Goal: Communication & Community: Report problem

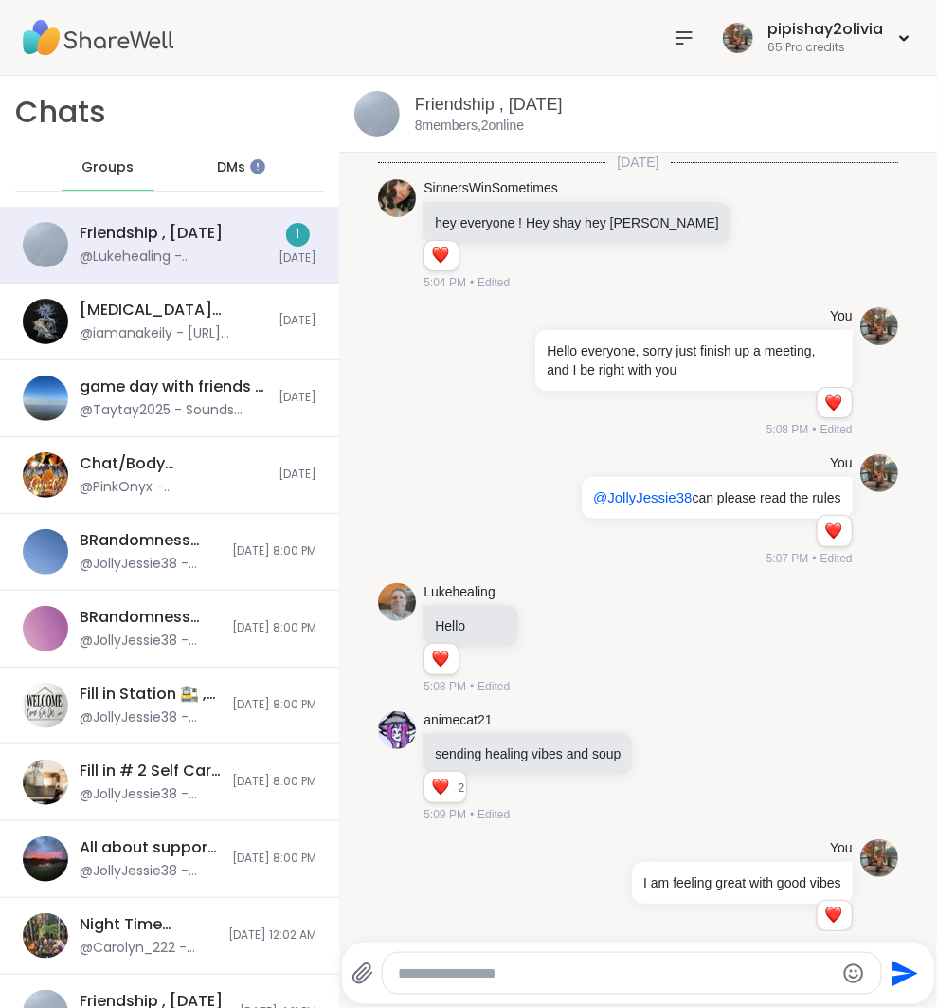
scroll to position [9077, 0]
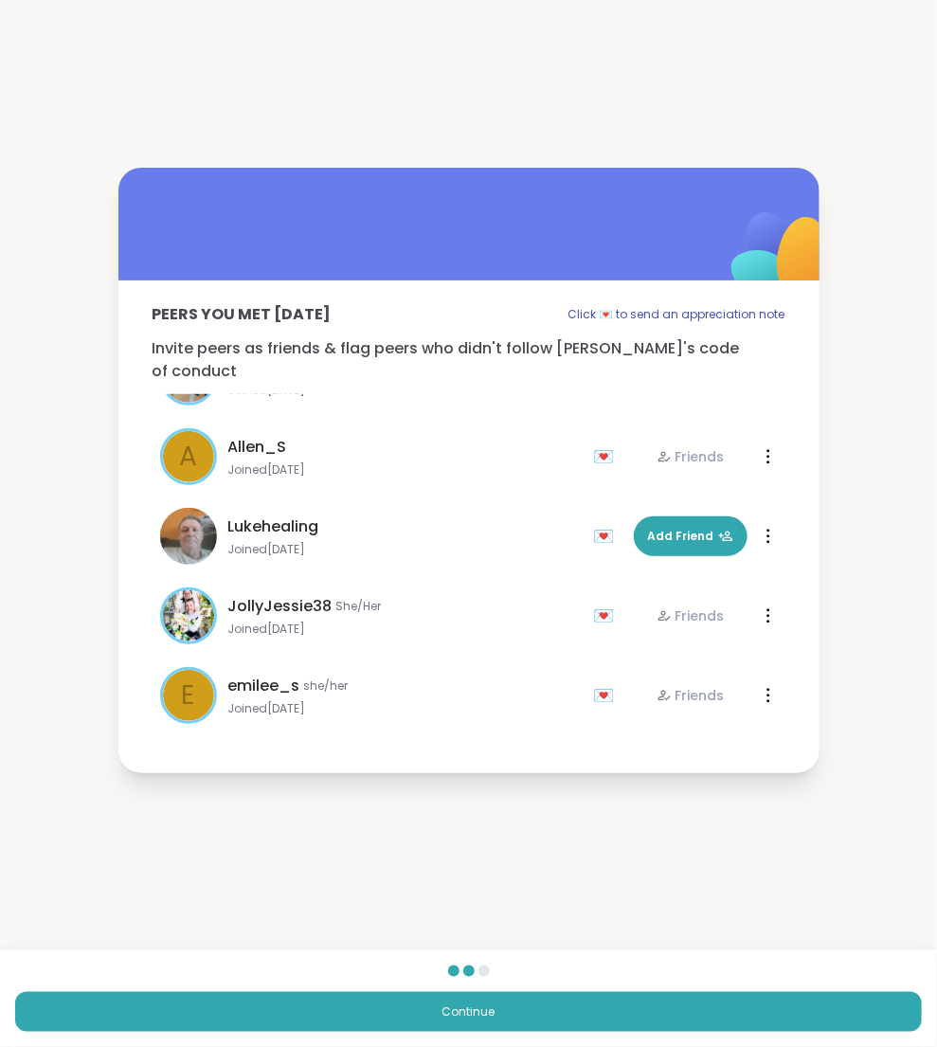
scroll to position [216, 0]
click at [624, 987] on div "Continue" at bounding box center [468, 999] width 937 height 97
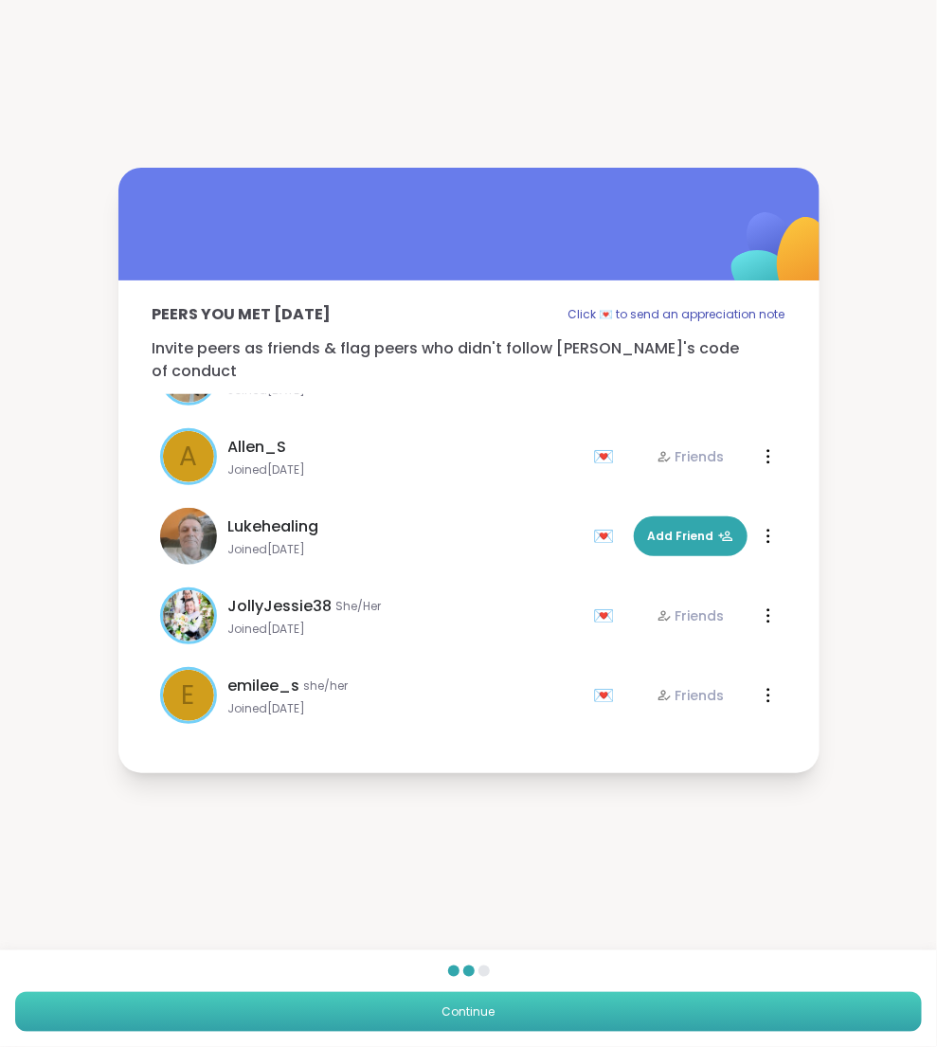
click at [616, 1007] on button "Continue" at bounding box center [468, 1012] width 907 height 40
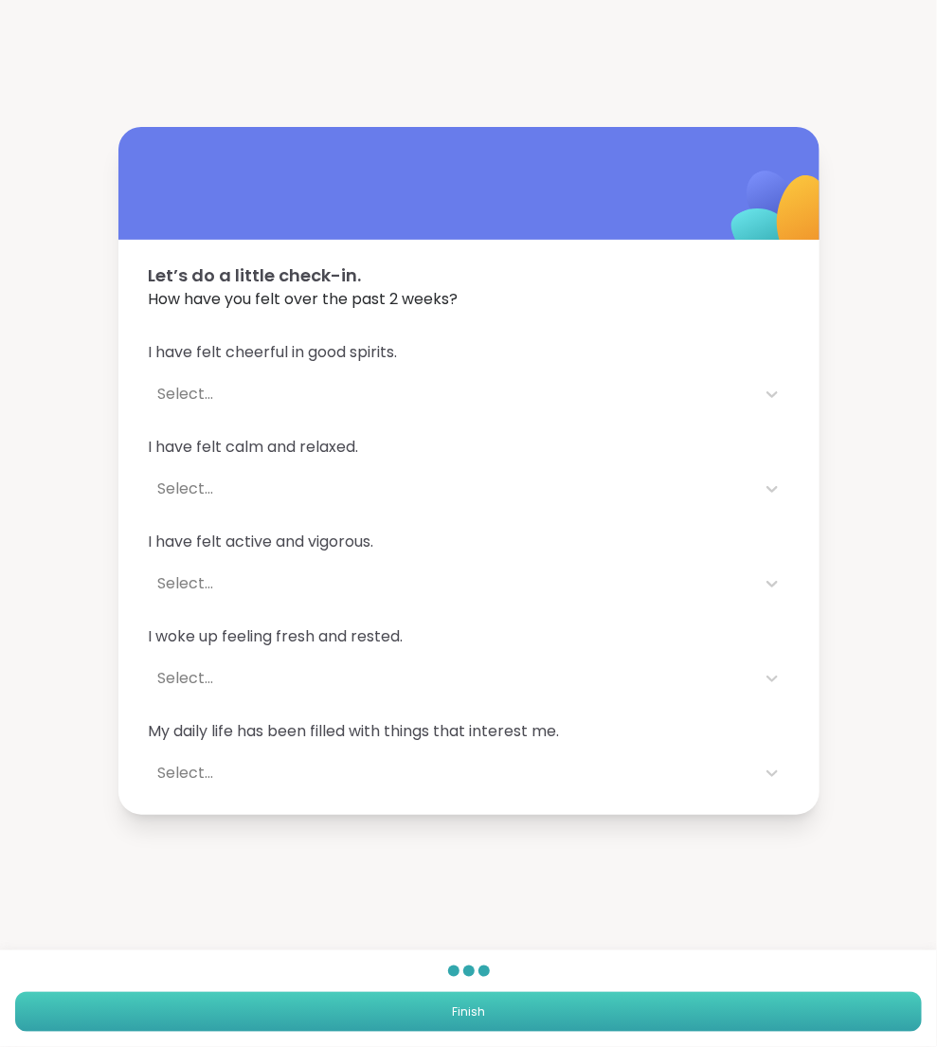
click at [428, 1008] on button "Finish" at bounding box center [468, 1012] width 907 height 40
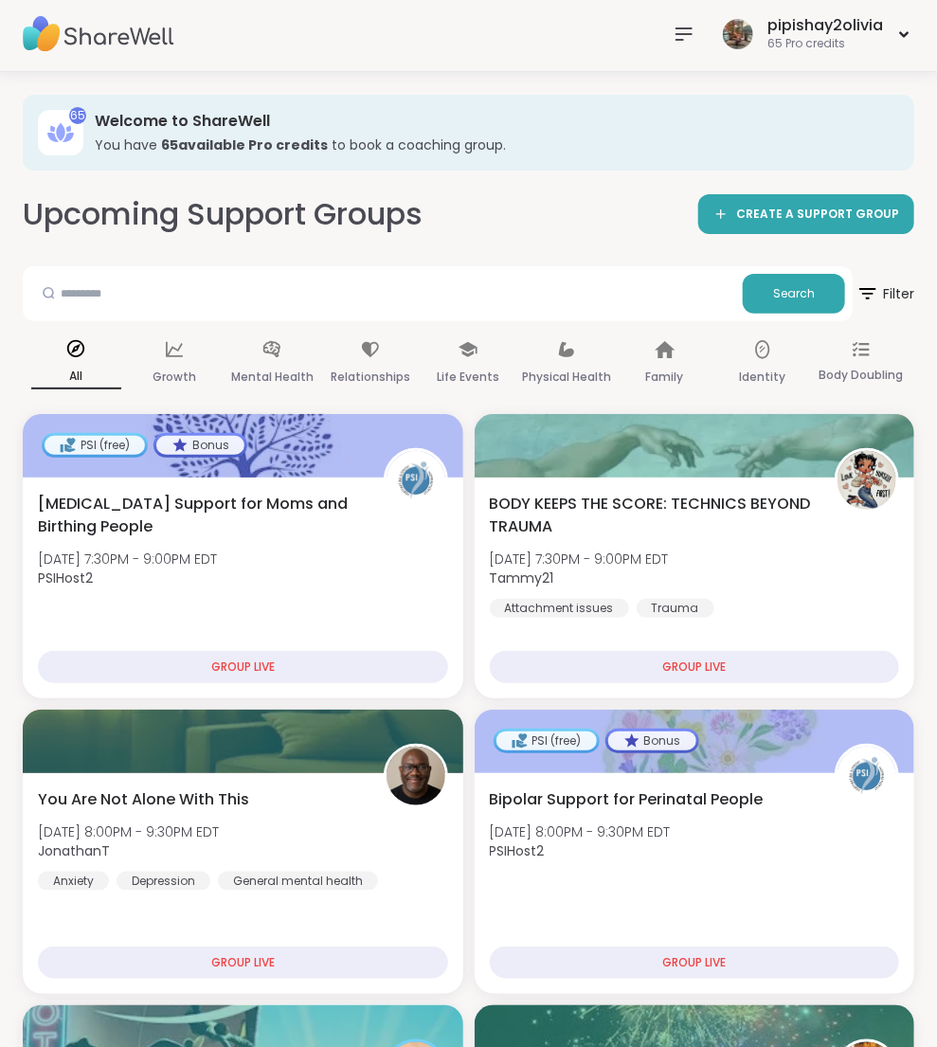
scroll to position [9, 0]
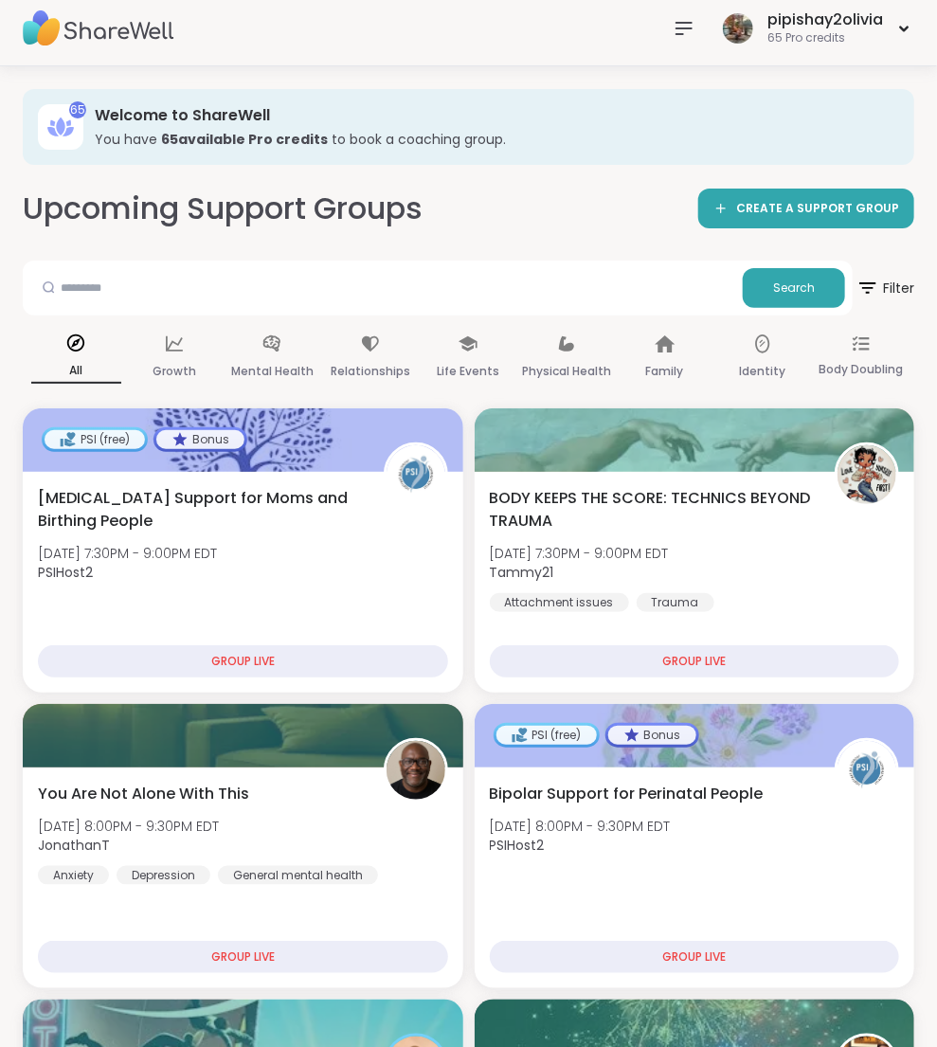
click at [691, 20] on icon at bounding box center [684, 28] width 23 height 23
click at [648, 32] on div "pipishay2olivia 65 Pro credits" at bounding box center [468, 29] width 937 height 76
click at [673, 32] on icon at bounding box center [684, 28] width 23 height 23
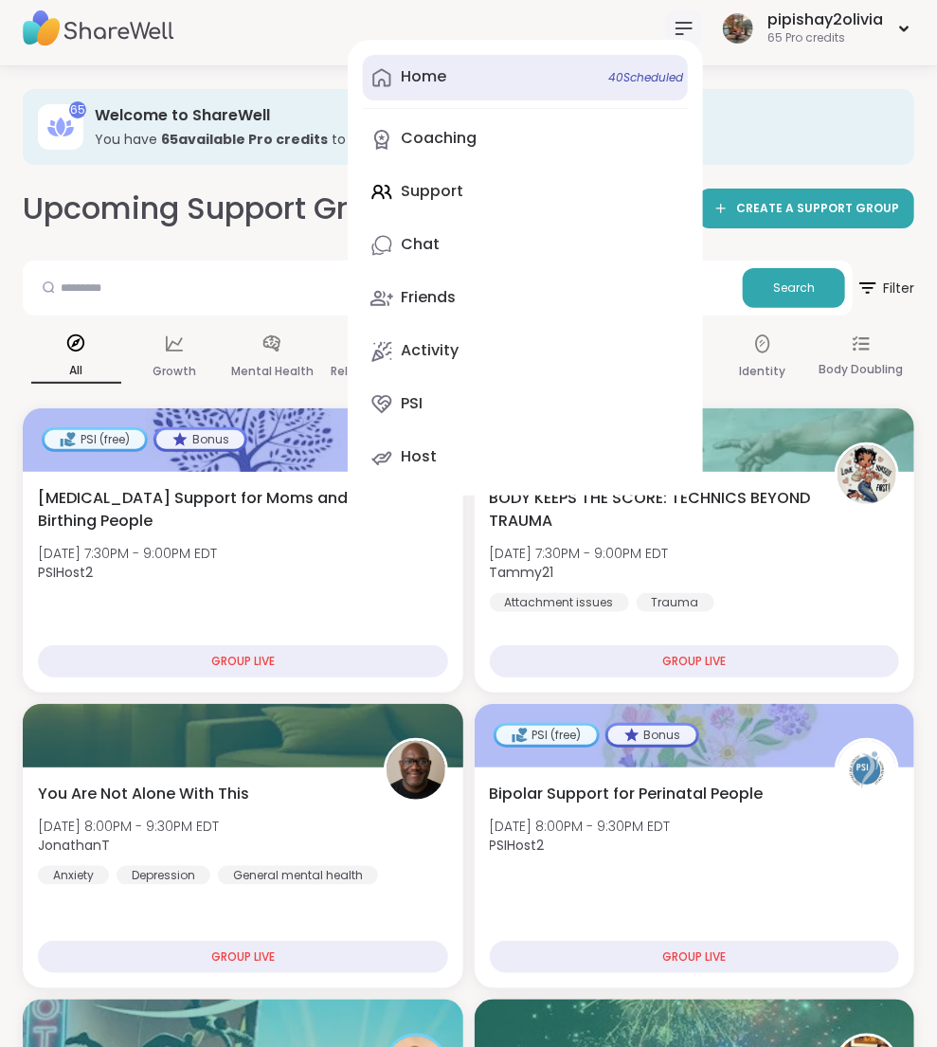
click at [453, 71] on link "Home 40 Scheduled" at bounding box center [525, 77] width 325 height 45
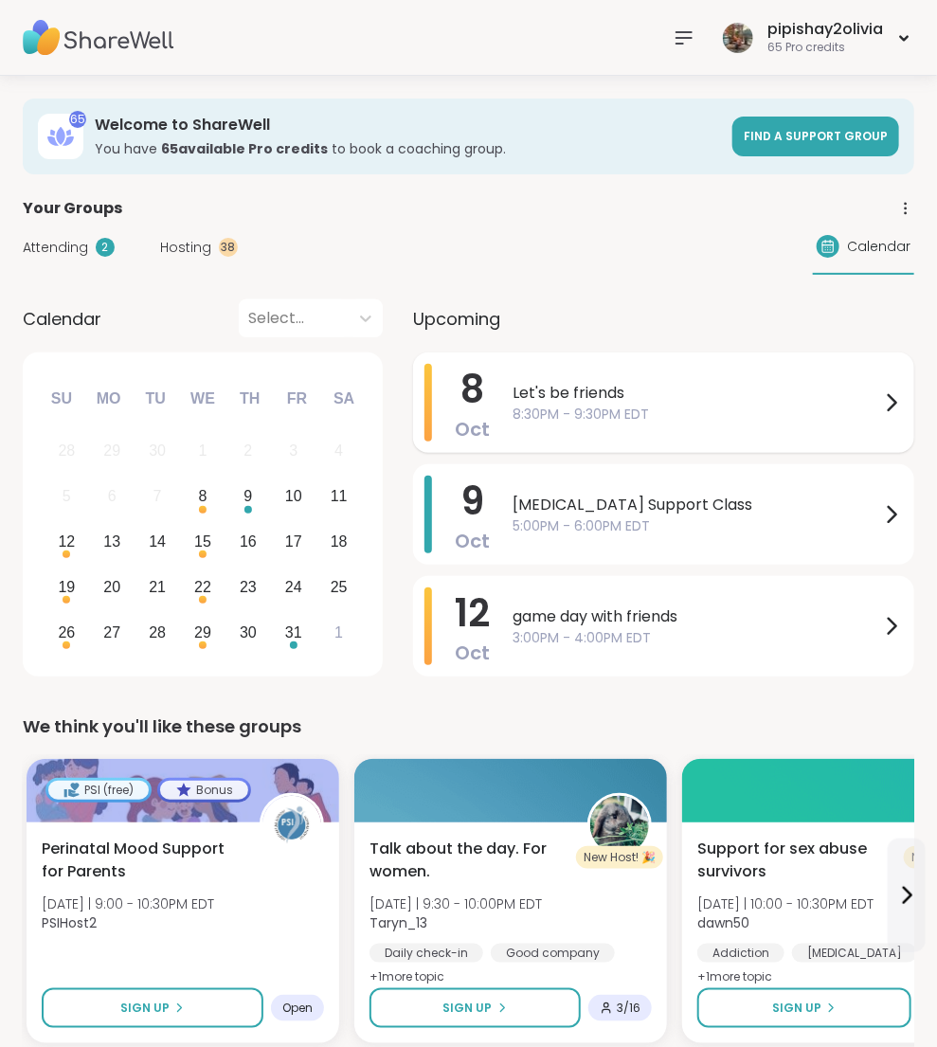
click at [765, 405] on span "8:30PM - 9:30PM EDT" at bounding box center [697, 415] width 368 height 20
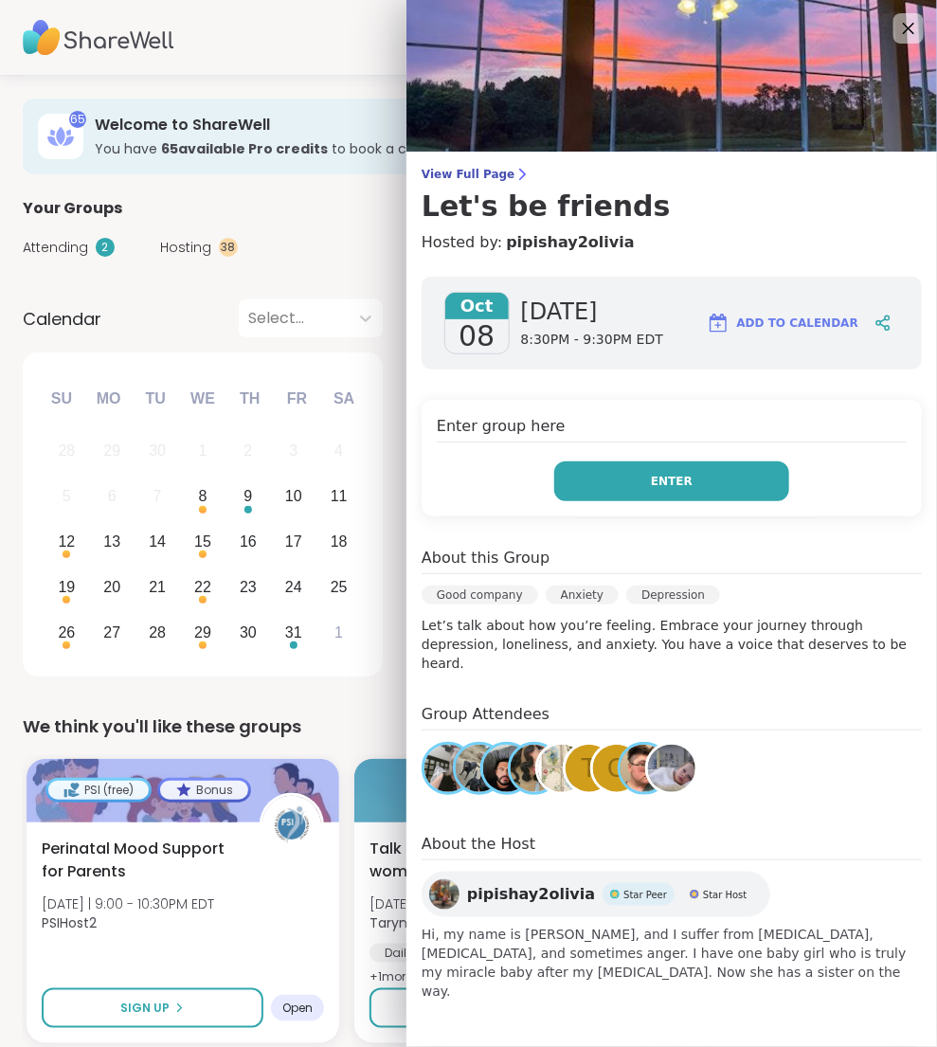
click at [649, 471] on button "Enter" at bounding box center [671, 482] width 235 height 40
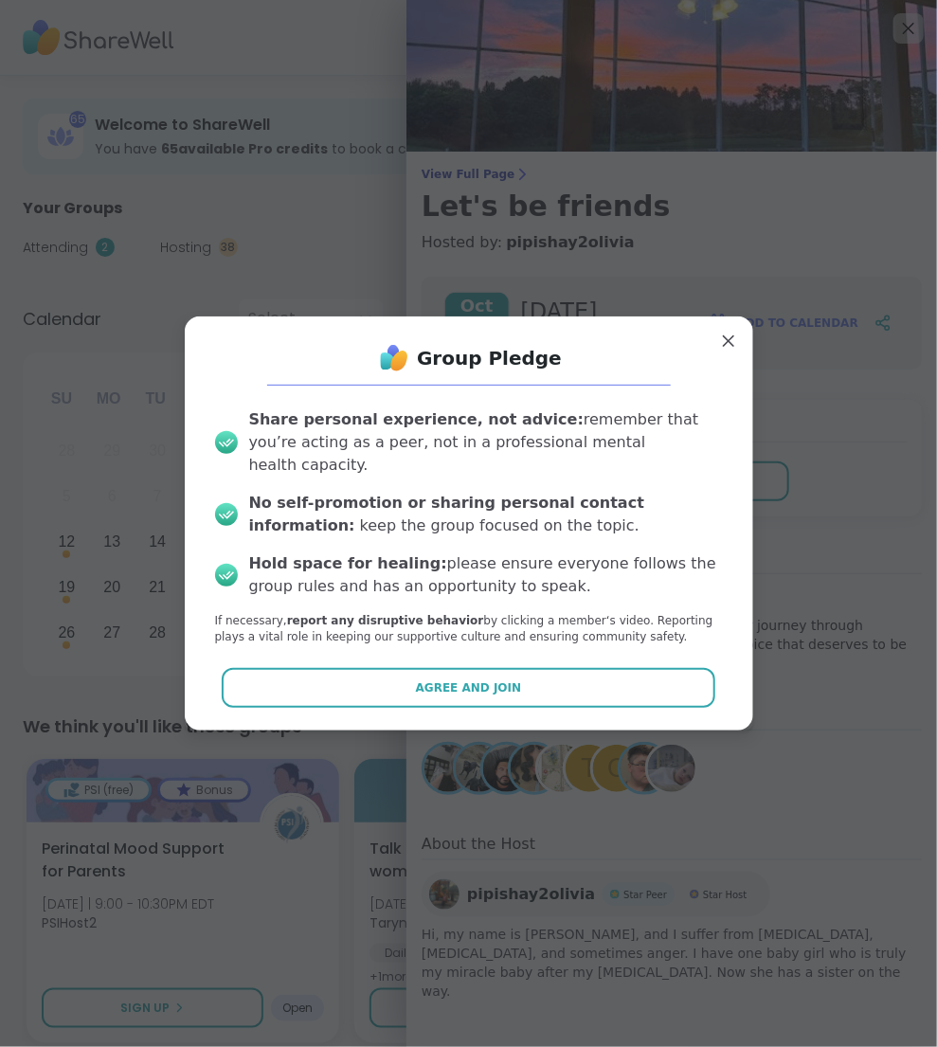
click at [608, 699] on div "Group Pledge Share personal experience, not advice: remember that you’re acting…" at bounding box center [469, 523] width 538 height 383
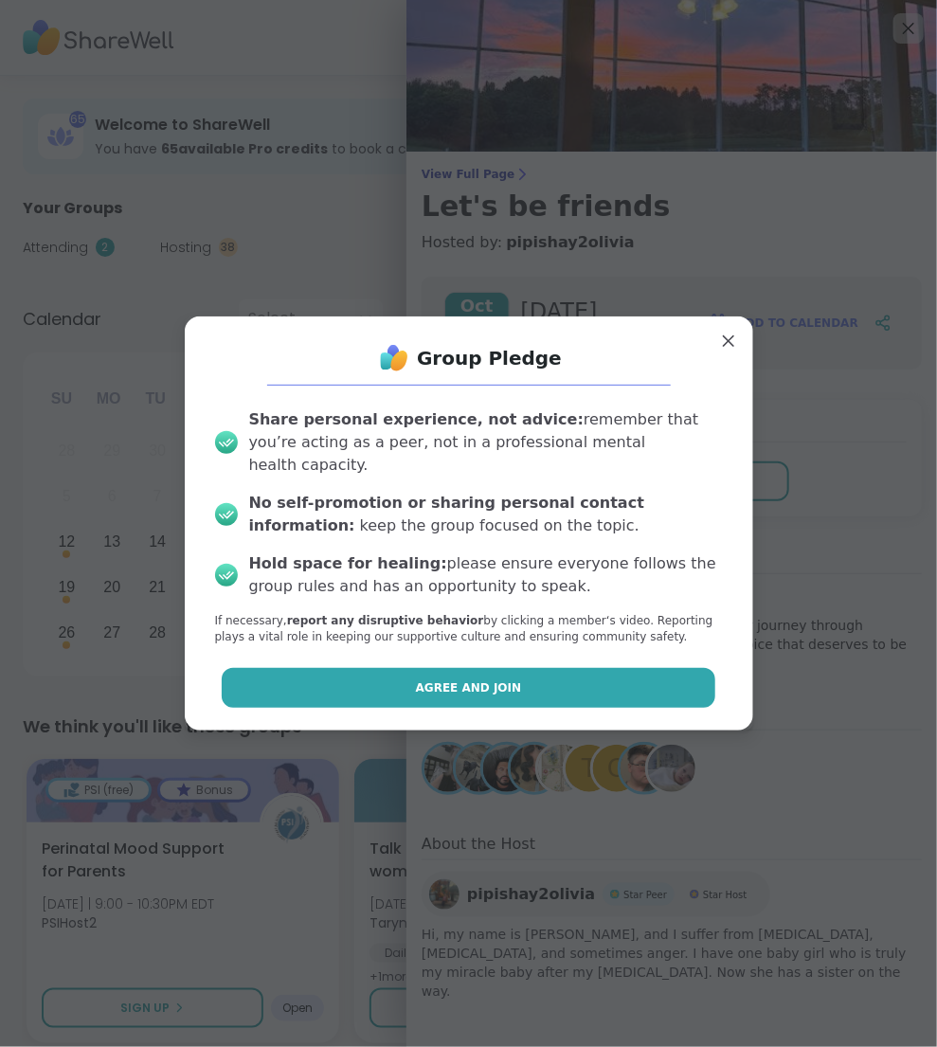
click at [602, 686] on button "Agree and Join" at bounding box center [469, 688] width 494 height 40
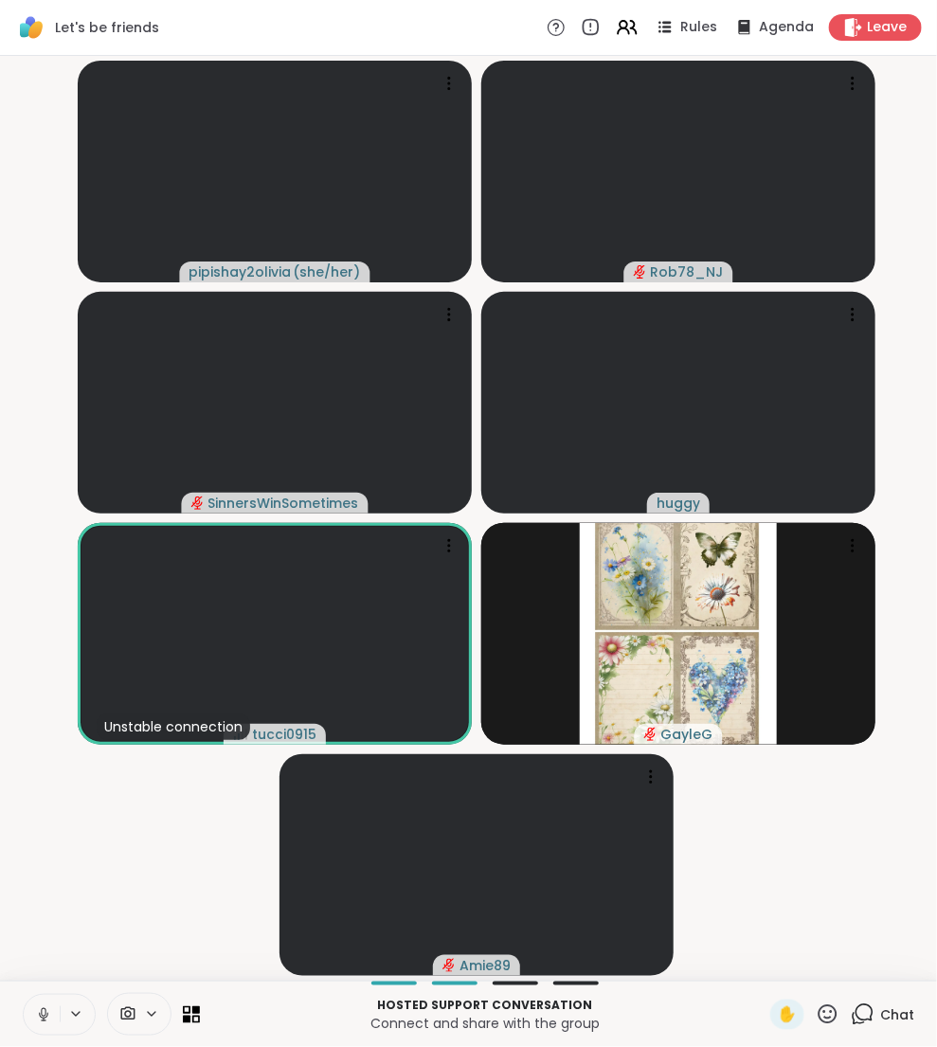
click at [42, 1014] on icon at bounding box center [43, 1015] width 17 height 17
click at [43, 1022] on icon at bounding box center [43, 1014] width 13 height 13
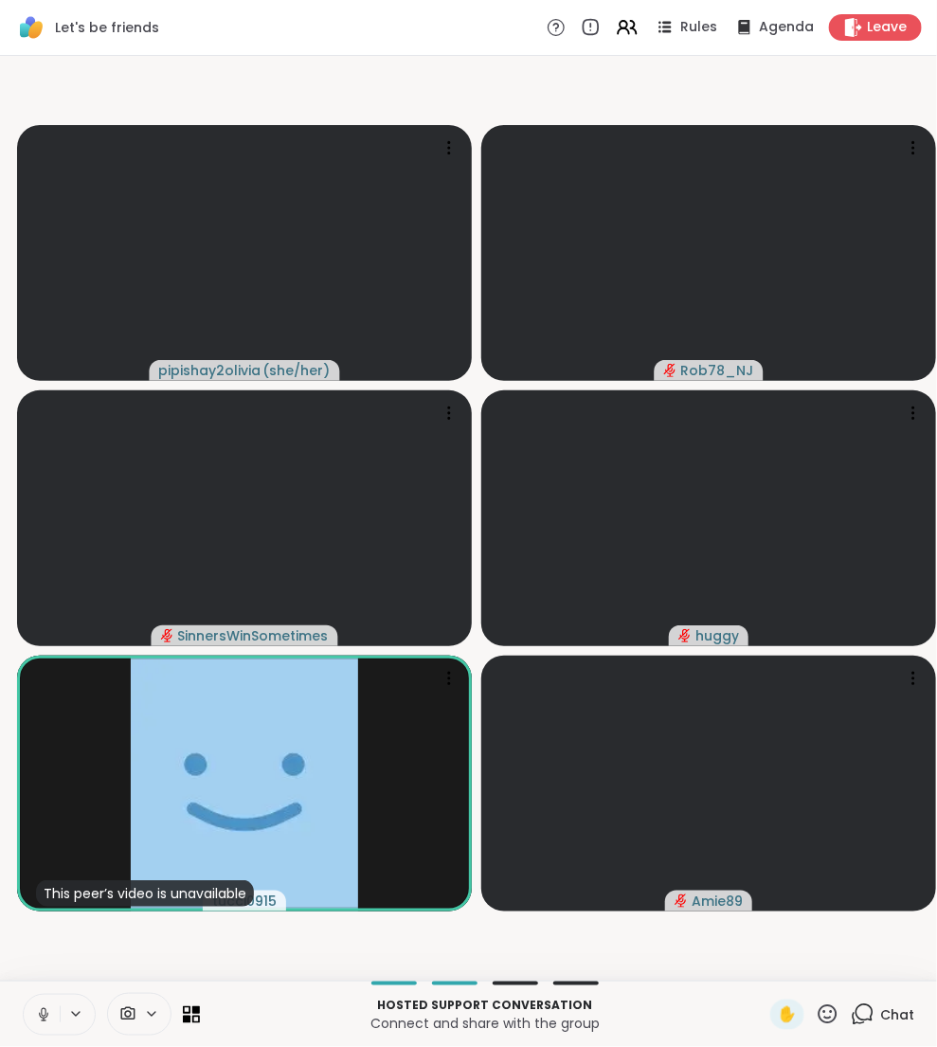
click at [263, 963] on video-player-container "pipishay2olivia ( she/her ) Rob78_NJ SinnersWinSometimes huggy This peer’s vide…" at bounding box center [468, 519] width 915 height 910
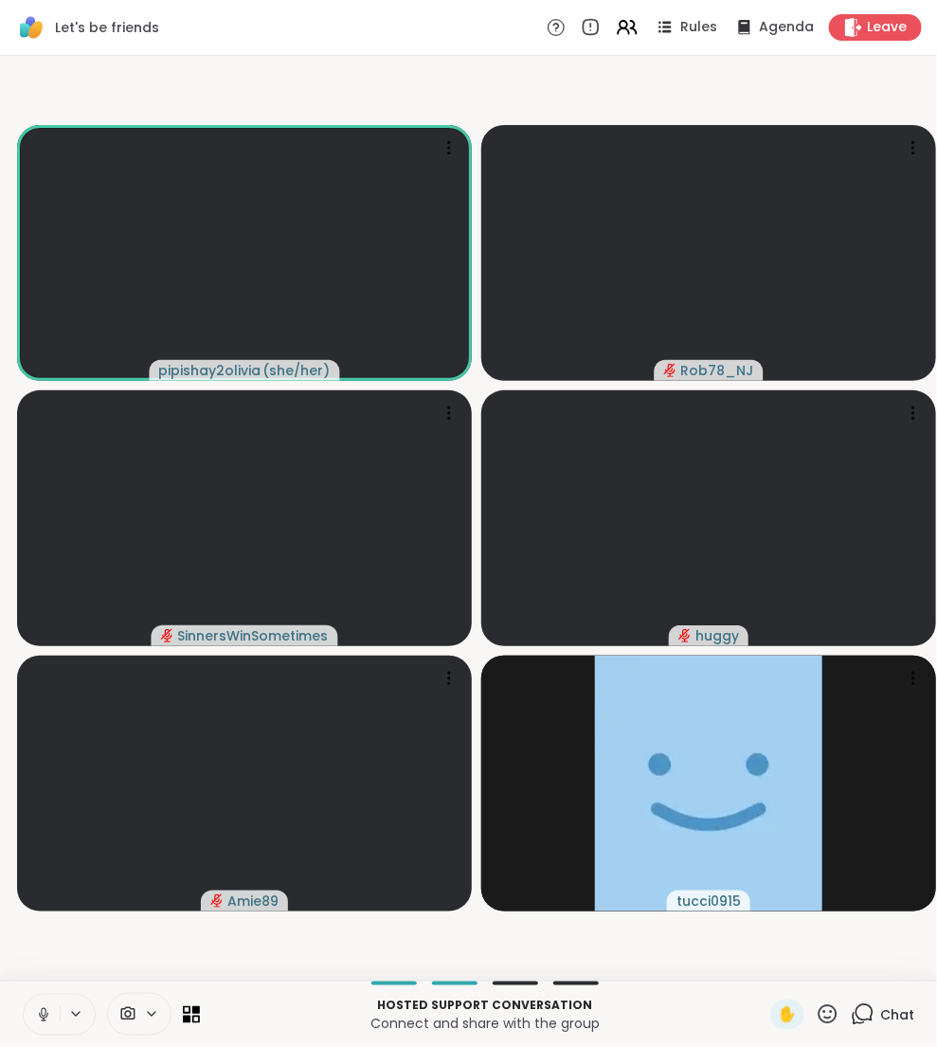
click at [367, 956] on video-player-container "pipishay2olivia ( she/her ) Rob78_NJ SinnersWinSometimes huggy Amie89 tucci0915" at bounding box center [468, 519] width 915 height 910
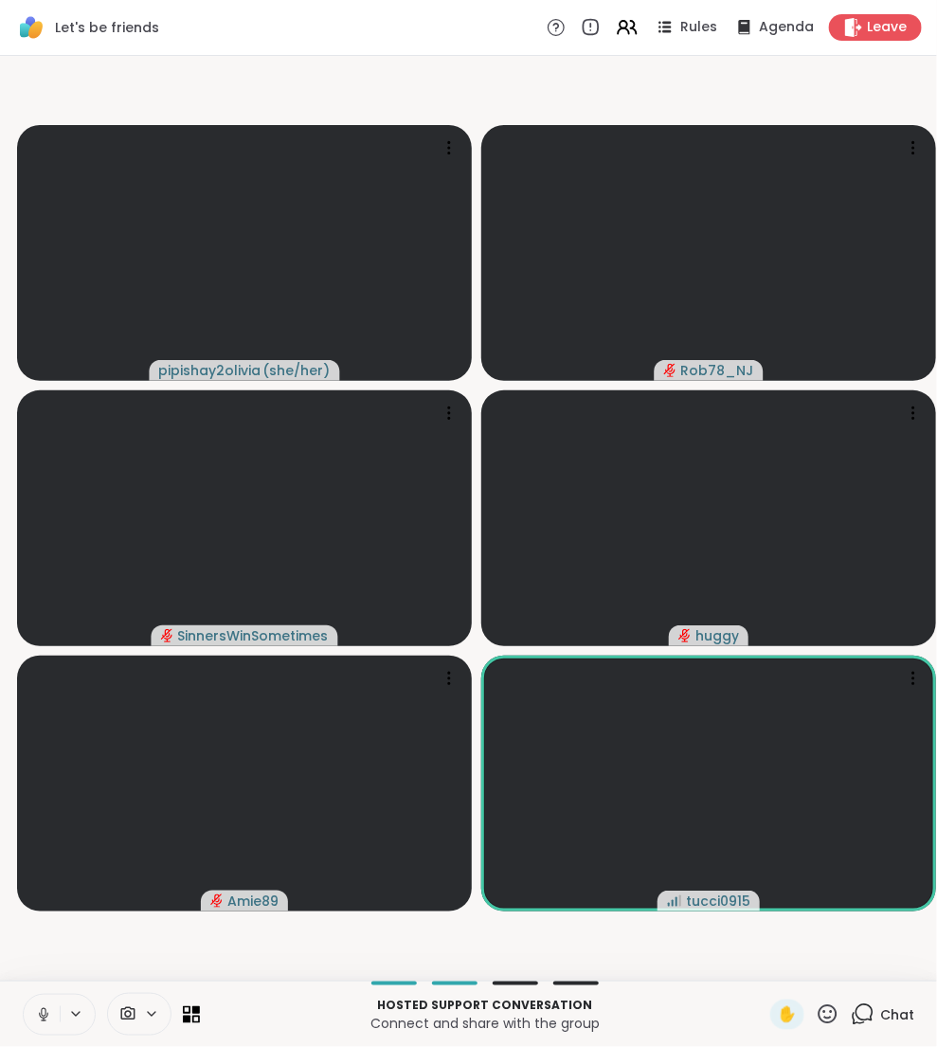
click at [45, 1008] on icon at bounding box center [43, 1015] width 17 height 17
click at [920, 689] on div at bounding box center [913, 678] width 27 height 27
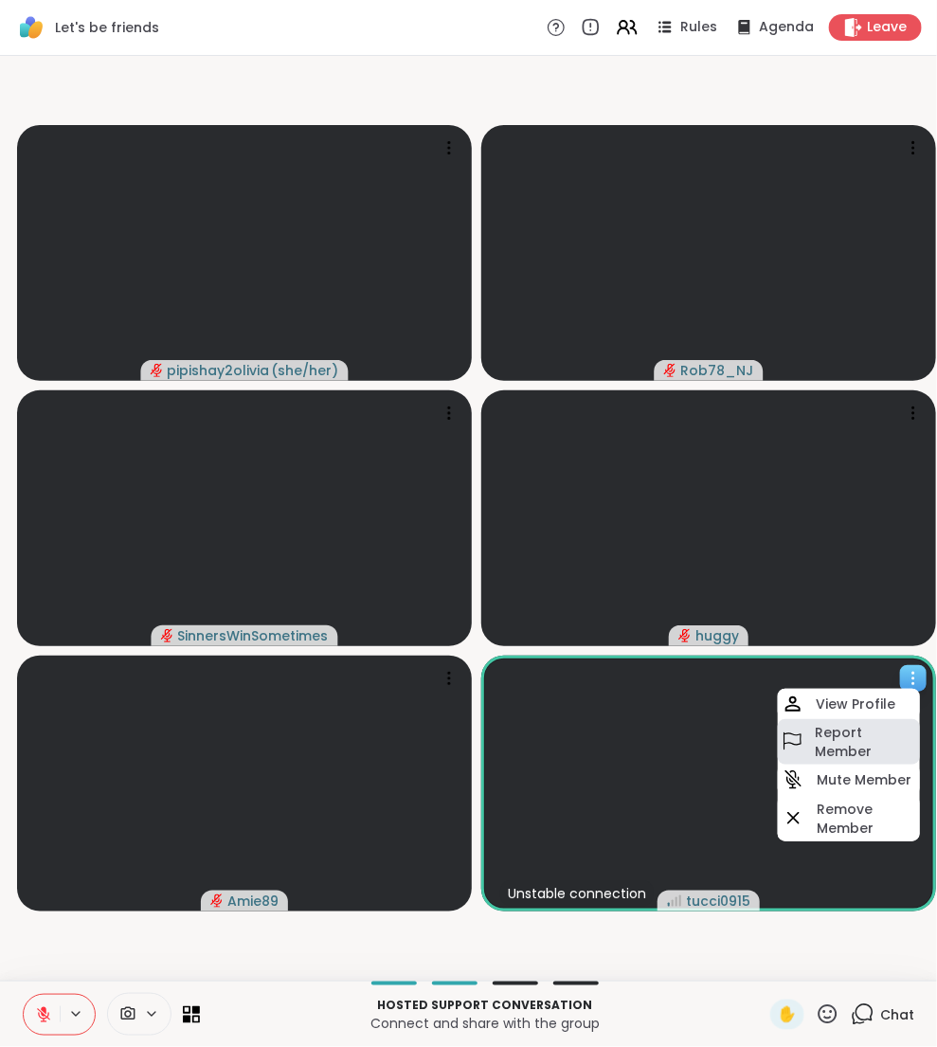
click at [881, 743] on h4 "Report Member" at bounding box center [865, 742] width 101 height 38
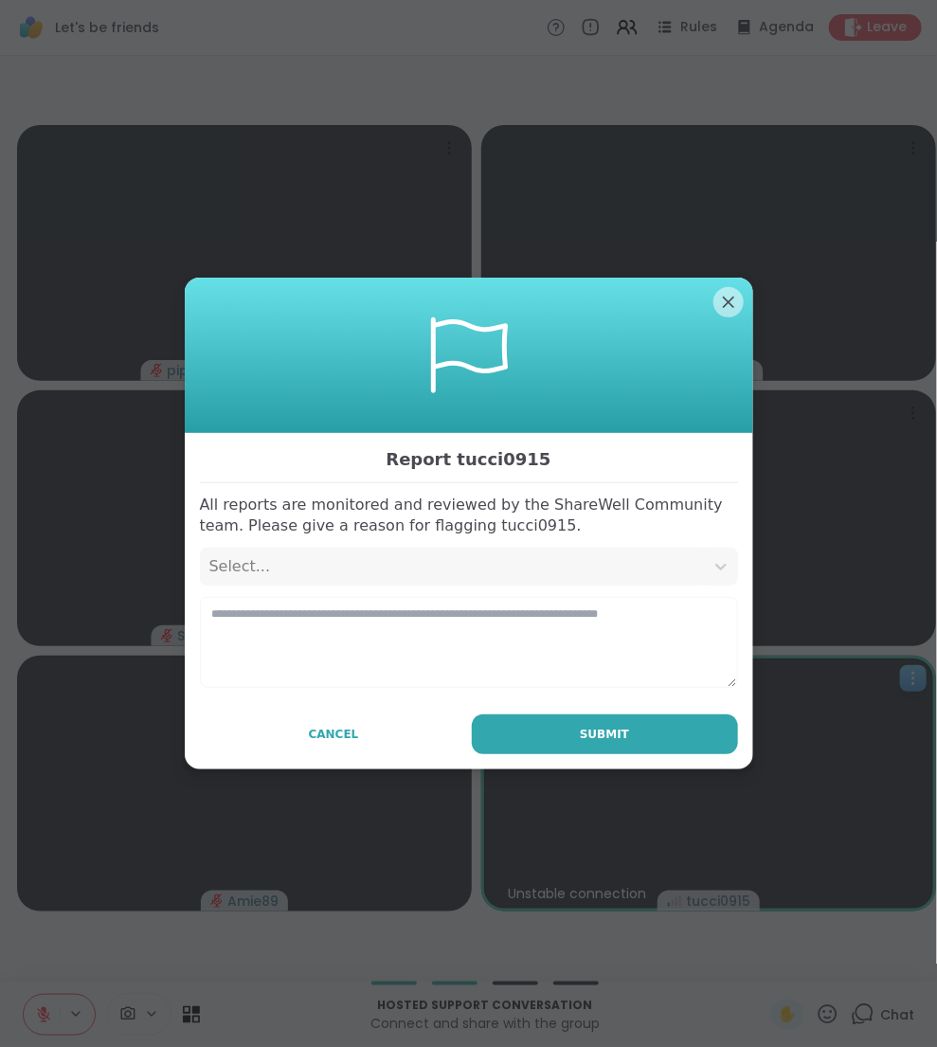
click at [427, 573] on div "Select..." at bounding box center [451, 566] width 485 height 23
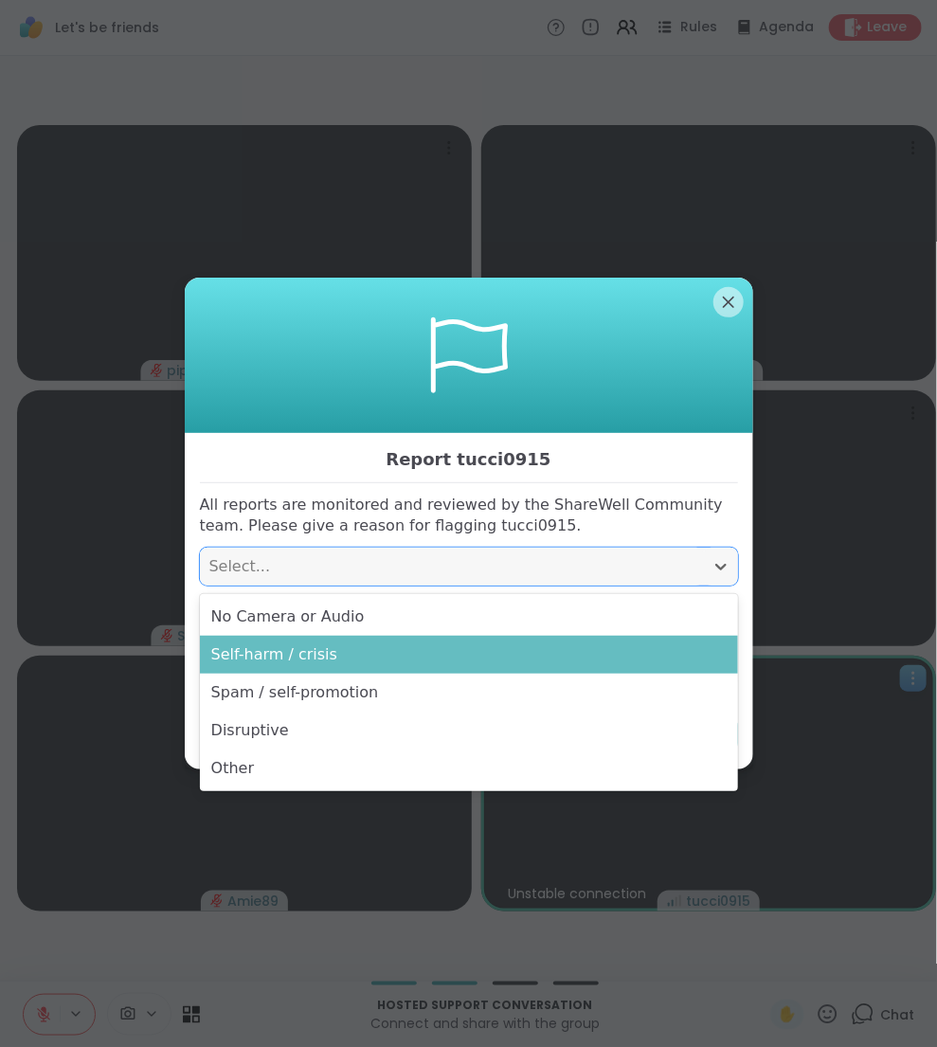
click at [403, 649] on div "Self-harm / crisis" at bounding box center [469, 655] width 538 height 38
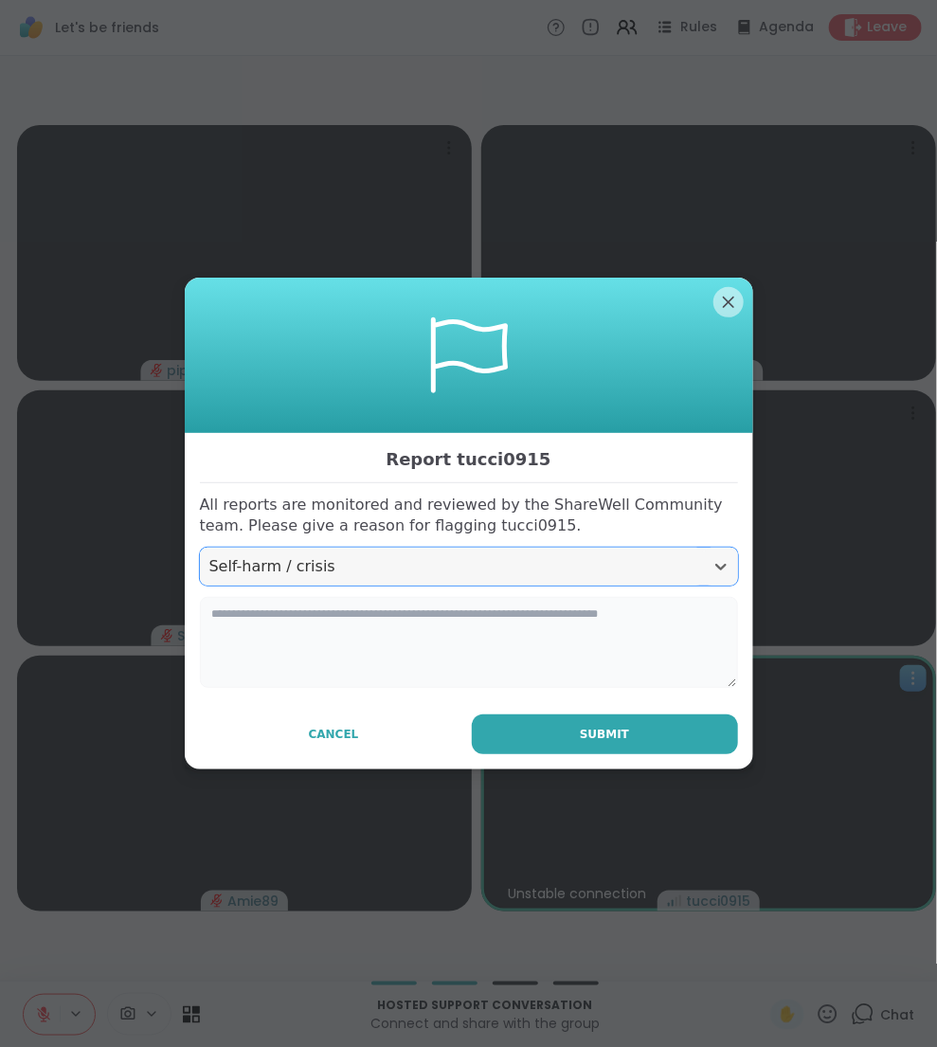
click at [390, 623] on textarea at bounding box center [469, 642] width 538 height 91
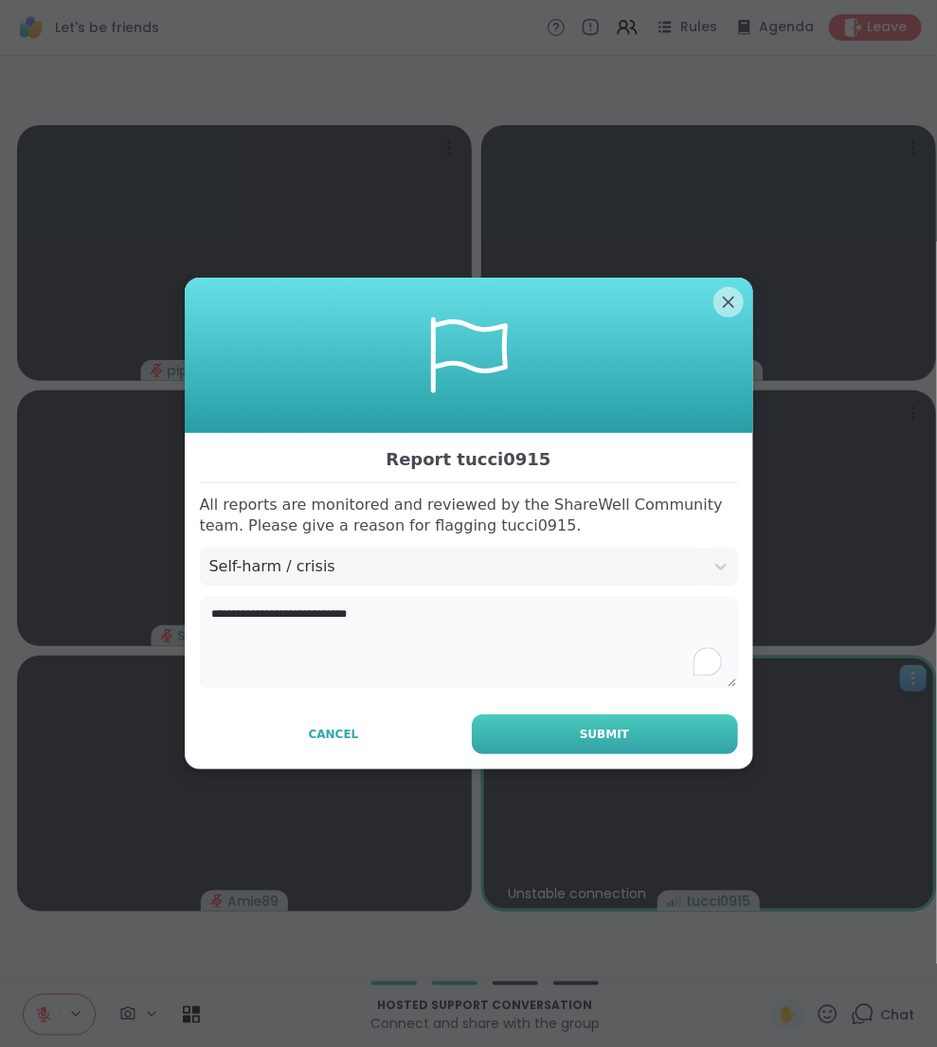
type textarea "**********"
click at [564, 717] on button "Submit" at bounding box center [605, 735] width 266 height 40
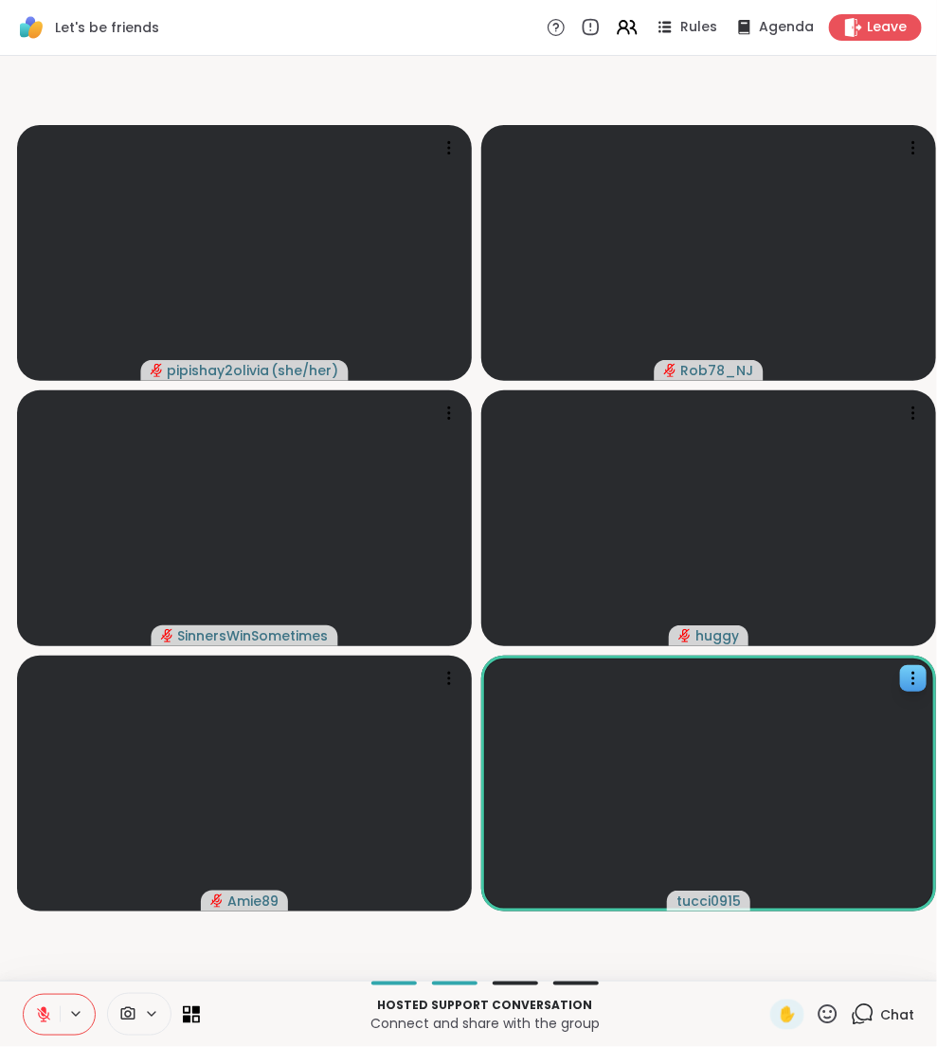
click at [915, 670] on icon at bounding box center [913, 678] width 19 height 19
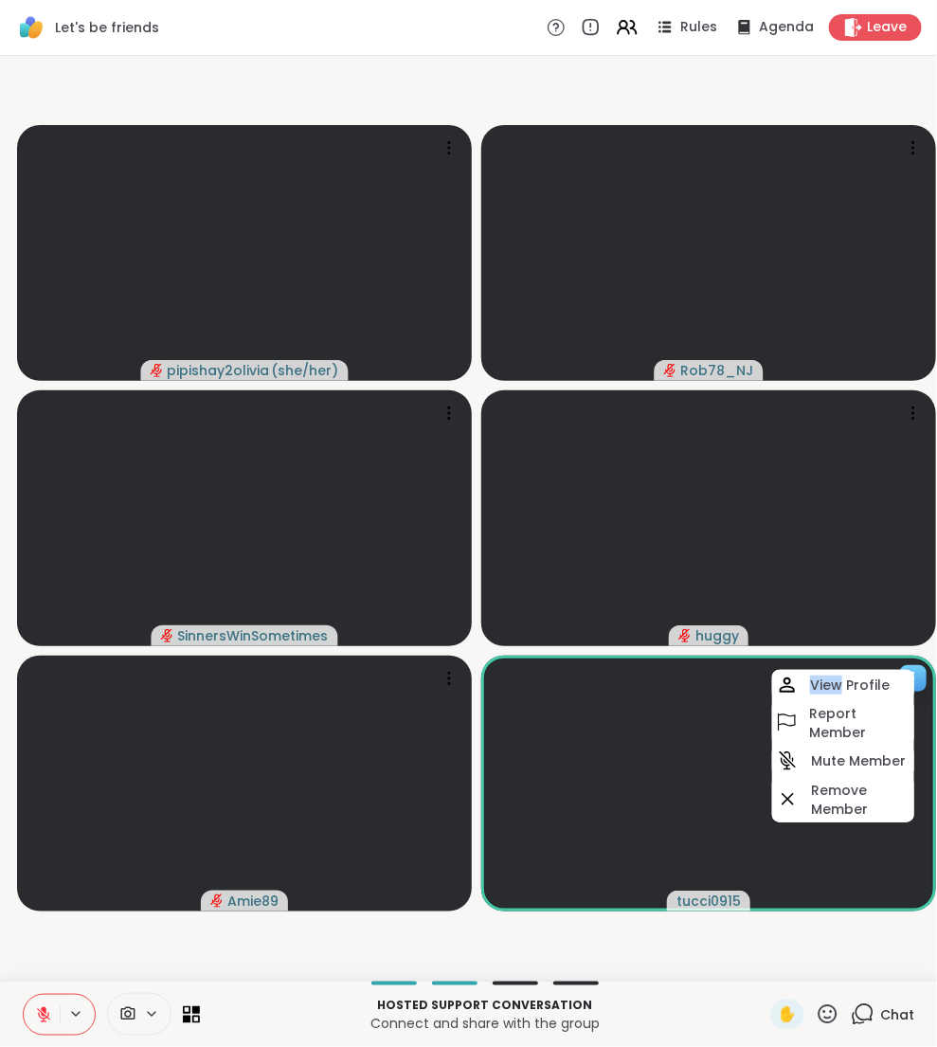
click at [915, 670] on icon at bounding box center [913, 678] width 19 height 19
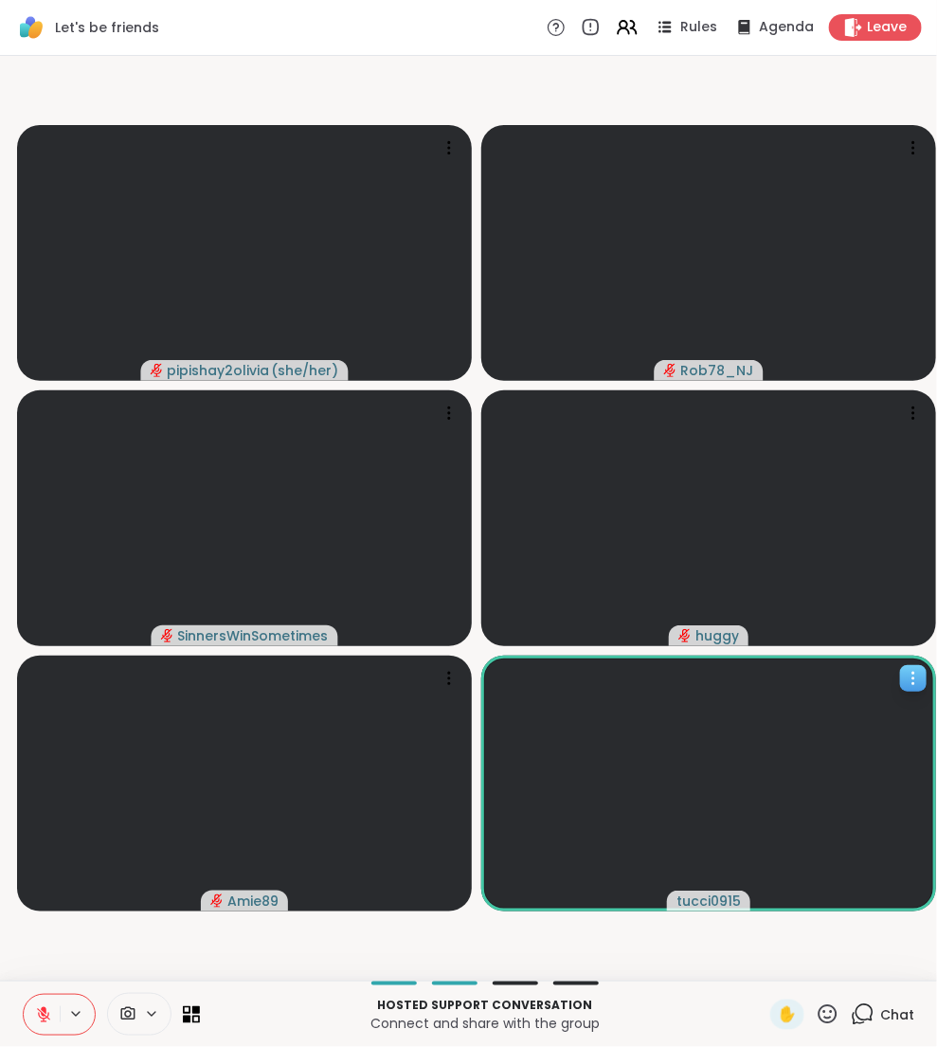
click at [915, 670] on icon at bounding box center [913, 678] width 19 height 19
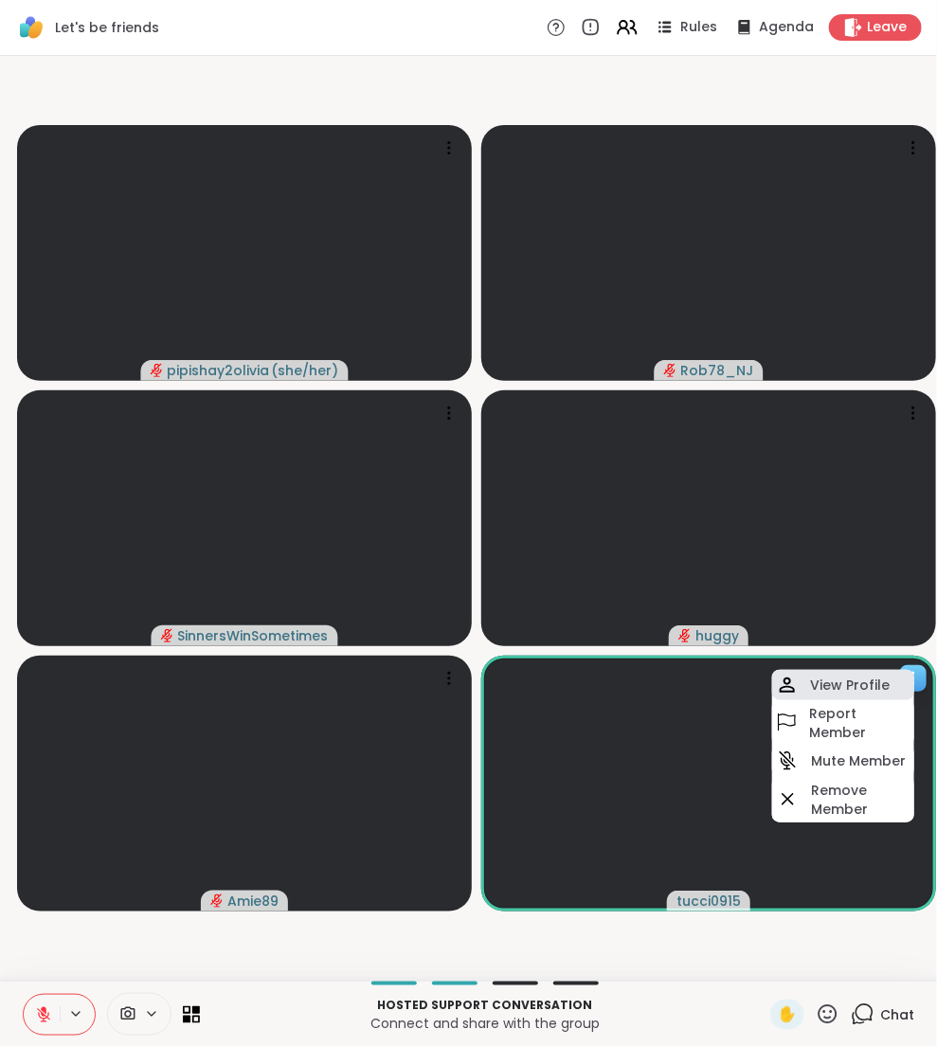
click at [845, 681] on h4 "View Profile" at bounding box center [850, 685] width 80 height 19
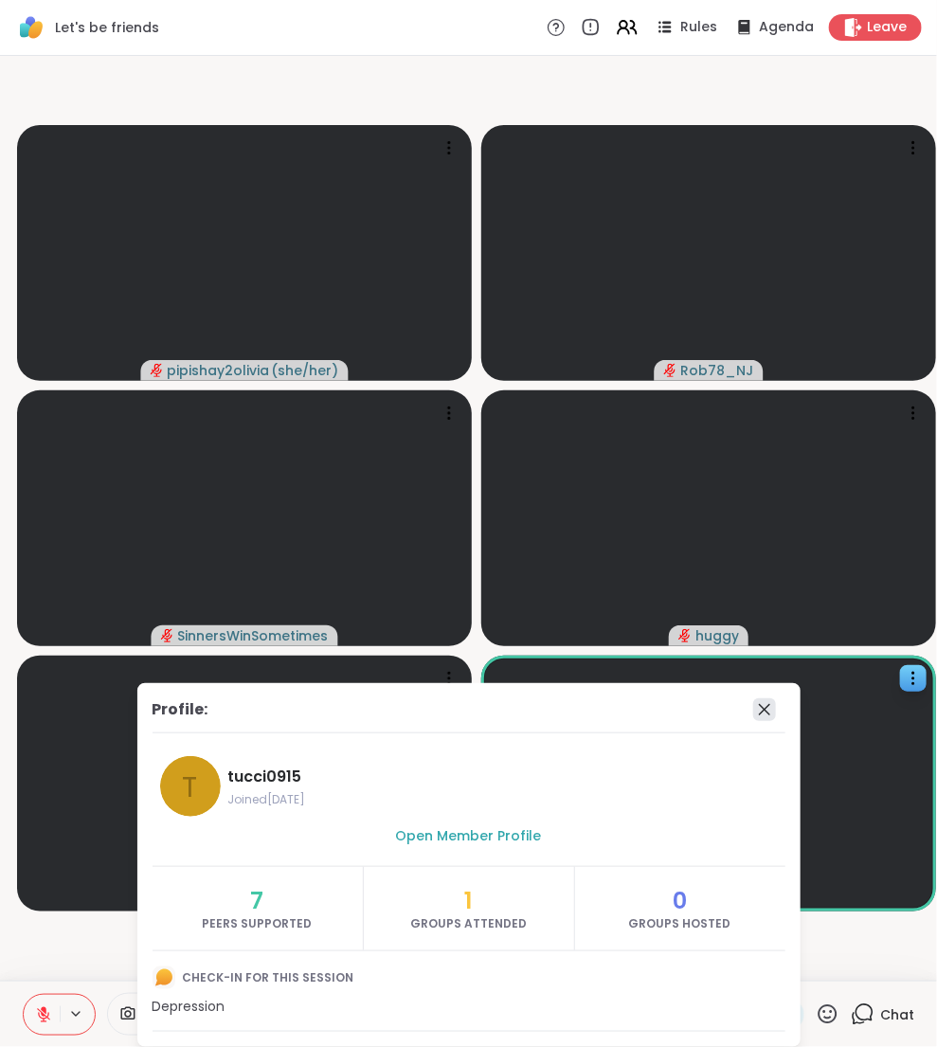
click at [767, 712] on icon at bounding box center [765, 710] width 23 height 23
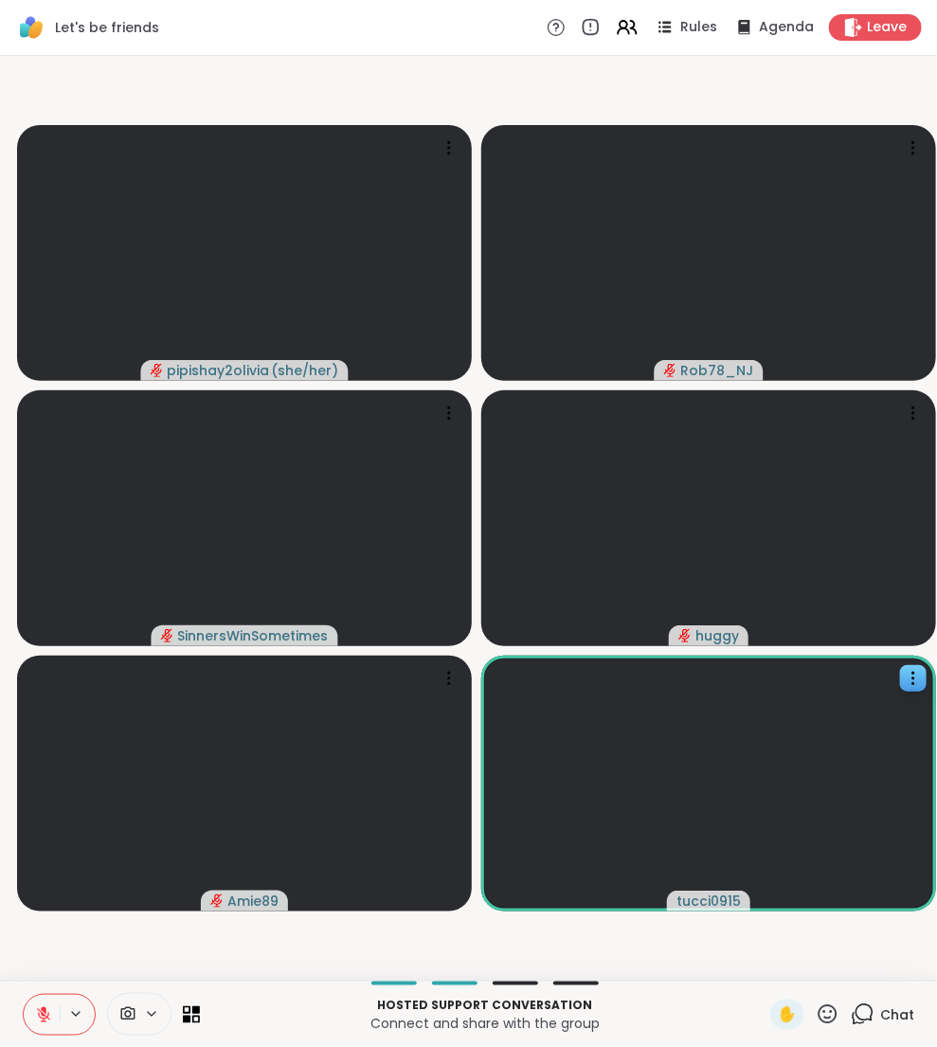
click at [882, 1016] on span "Chat" at bounding box center [898, 1015] width 34 height 19
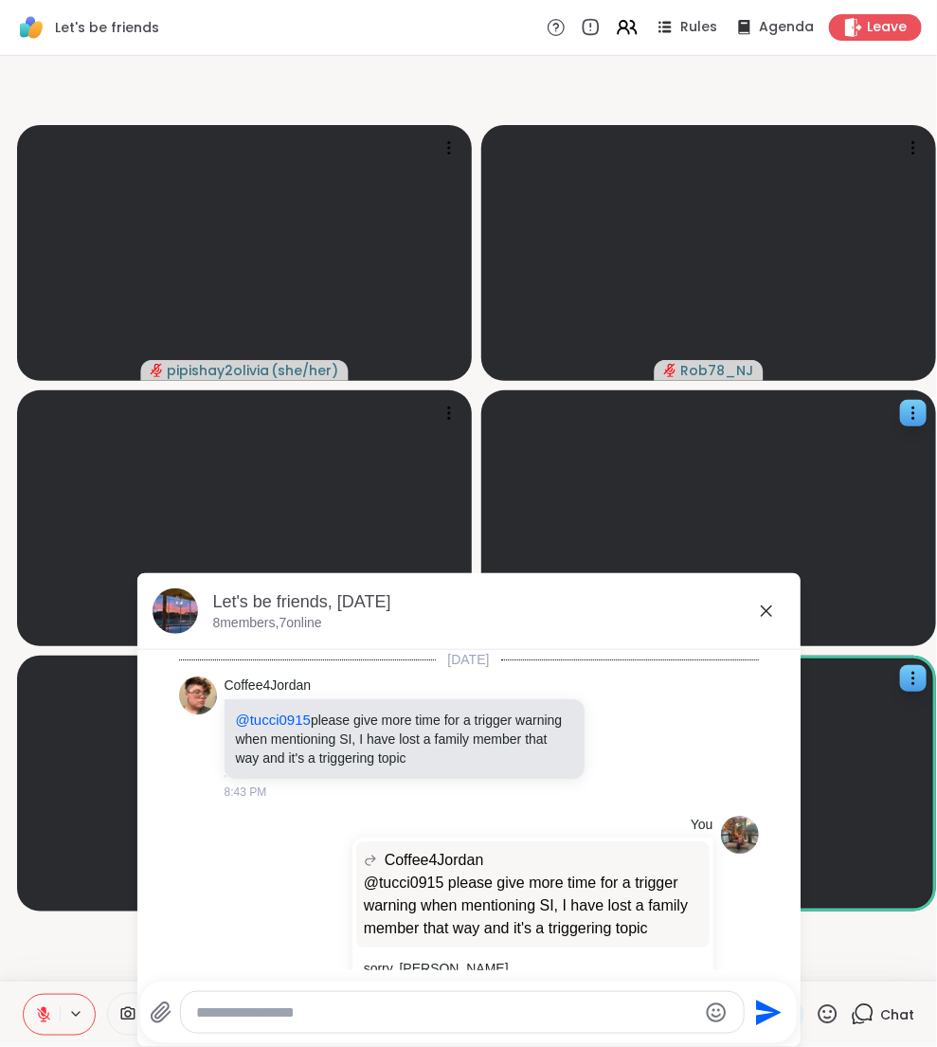
scroll to position [45, 0]
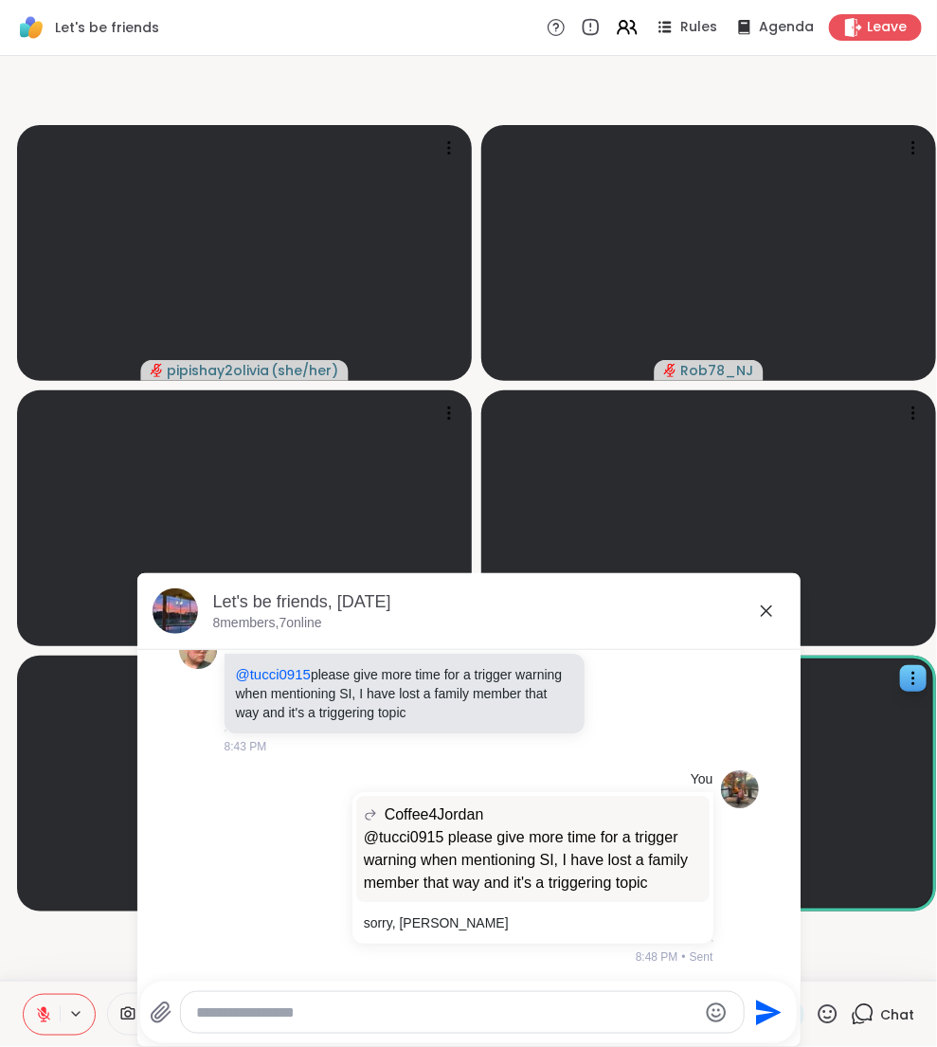
click at [838, 940] on video-player-container "pipishay2olivia ( she/her ) Rob78_NJ SinnersWinSometimes huggy Amie89 tucci0915" at bounding box center [468, 519] width 915 height 910
click at [917, 687] on icon at bounding box center [913, 678] width 19 height 19
click at [778, 605] on div "Let's be friends, Oct 08" at bounding box center [499, 602] width 572 height 24
click at [761, 605] on icon at bounding box center [766, 611] width 23 height 23
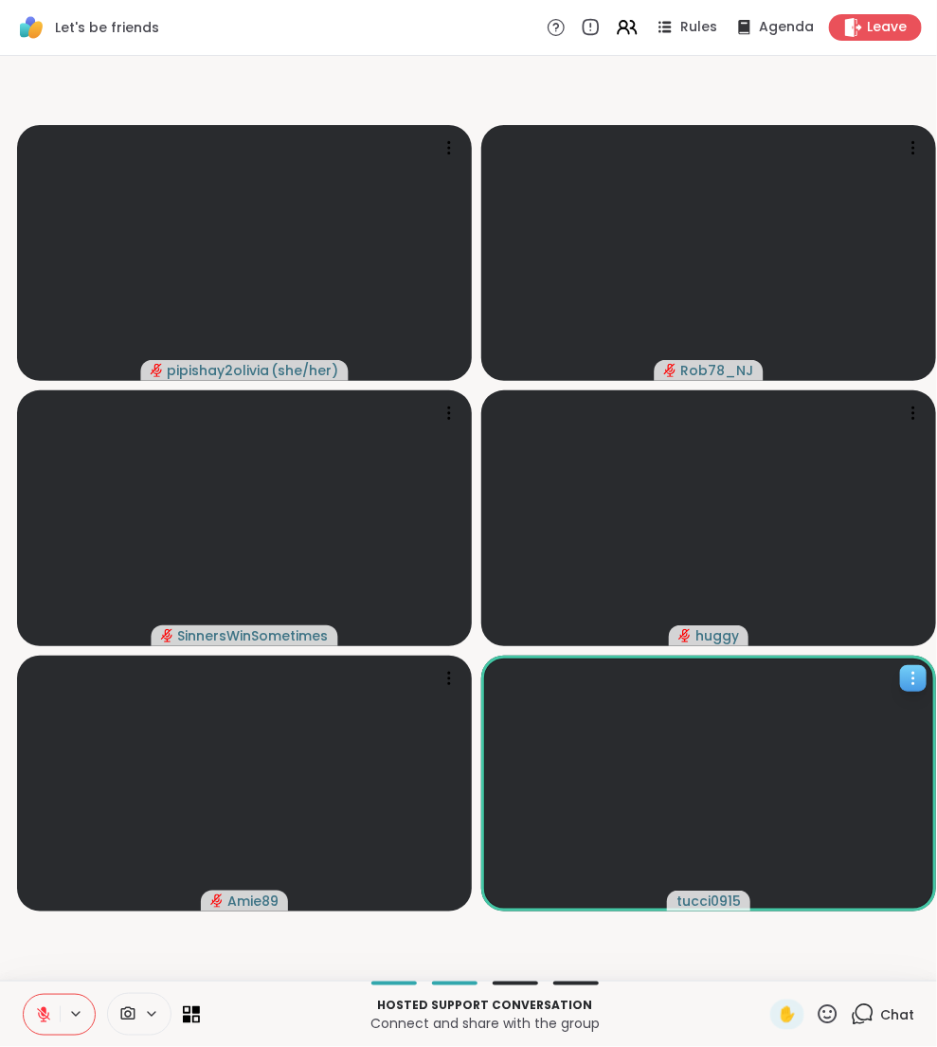
click at [893, 693] on video at bounding box center [708, 784] width 455 height 256
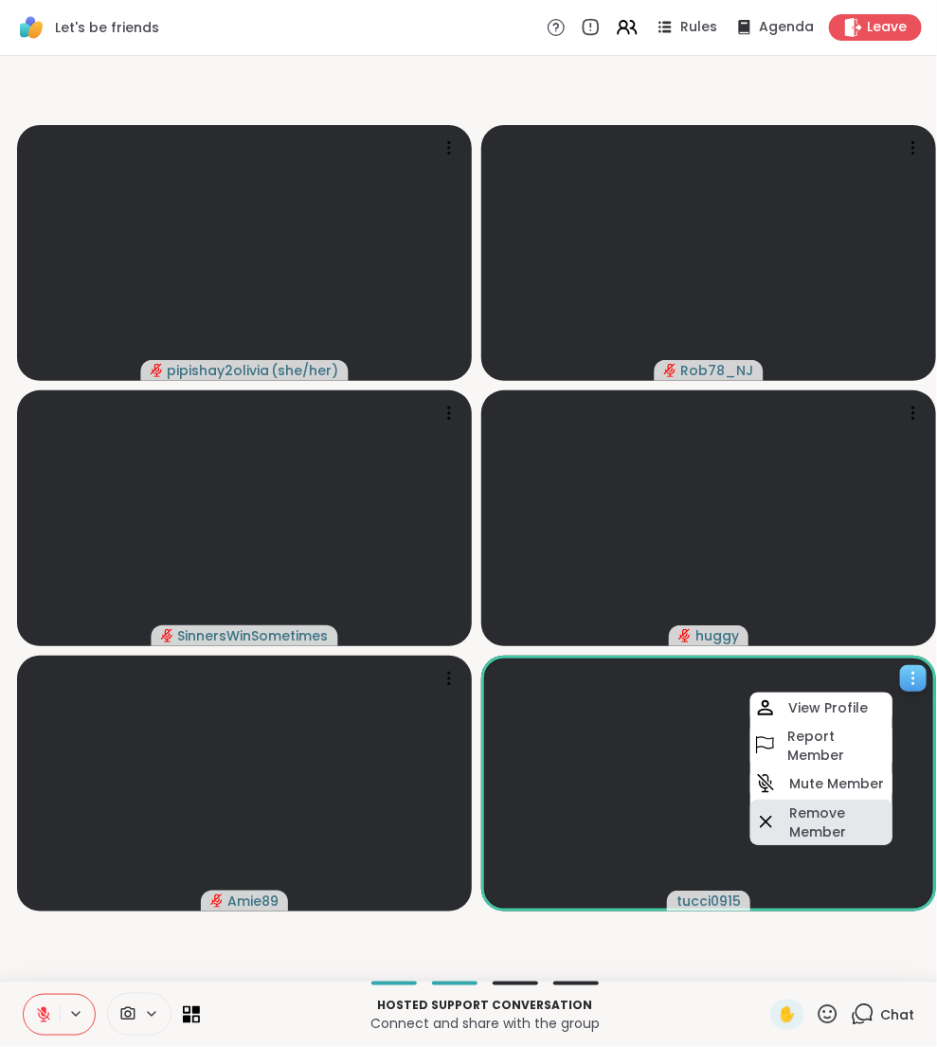
click at [805, 826] on h4 "Remove Member" at bounding box center [840, 823] width 100 height 38
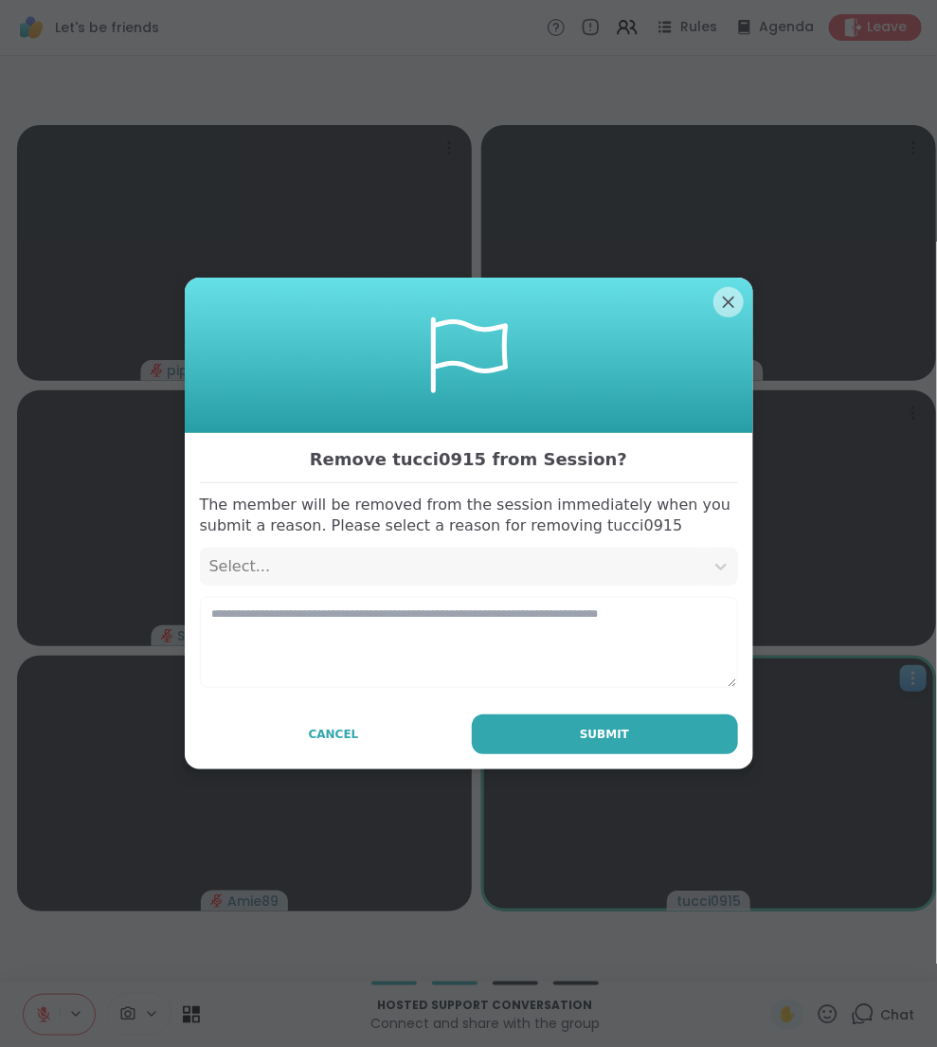
click at [358, 572] on div "Select..." at bounding box center [451, 566] width 485 height 23
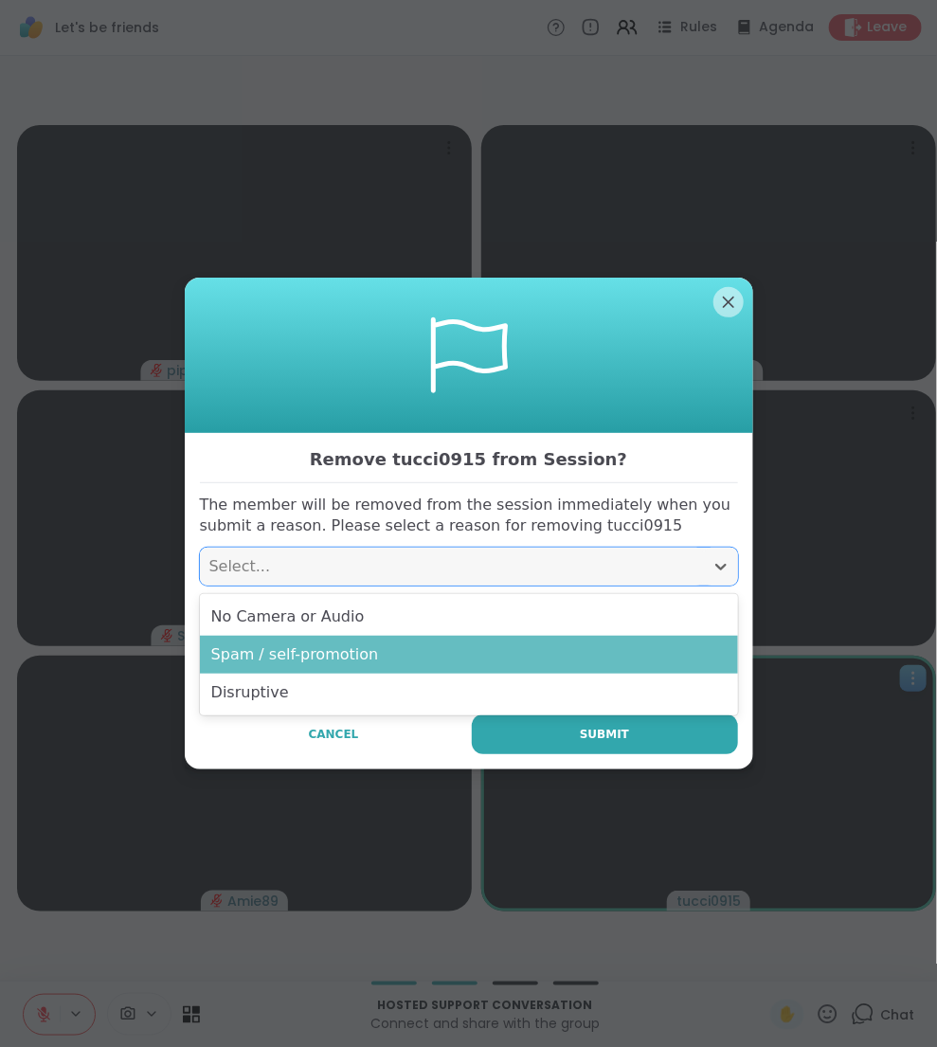
click at [444, 651] on div "Spam / self-promotion" at bounding box center [469, 655] width 538 height 38
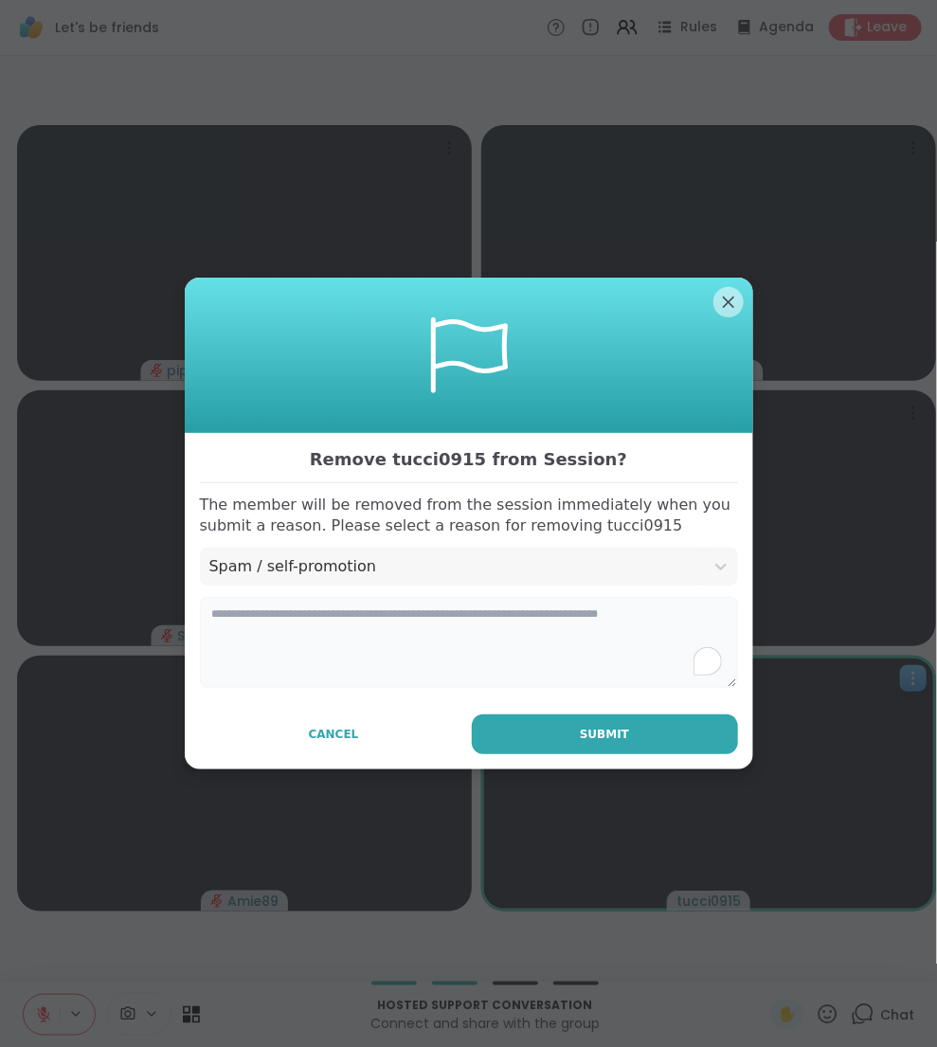
click at [369, 627] on textarea "To enrich screen reader interactions, please activate Accessibility in Grammarl…" at bounding box center [469, 642] width 538 height 91
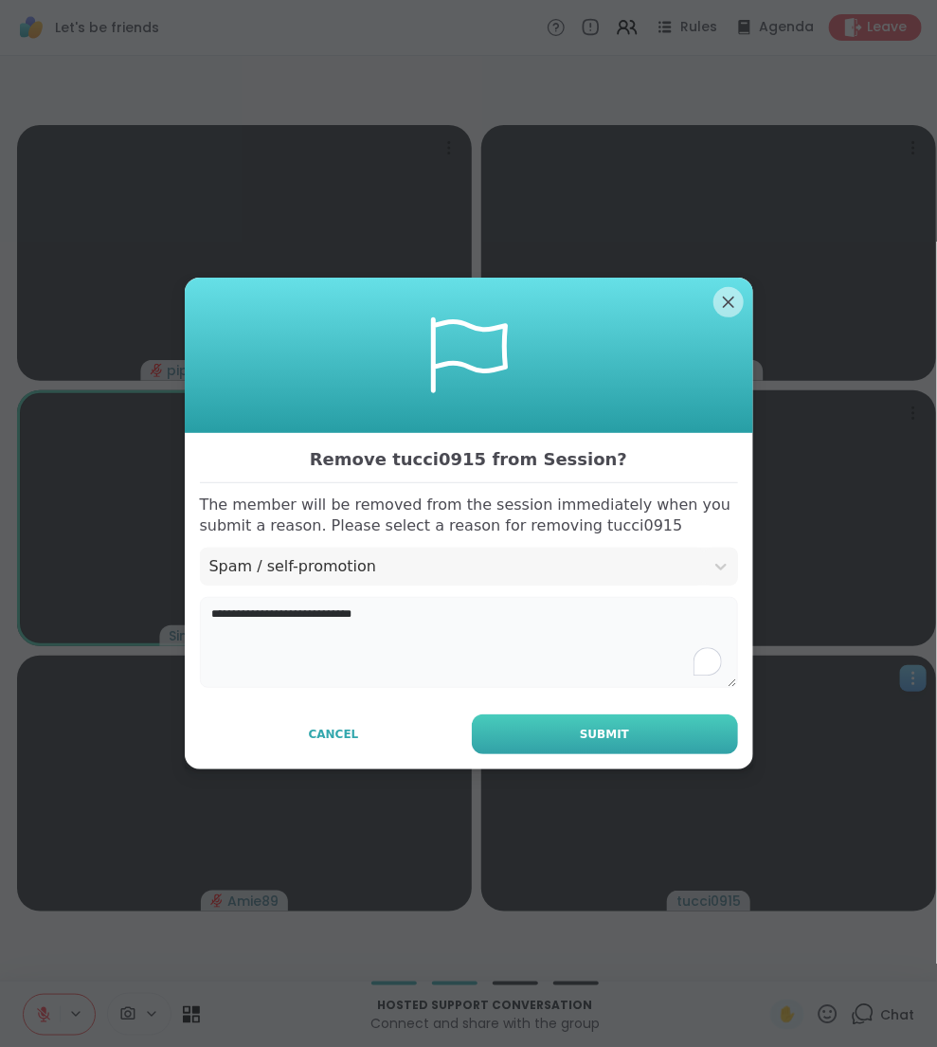
type textarea "**********"
click at [610, 726] on span "Submit" at bounding box center [604, 734] width 49 height 17
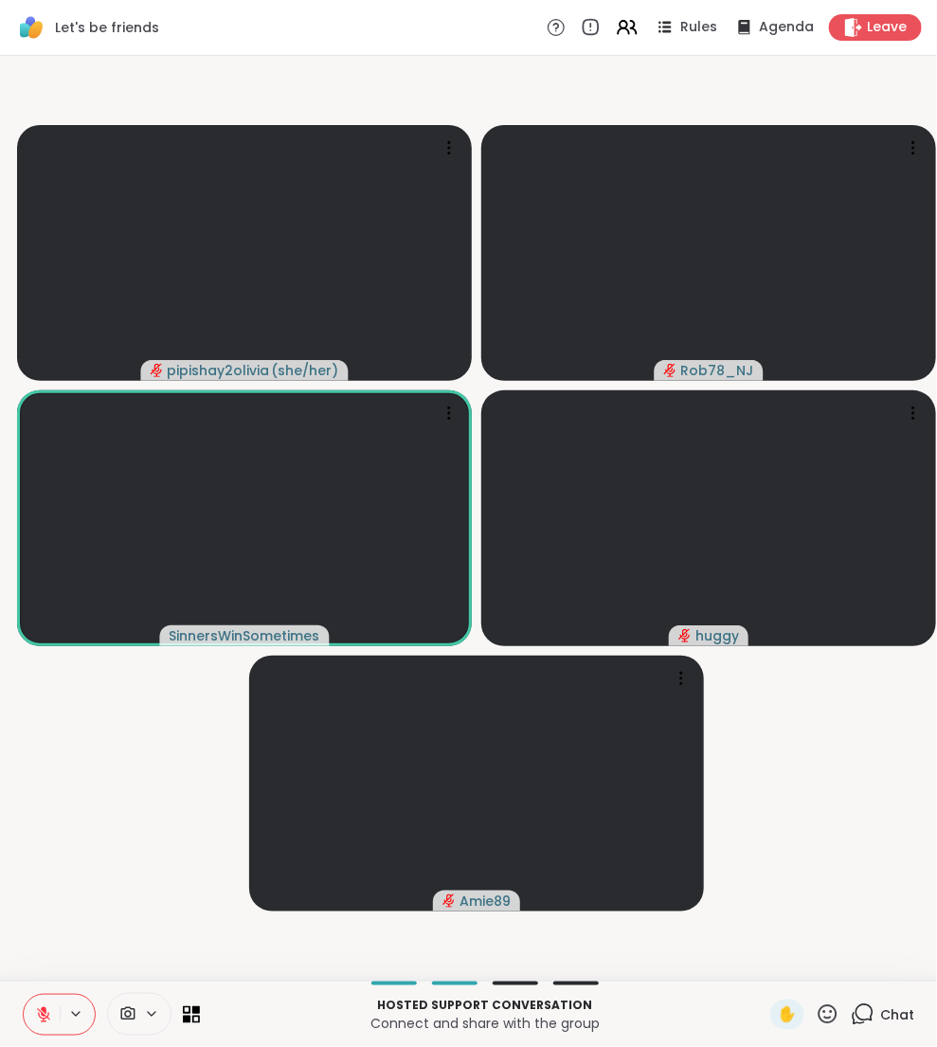
click at [47, 1012] on icon at bounding box center [43, 1015] width 17 height 17
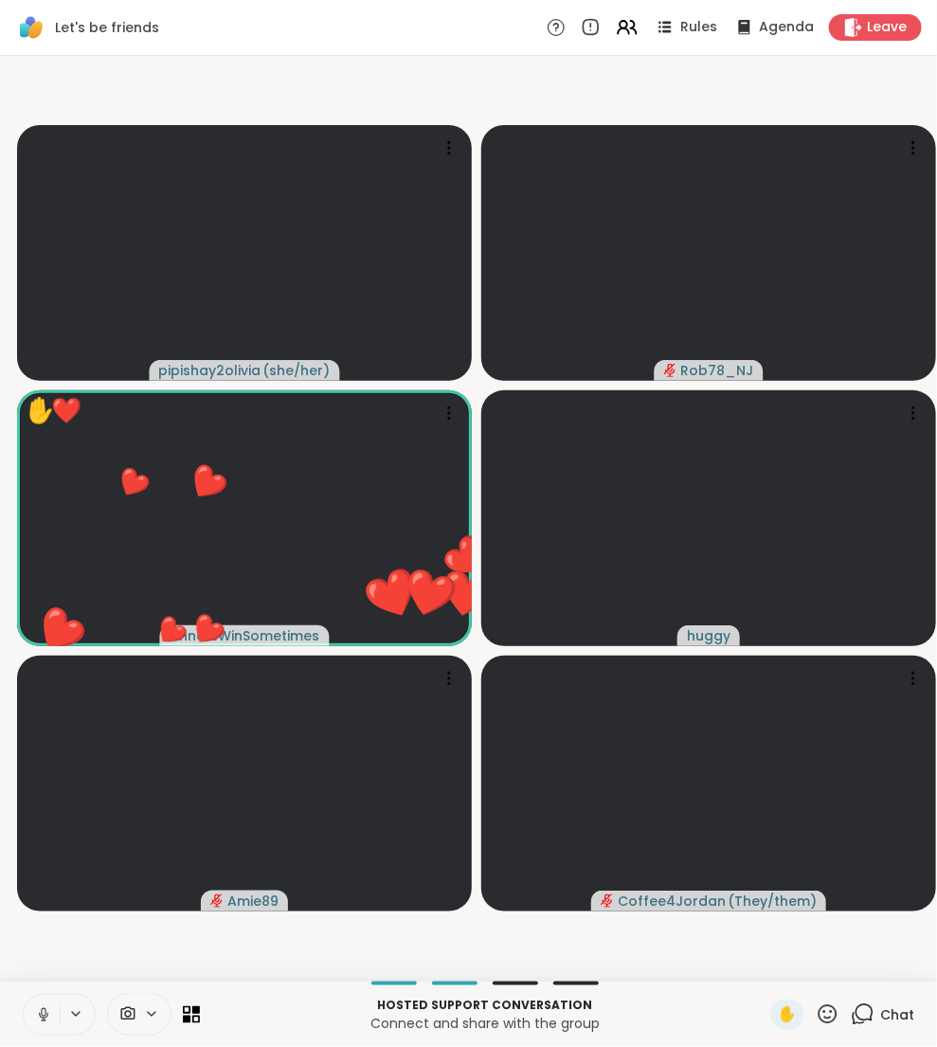
click at [866, 1016] on icon at bounding box center [863, 1015] width 24 height 24
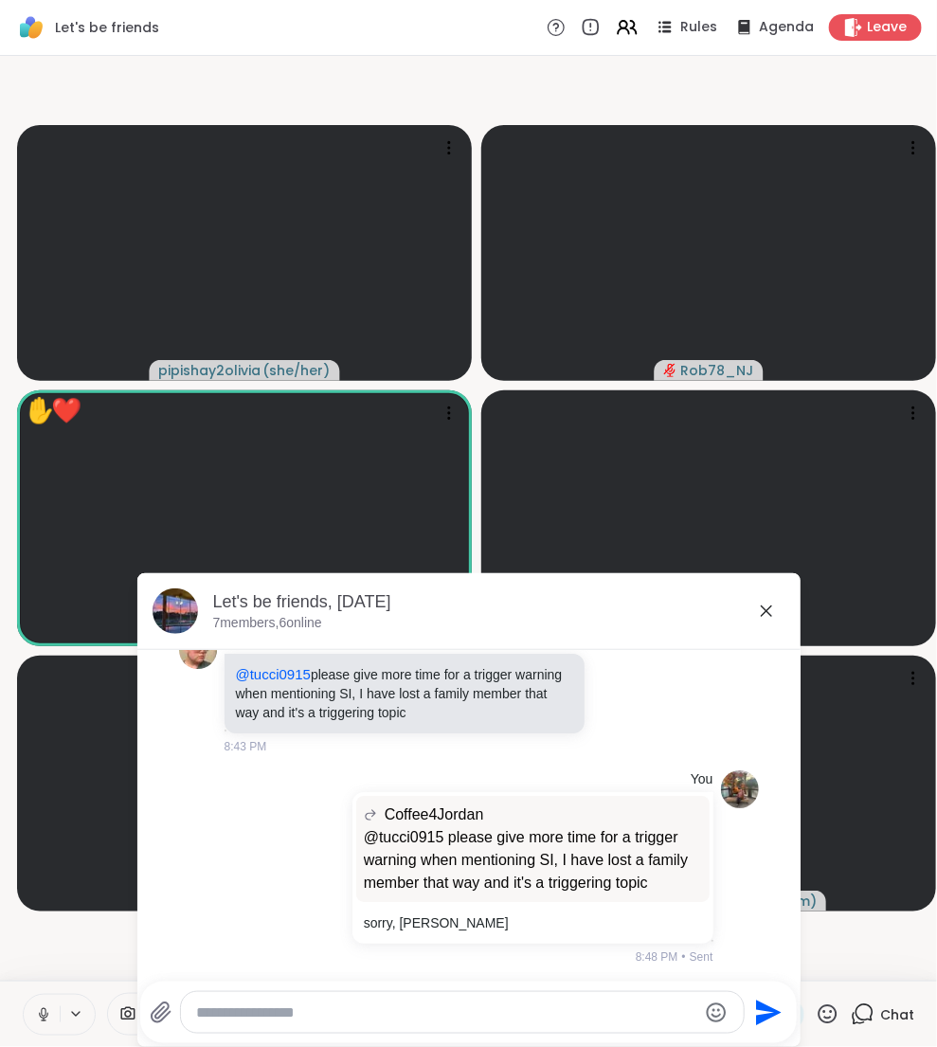
click at [165, 1003] on icon at bounding box center [161, 1013] width 18 height 20
click at [0, 0] on input "file" at bounding box center [0, 0] width 0 height 0
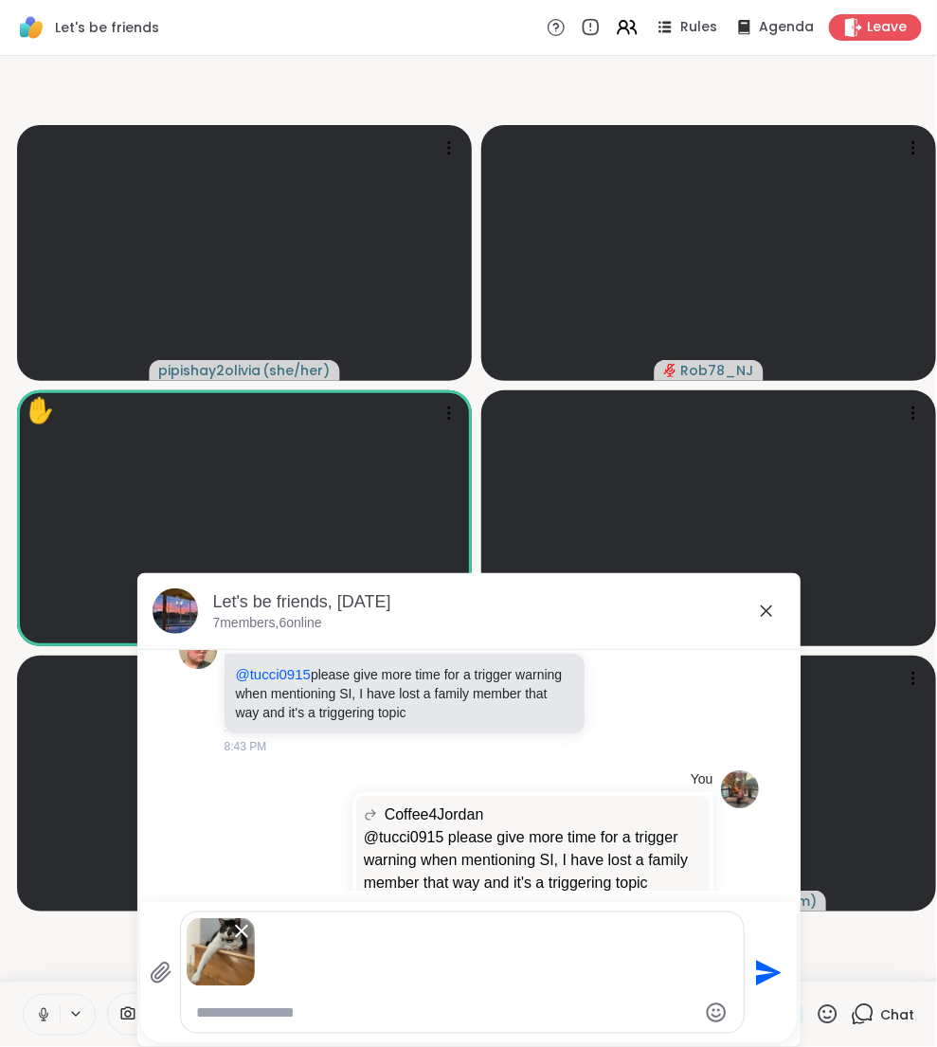
click at [766, 976] on icon "Send" at bounding box center [769, 973] width 26 height 26
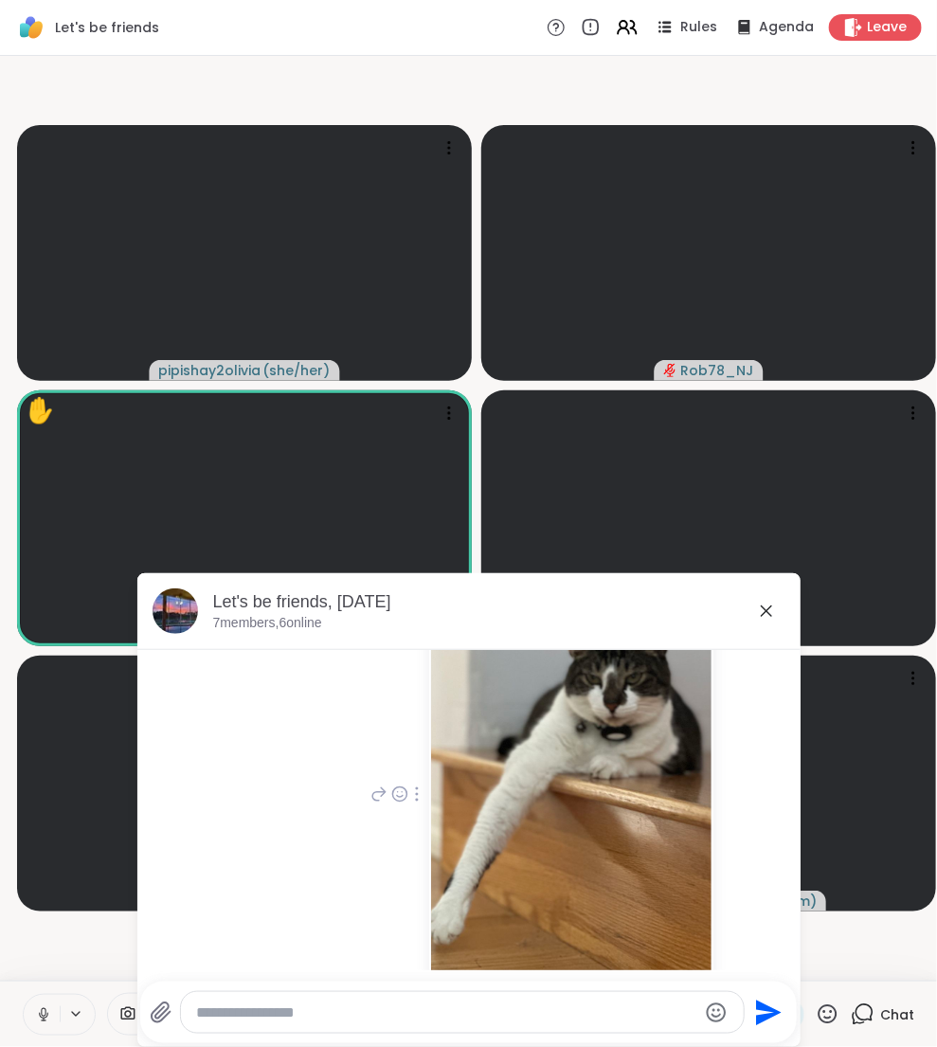
scroll to position [566, 0]
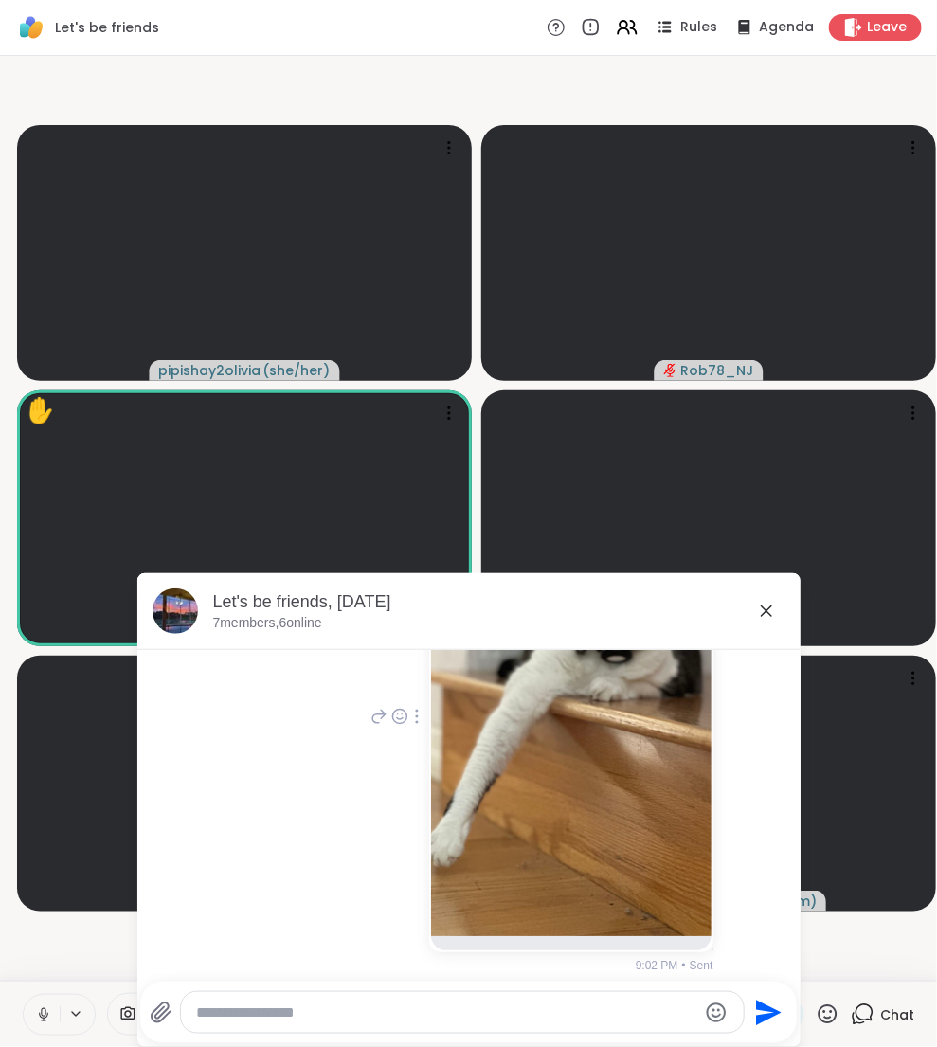
click at [371, 710] on icon at bounding box center [379, 716] width 17 height 23
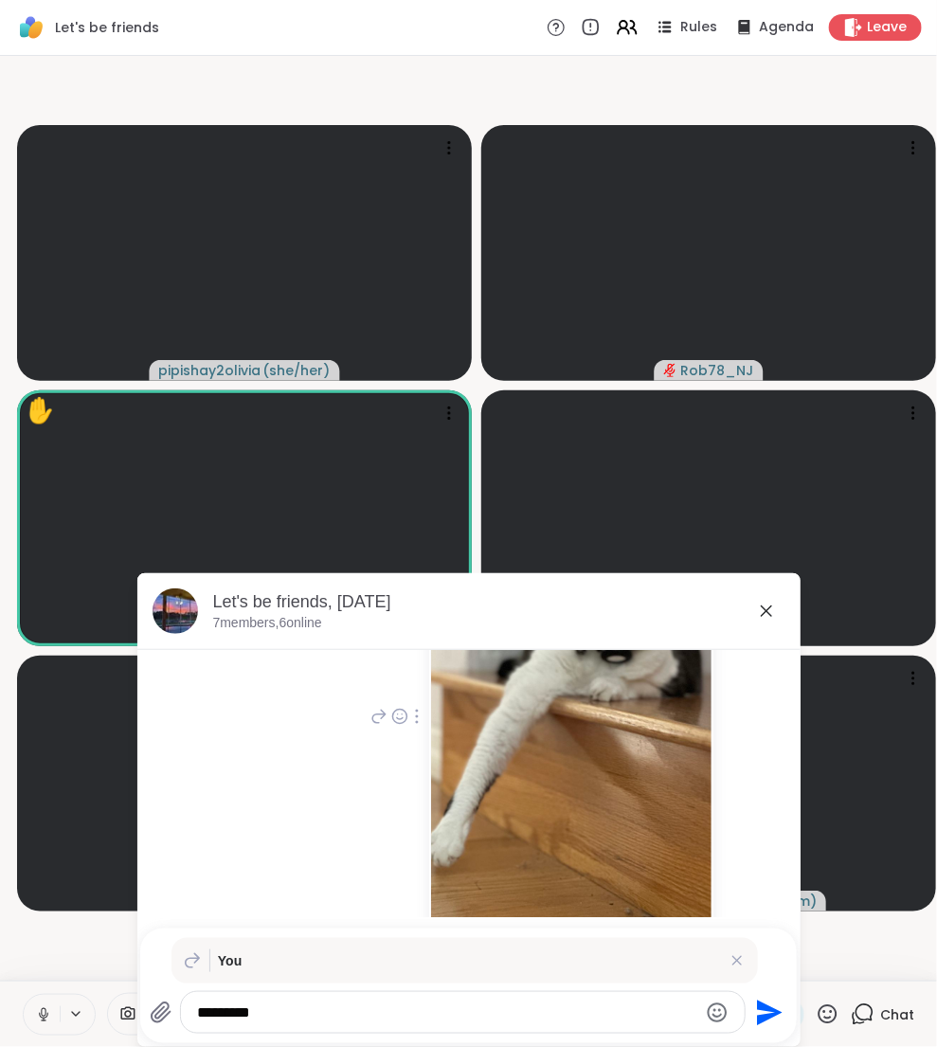
type textarea "*********"
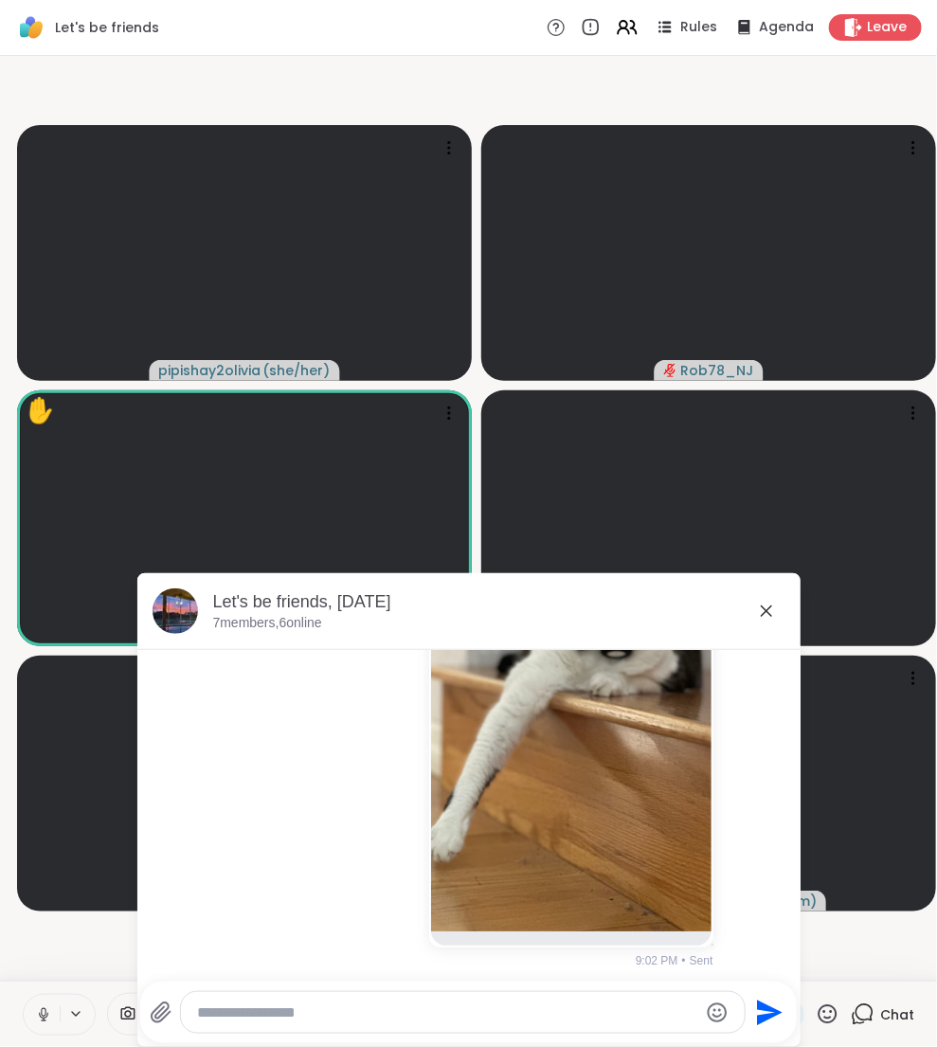
scroll to position [715, 0]
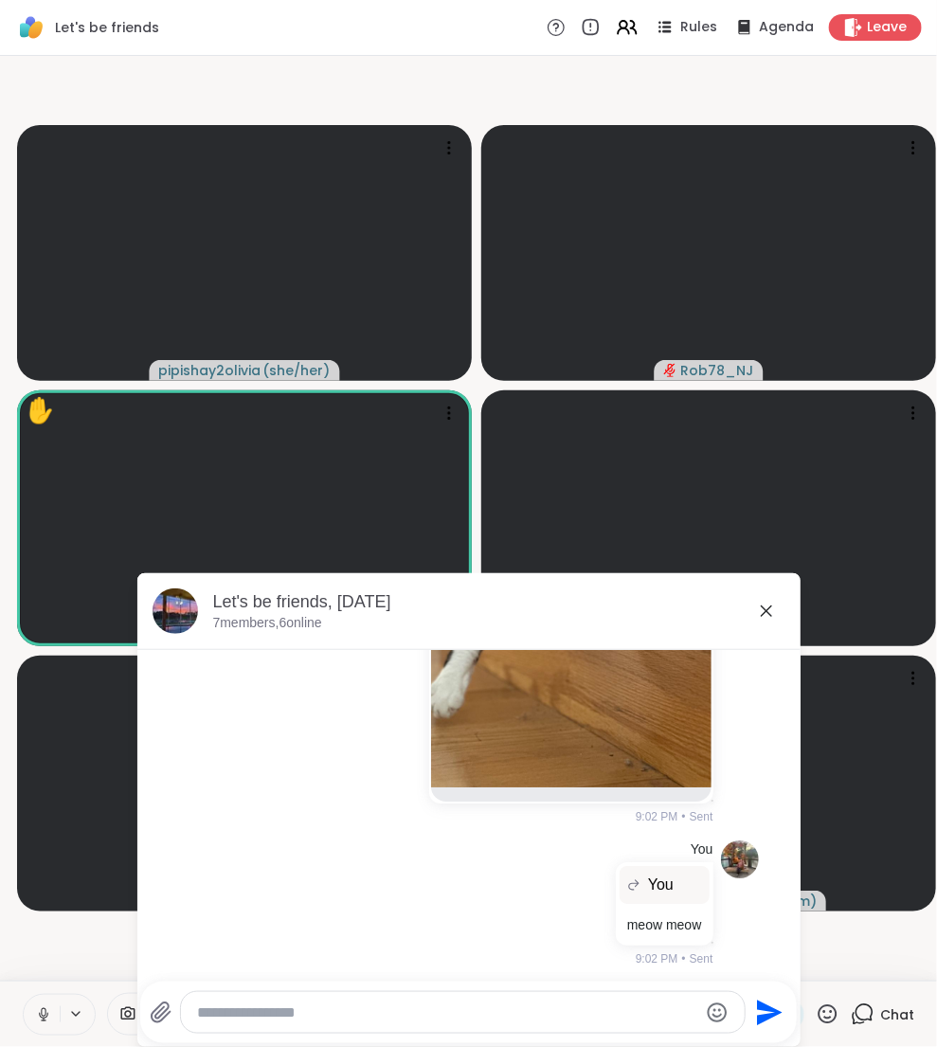
click at [768, 613] on icon at bounding box center [766, 611] width 11 height 11
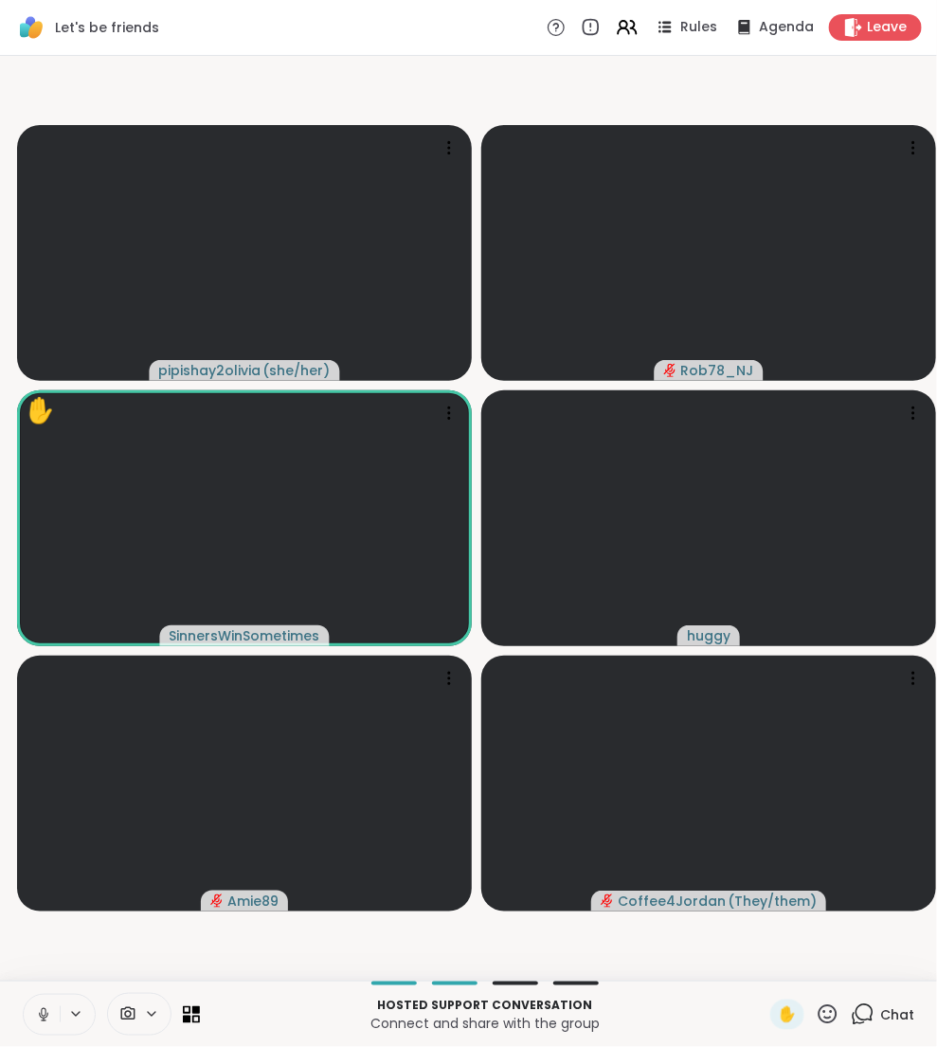
click at [27, 1007] on button at bounding box center [42, 1015] width 36 height 40
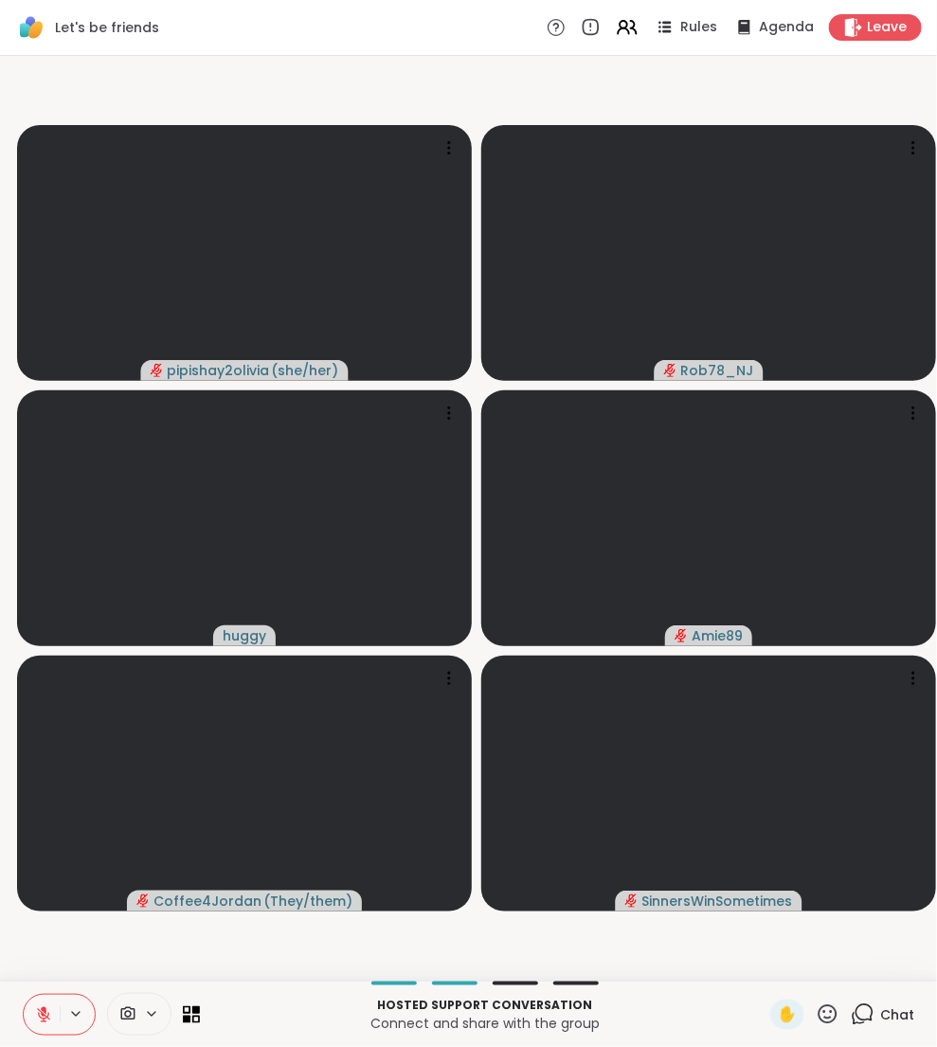
click at [41, 999] on button at bounding box center [42, 1015] width 36 height 40
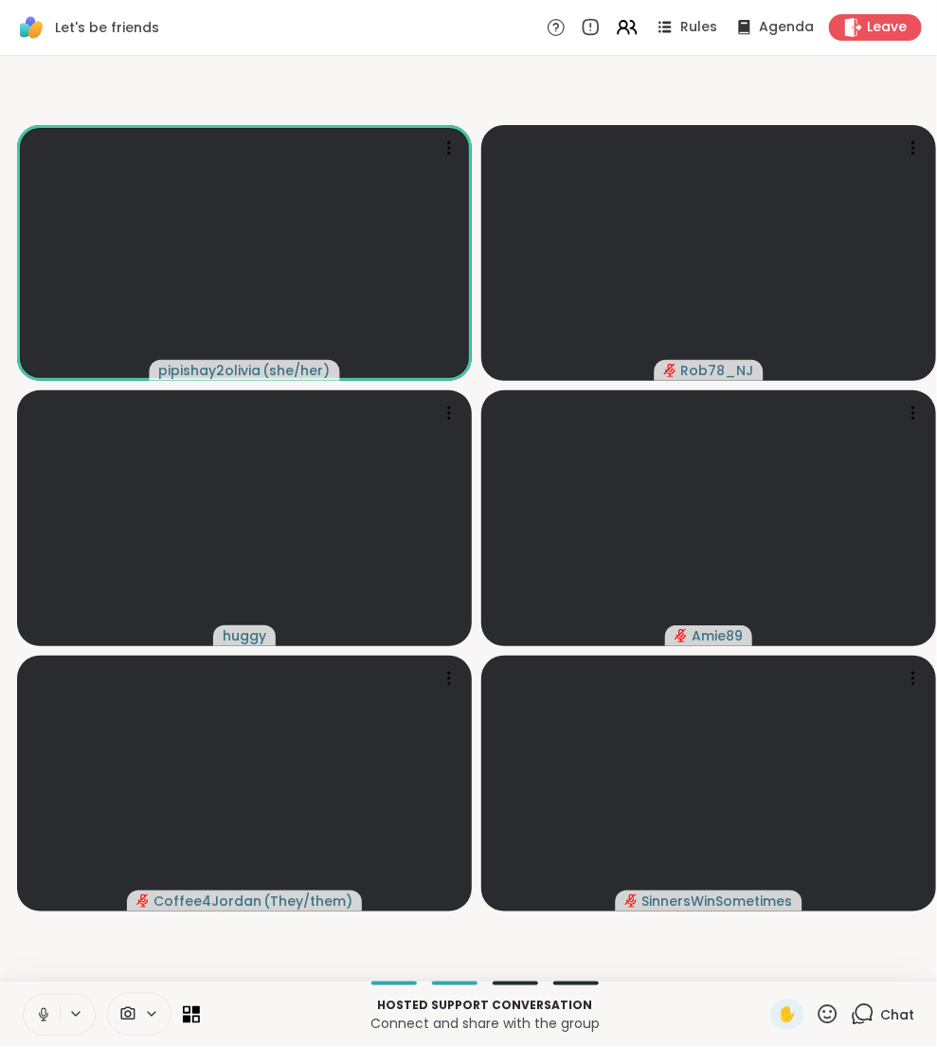
scroll to position [0, 0]
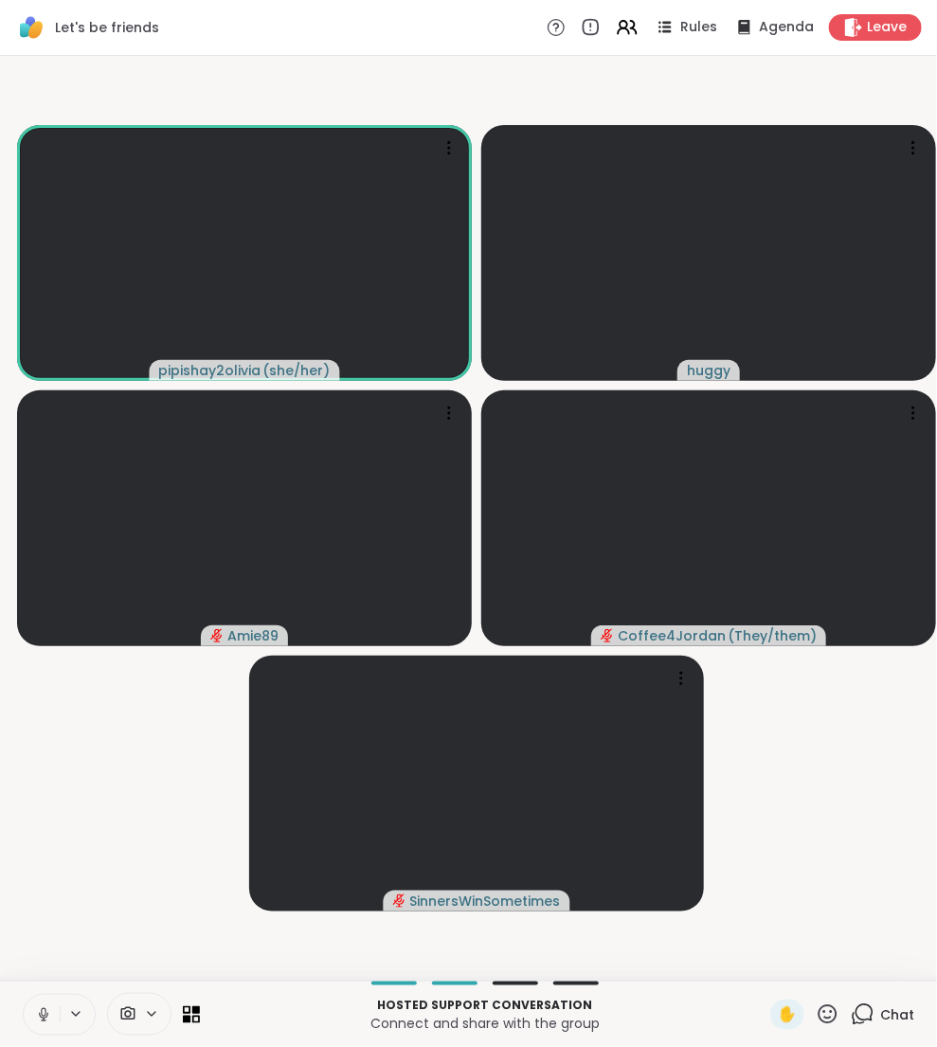
click at [228, 741] on video-player-container "pipishay2olivia ( she/her ) huggy Amie89 Coffee4Jordan ( They/them ) SinnersWin…" at bounding box center [468, 519] width 915 height 910
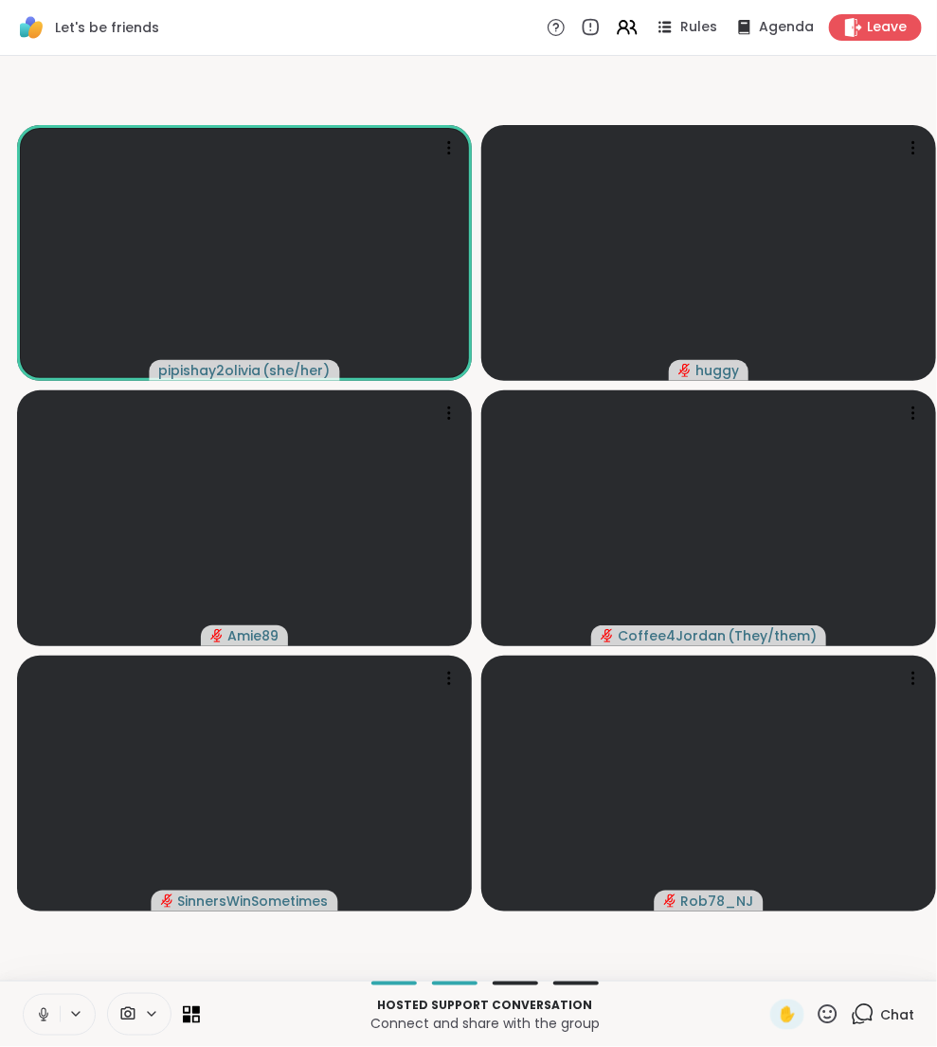
click at [46, 1009] on icon at bounding box center [43, 1015] width 17 height 17
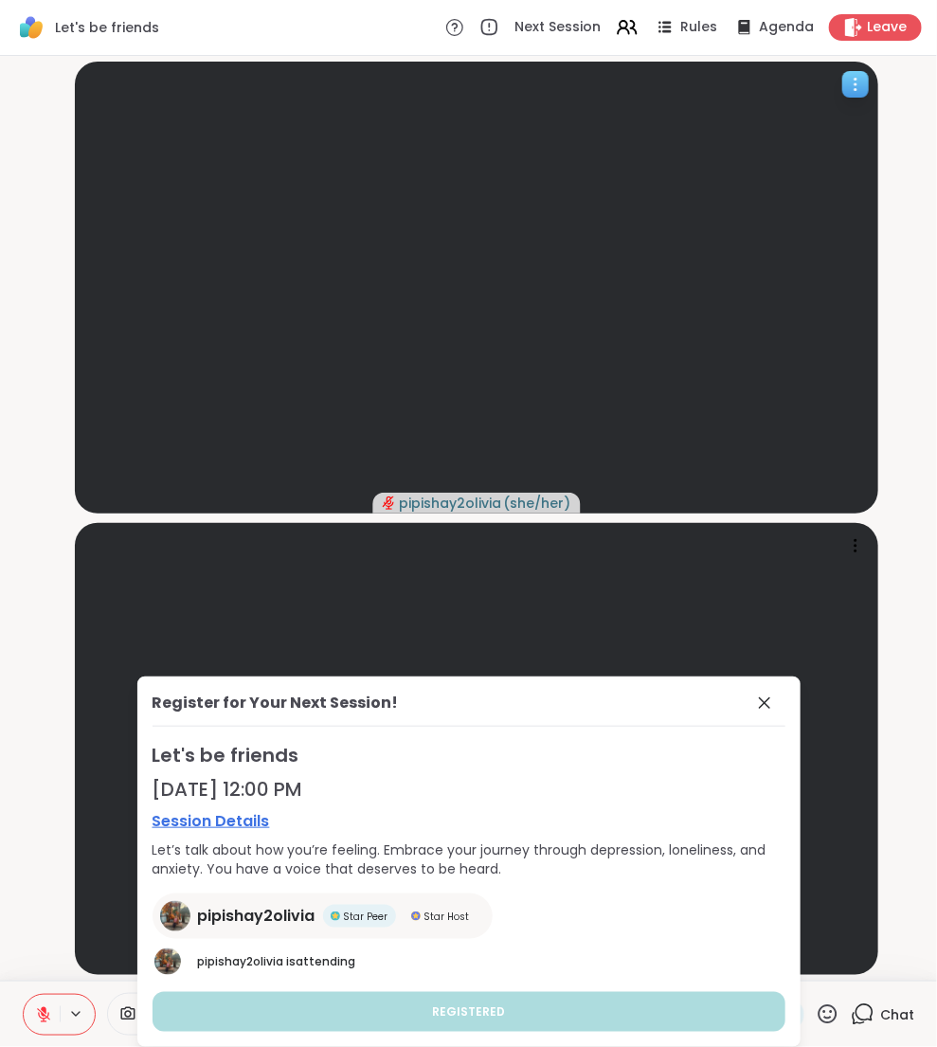
click at [440, 494] on span "pipishay2olivia" at bounding box center [451, 503] width 102 height 19
click at [904, 18] on span "Leave" at bounding box center [888, 28] width 42 height 20
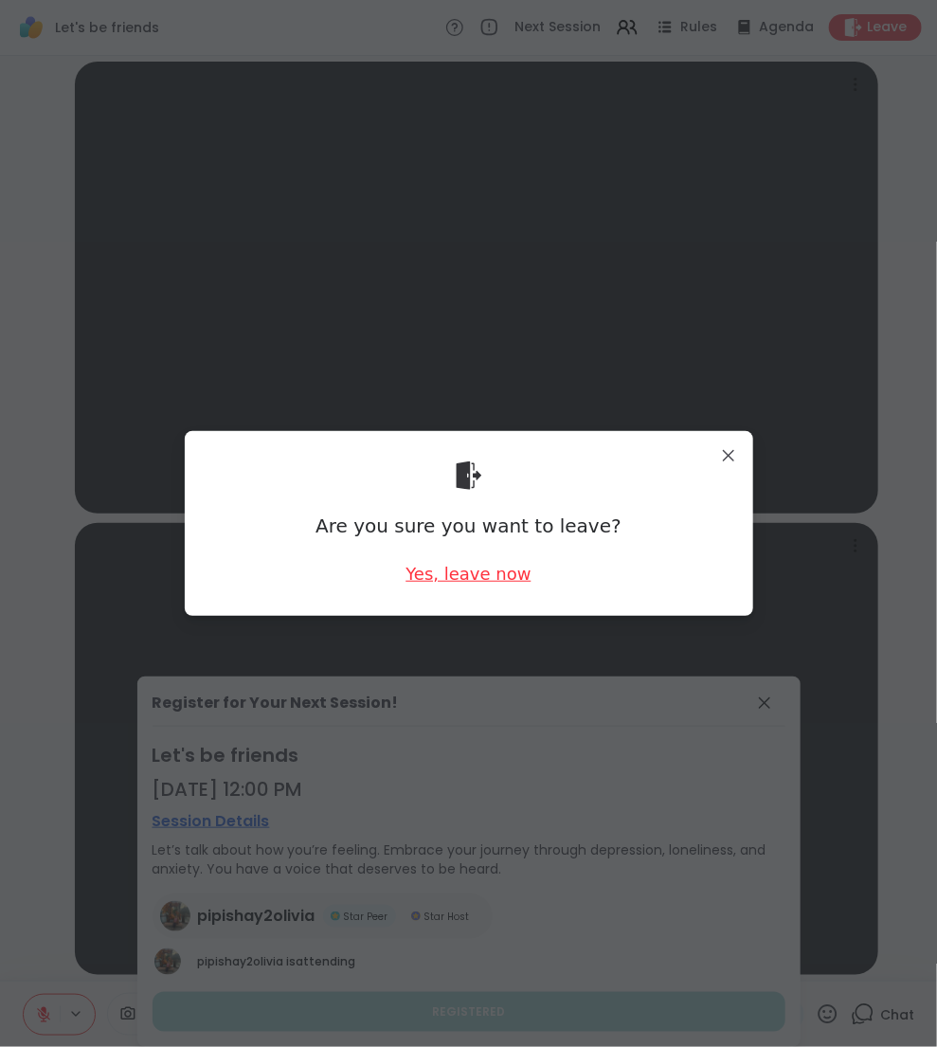
click at [506, 584] on div "Yes, leave now" at bounding box center [468, 574] width 125 height 24
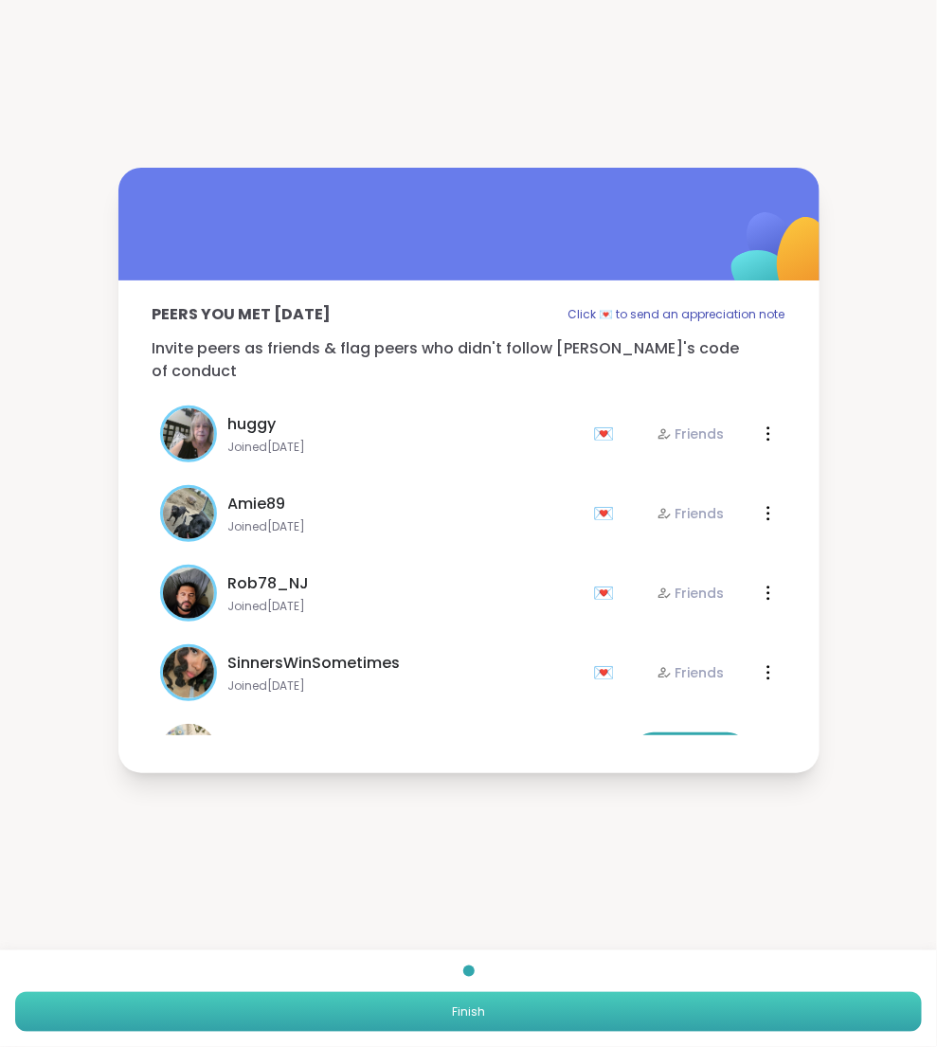
click at [683, 997] on button "Finish" at bounding box center [468, 1012] width 907 height 40
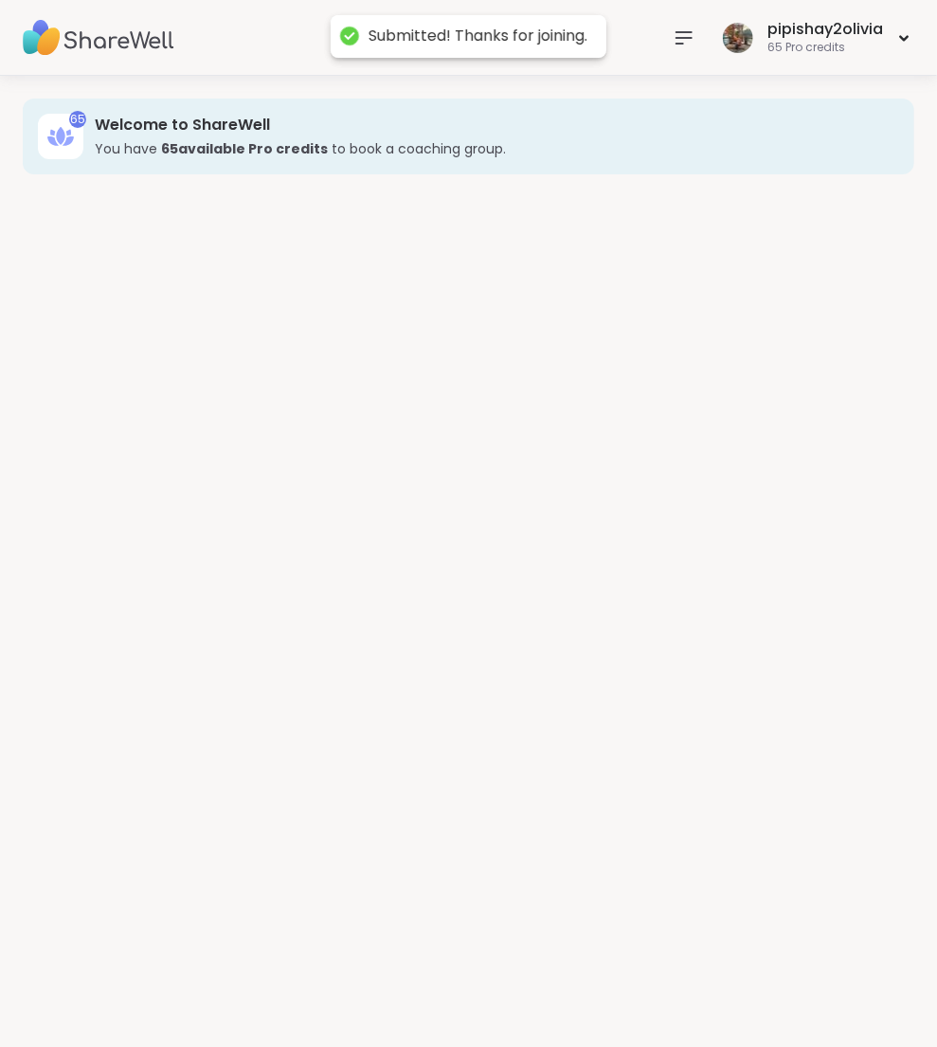
click at [683, 997] on div "65 Welcome to ShareWell You have 65 available Pro credit s to book a coaching g…" at bounding box center [468, 562] width 937 height 972
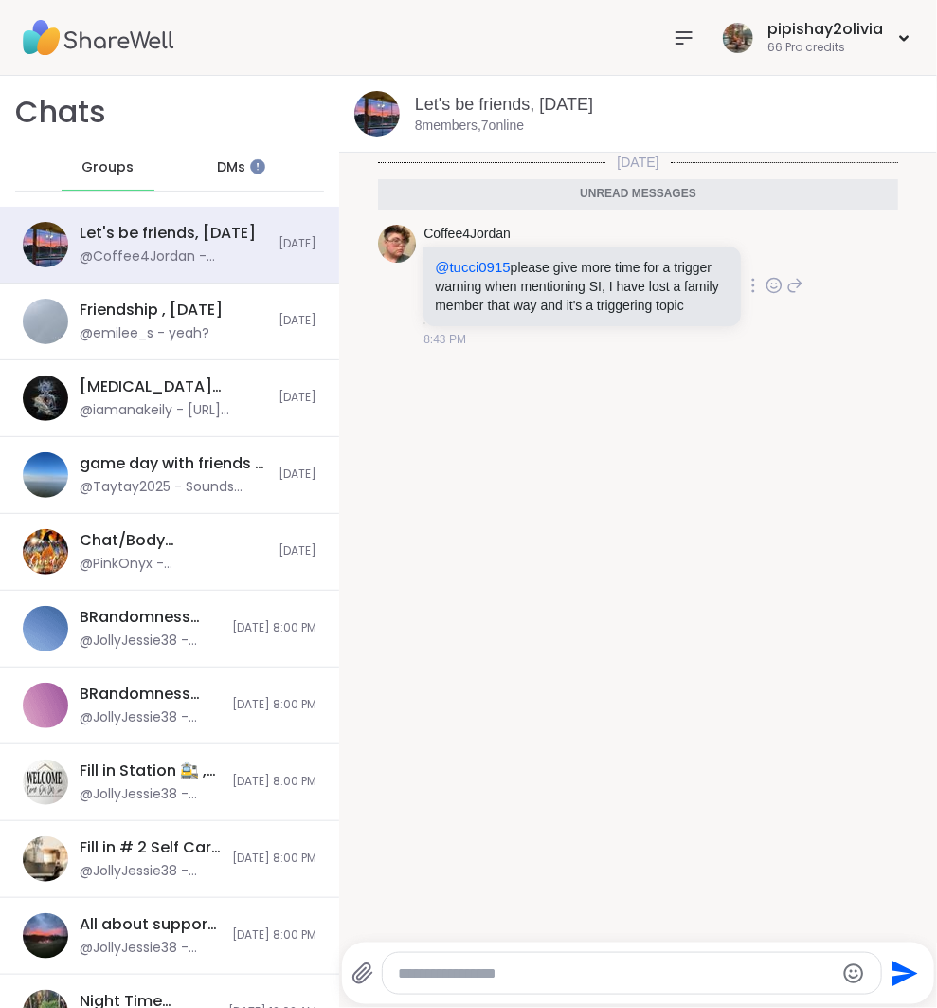
click at [787, 294] on icon at bounding box center [795, 285] width 17 height 23
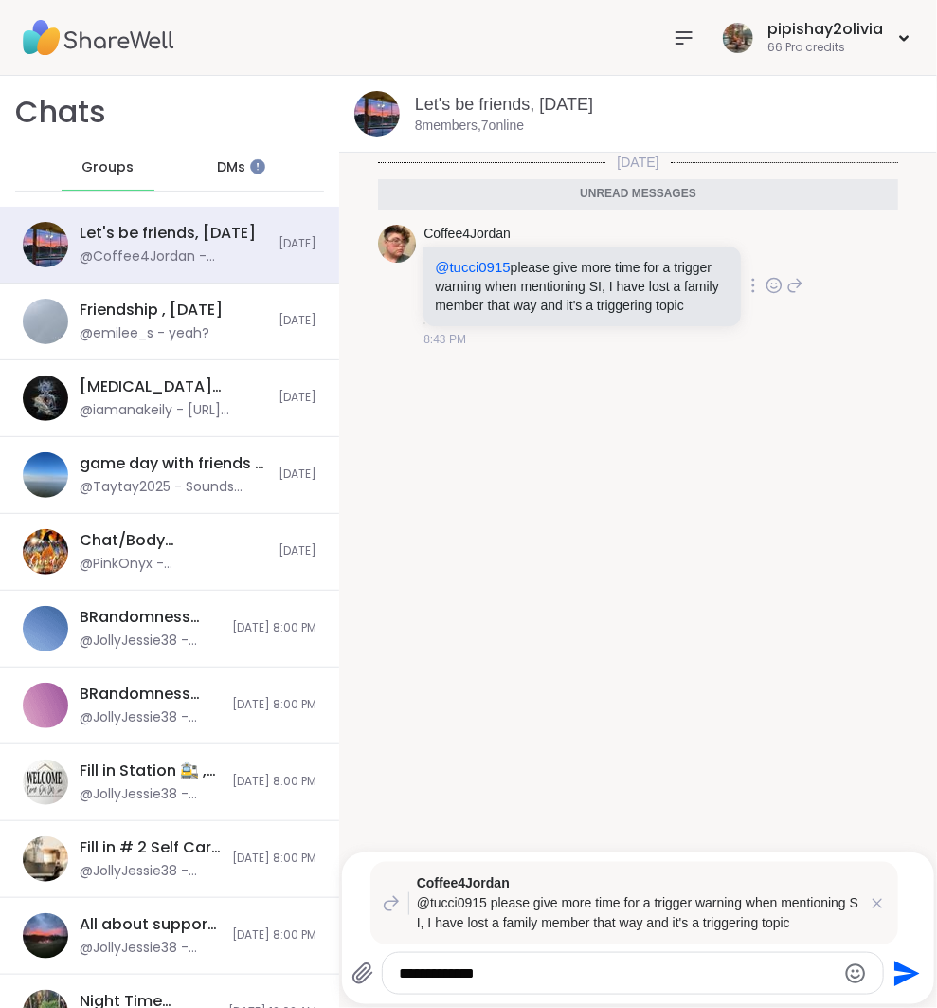
type textarea "**********"
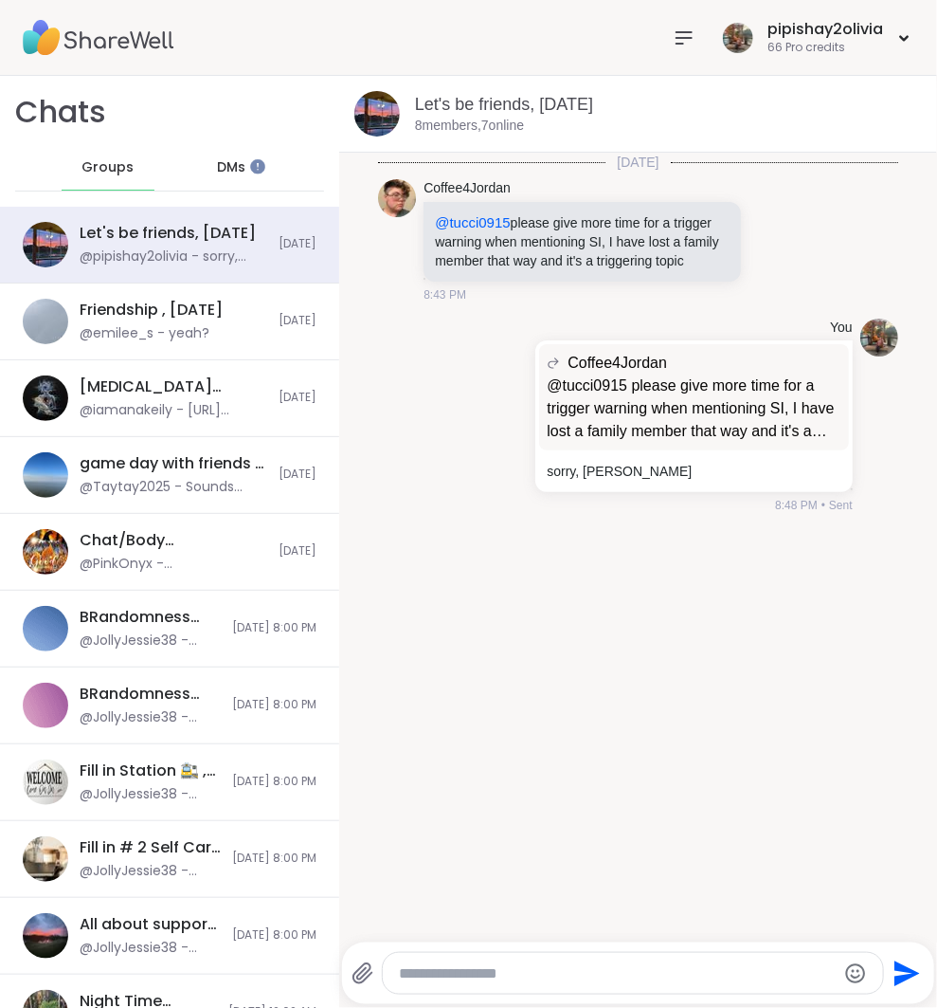
click at [564, 744] on div "[DATE] Coffee4Jordan @tucci0915 please give more time for a trigger warning whe…" at bounding box center [638, 542] width 598 height 778
click at [235, 161] on div "DMs" at bounding box center [232, 167] width 93 height 45
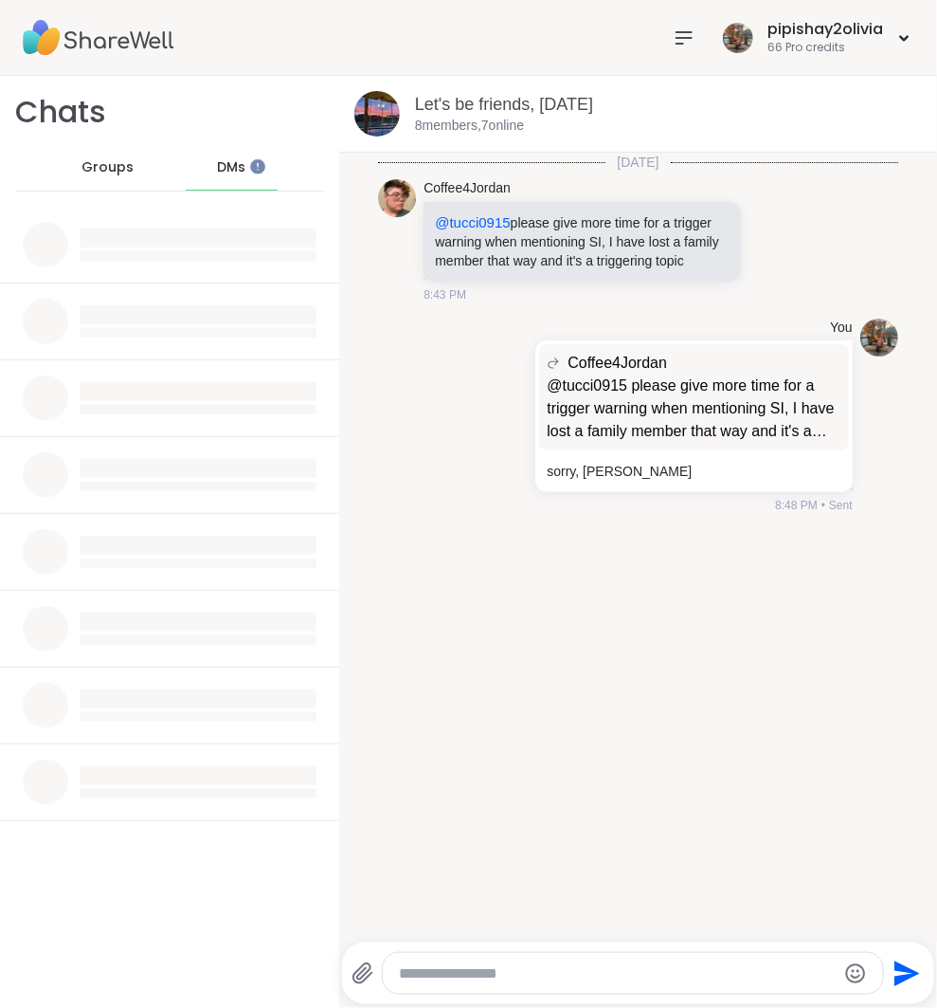
click at [235, 161] on div "DMs" at bounding box center [232, 167] width 93 height 45
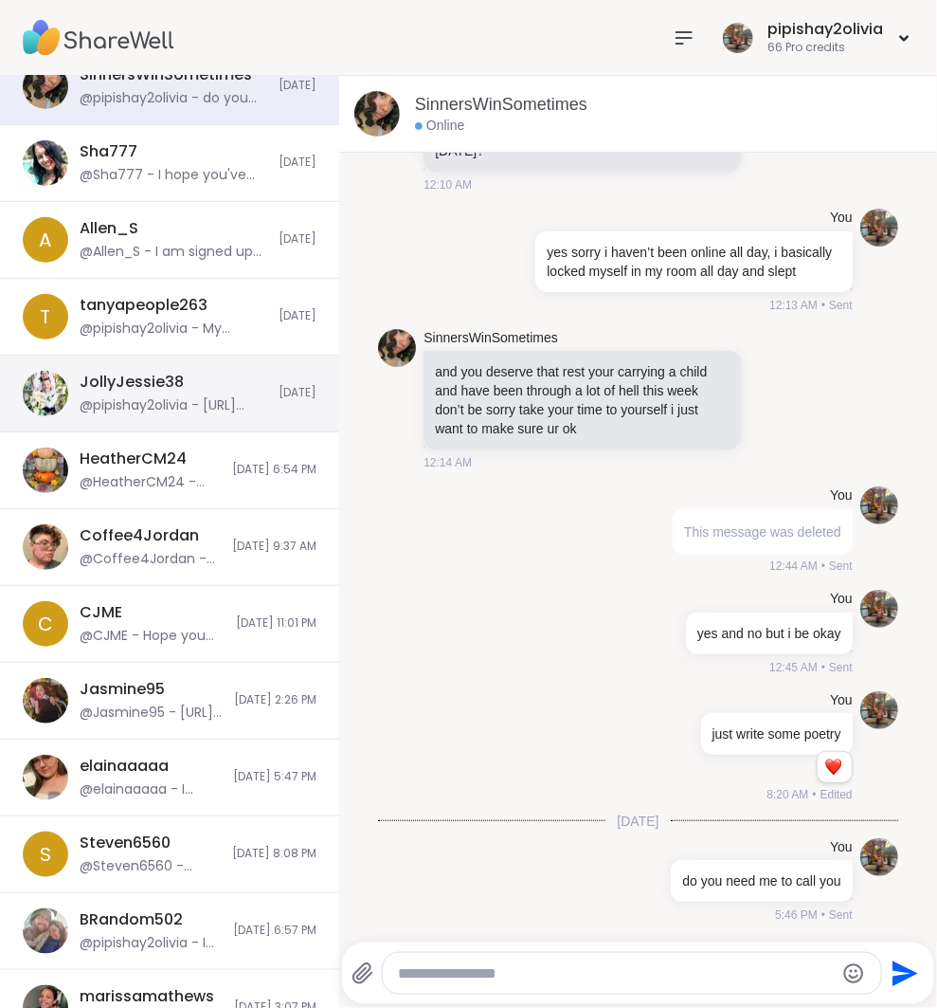
scroll to position [178, 0]
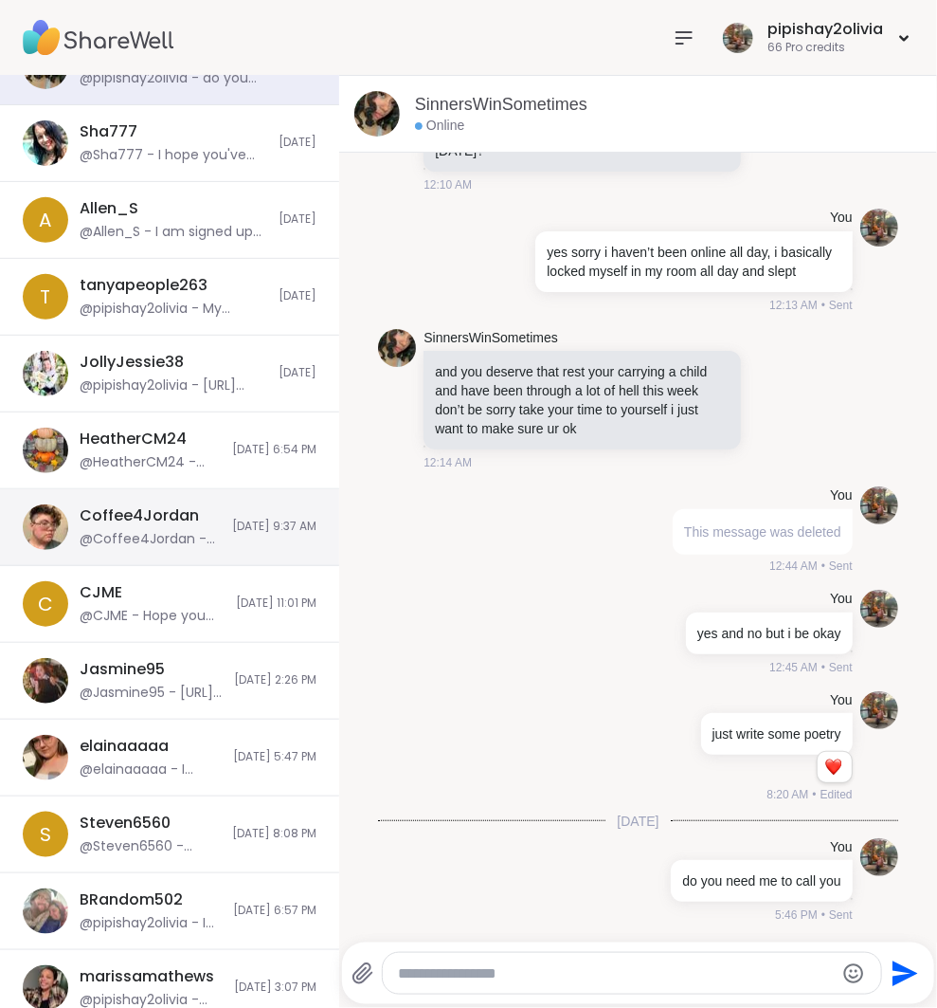
click at [178, 544] on div "@Coffee4Jordan - oh dang" at bounding box center [150, 539] width 141 height 19
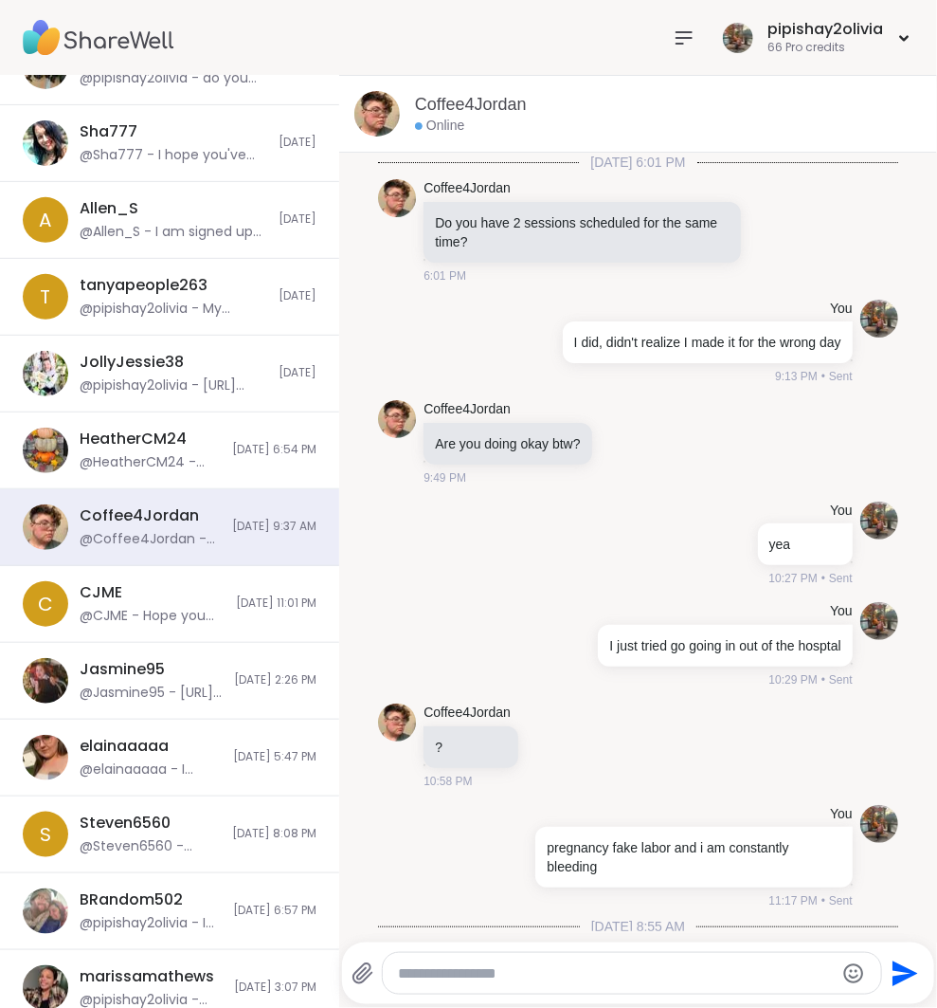
scroll to position [356, 0]
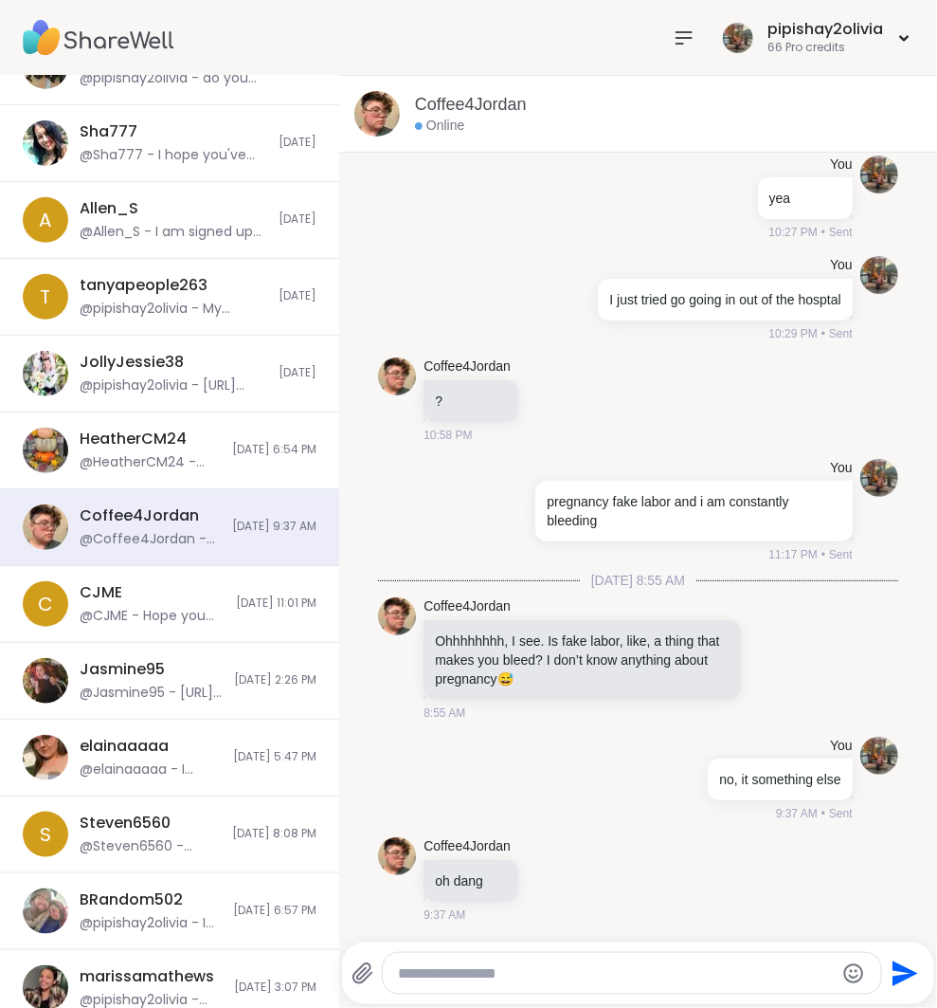
click at [586, 970] on textarea "Type your message" at bounding box center [616, 973] width 437 height 19
type textarea "**********"
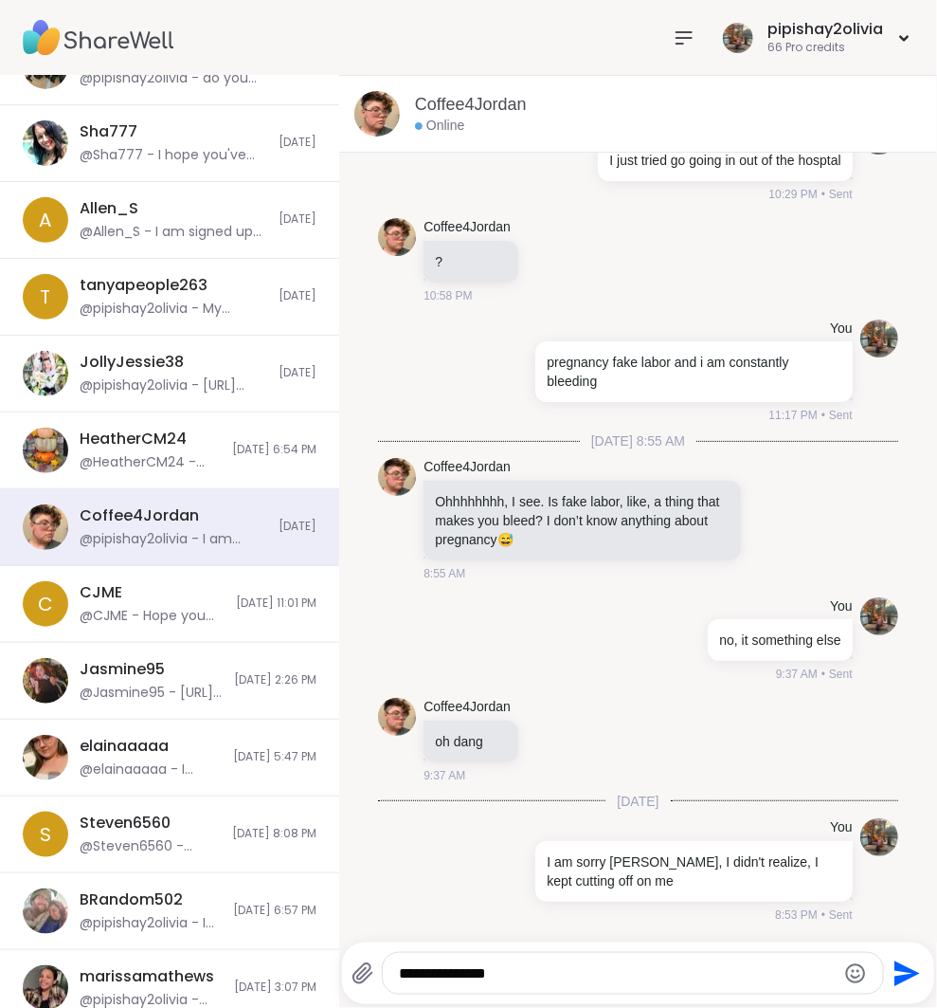
type textarea "**********"
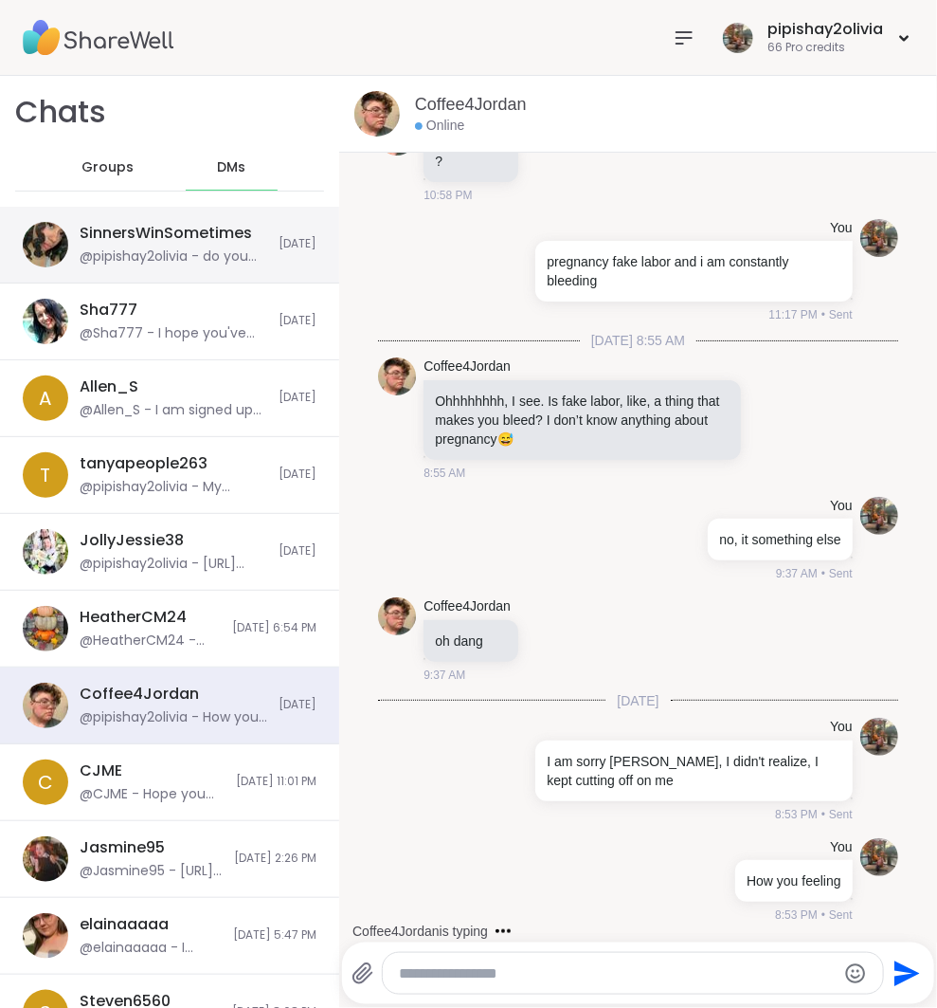
scroll to position [0, 0]
click at [178, 254] on div "@pipishay2olivia - do you need me to call you" at bounding box center [174, 256] width 188 height 19
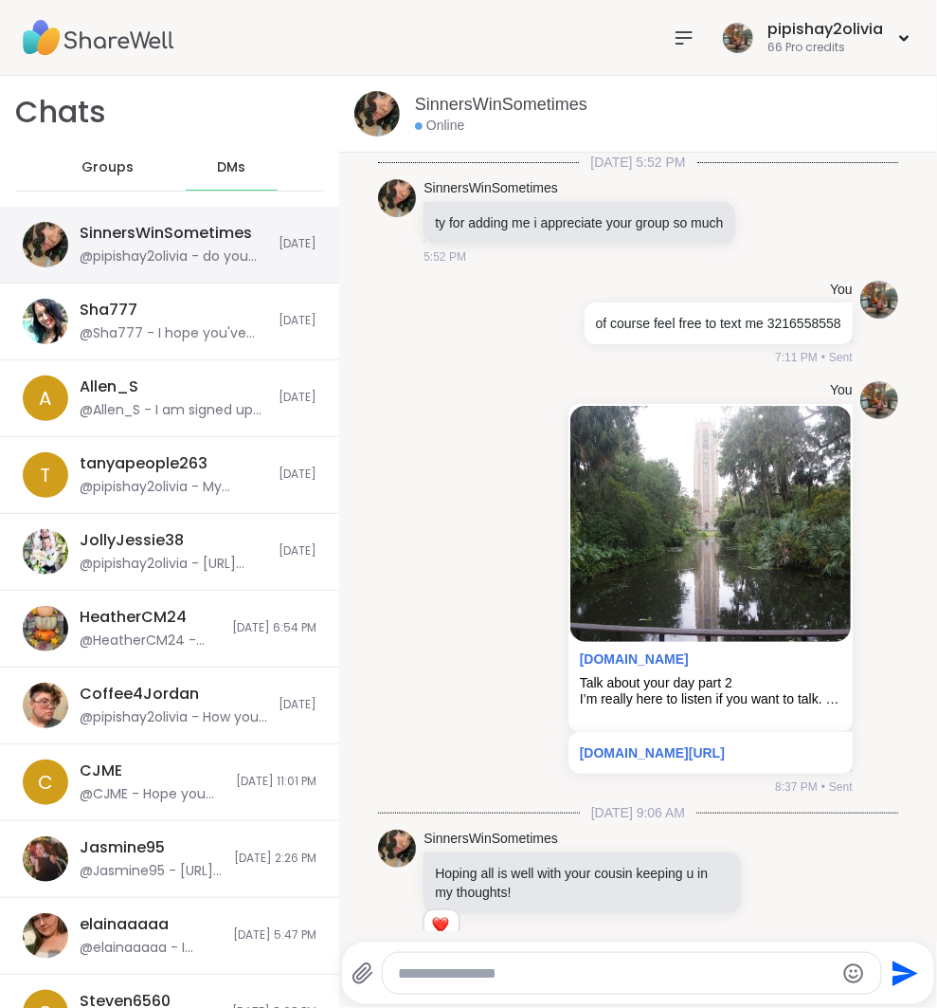
scroll to position [934, 0]
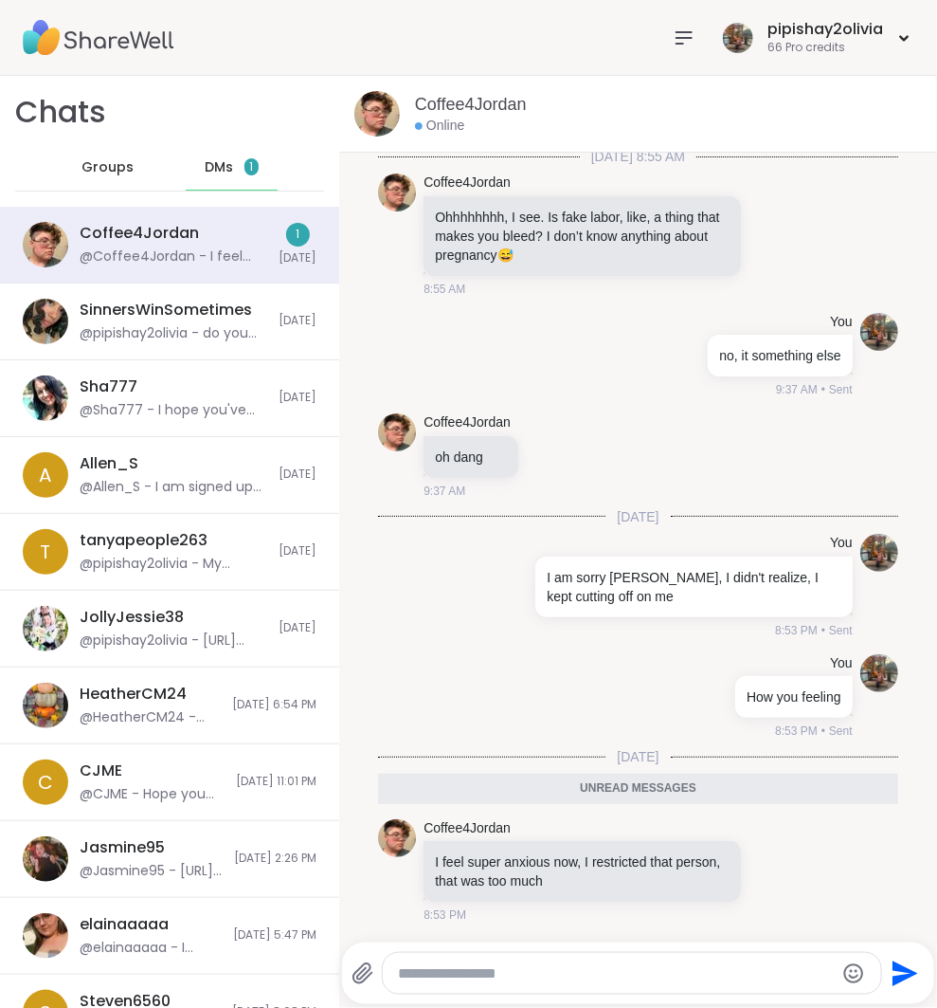
scroll to position [734, 0]
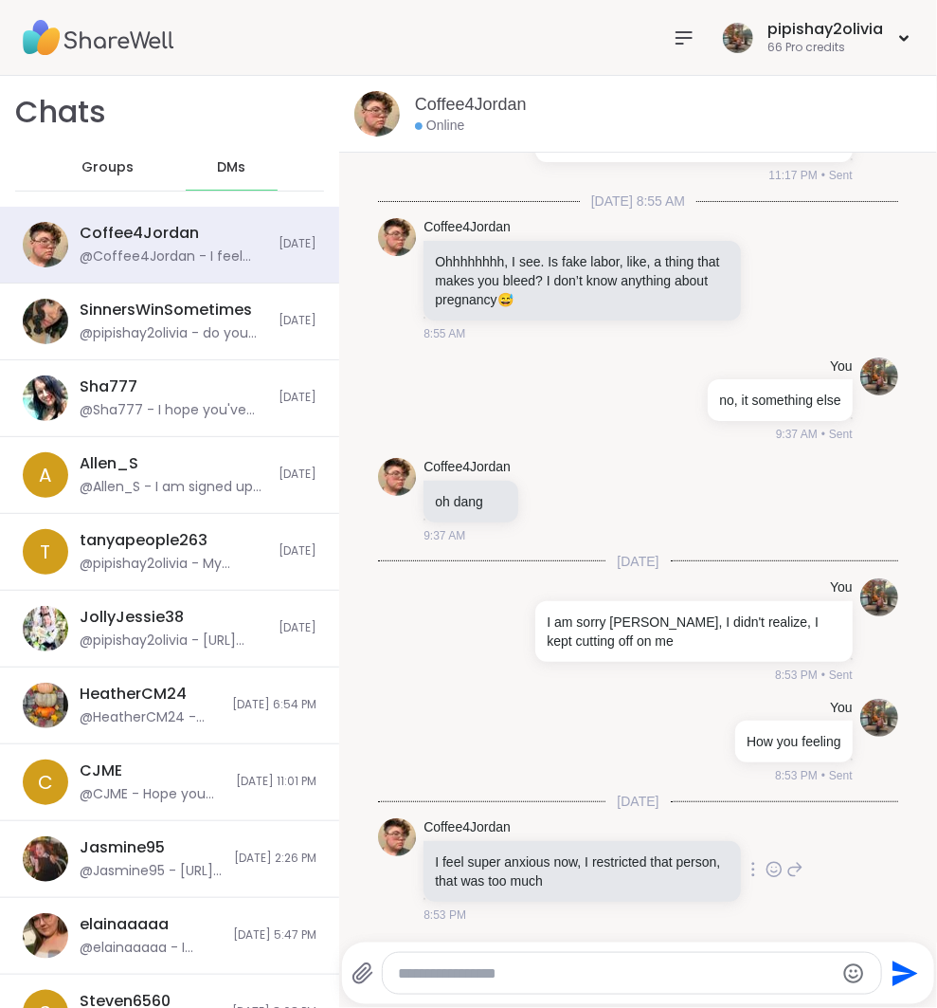
click at [787, 881] on icon at bounding box center [795, 869] width 17 height 23
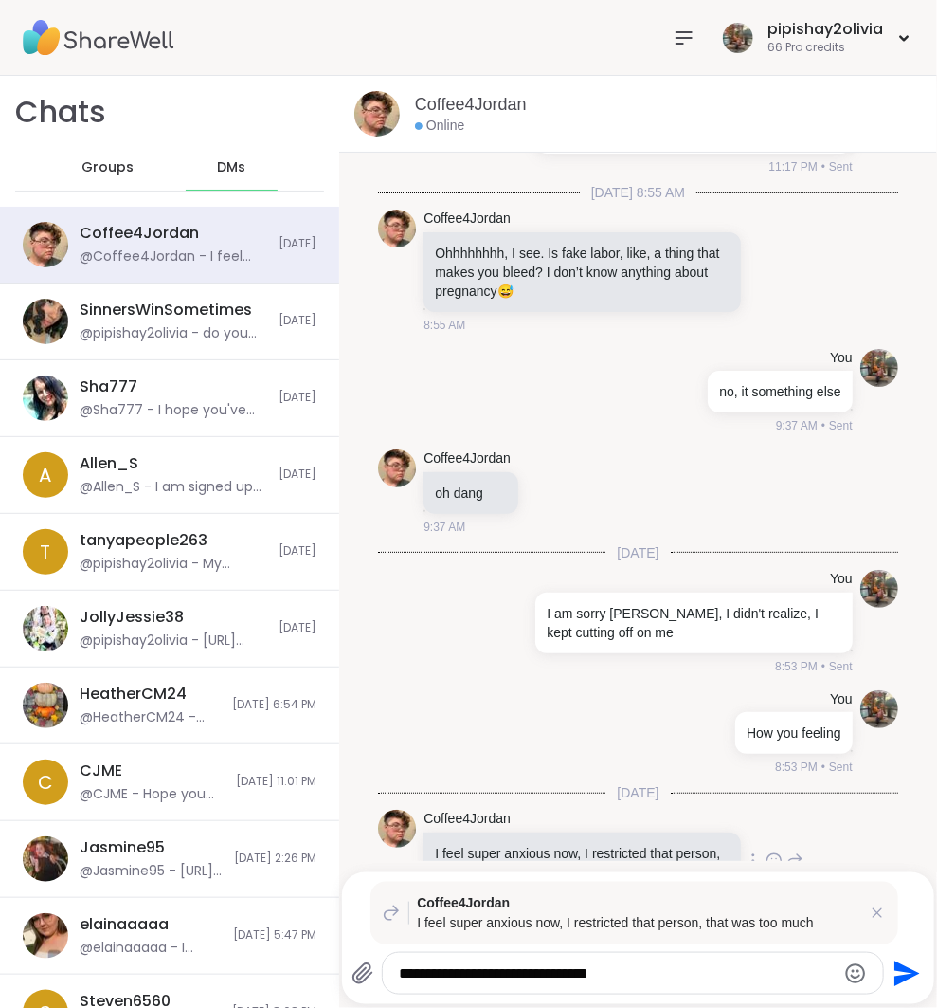
type textarea "**********"
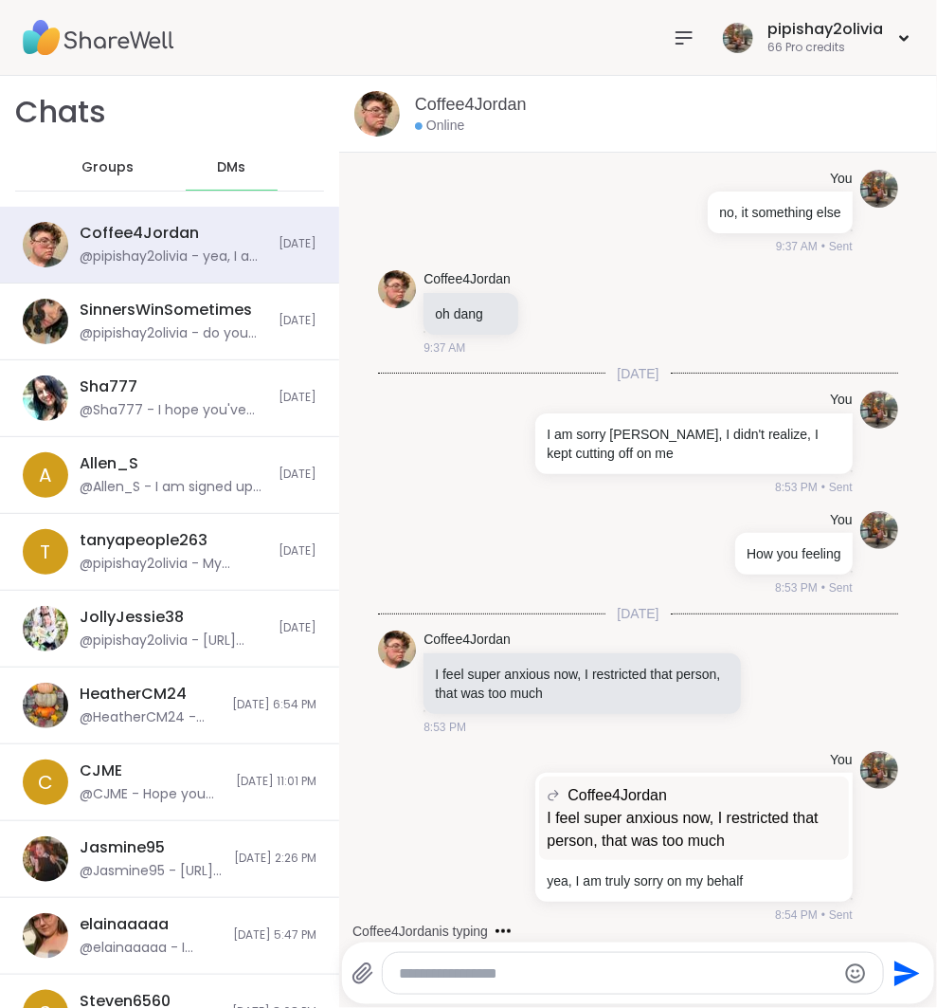
scroll to position [1039, 0]
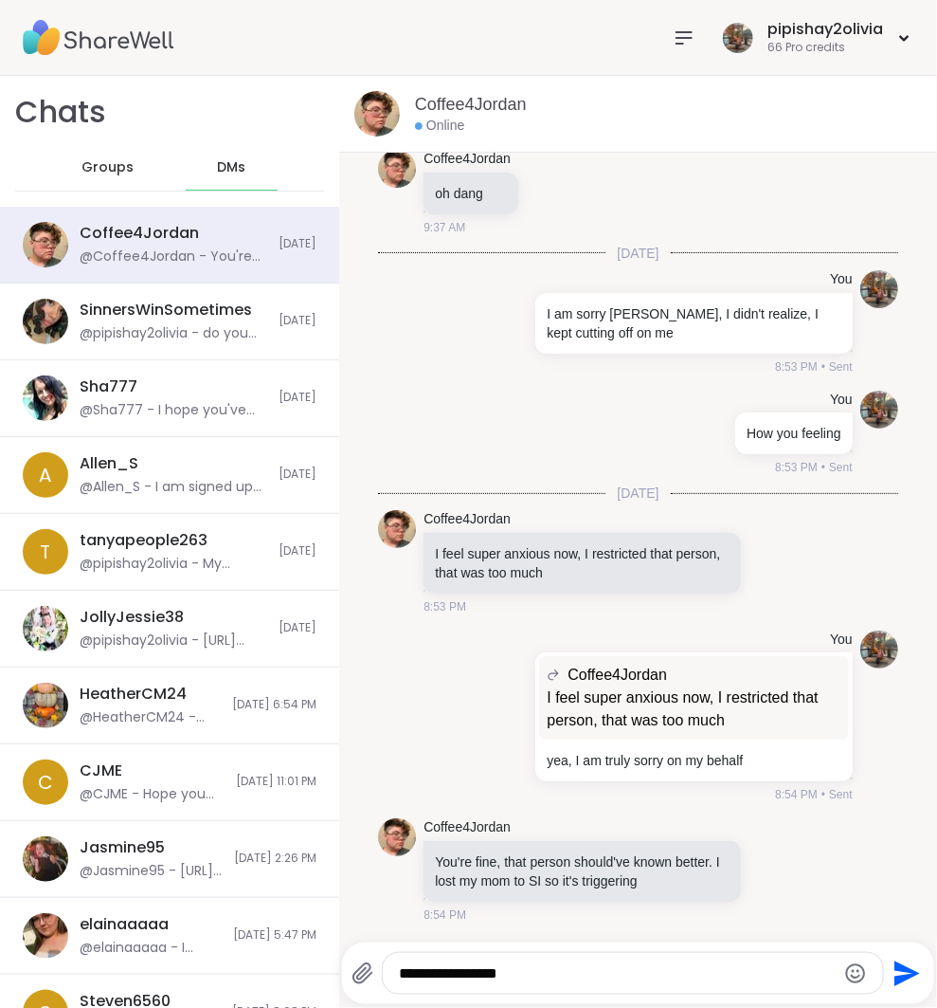
type textarea "**********"
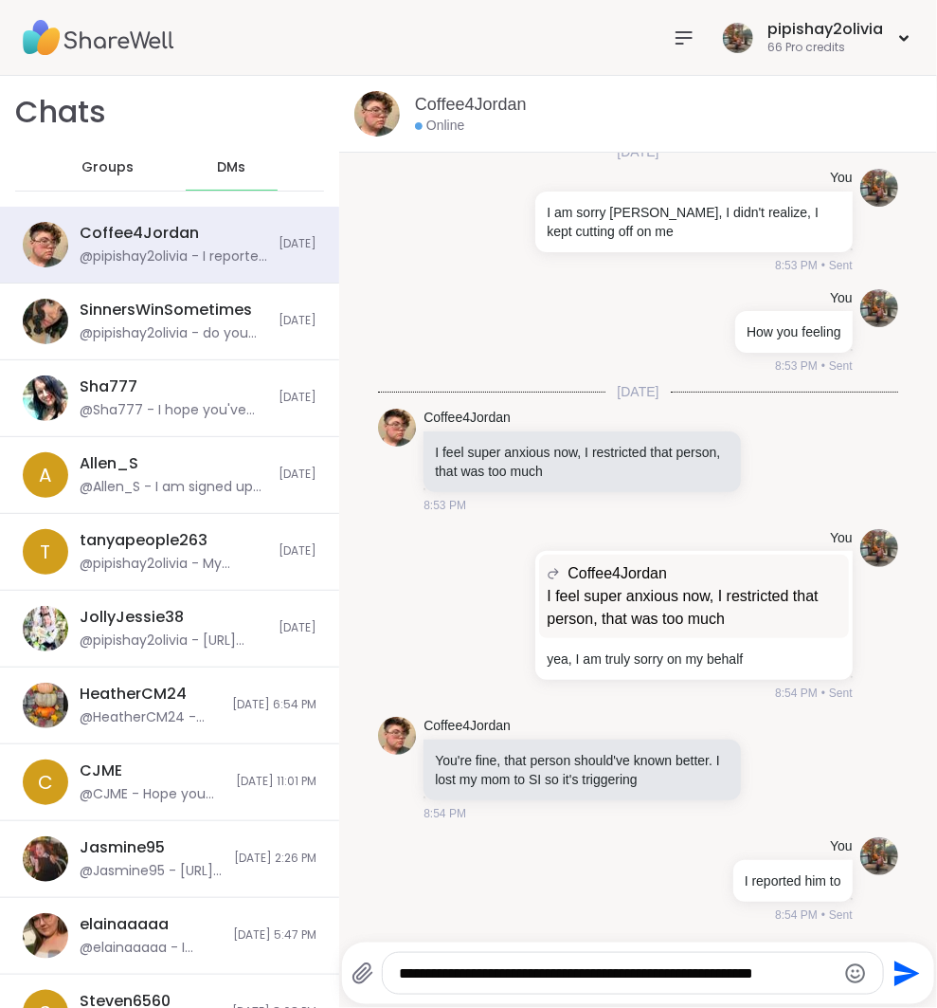
type textarea "**********"
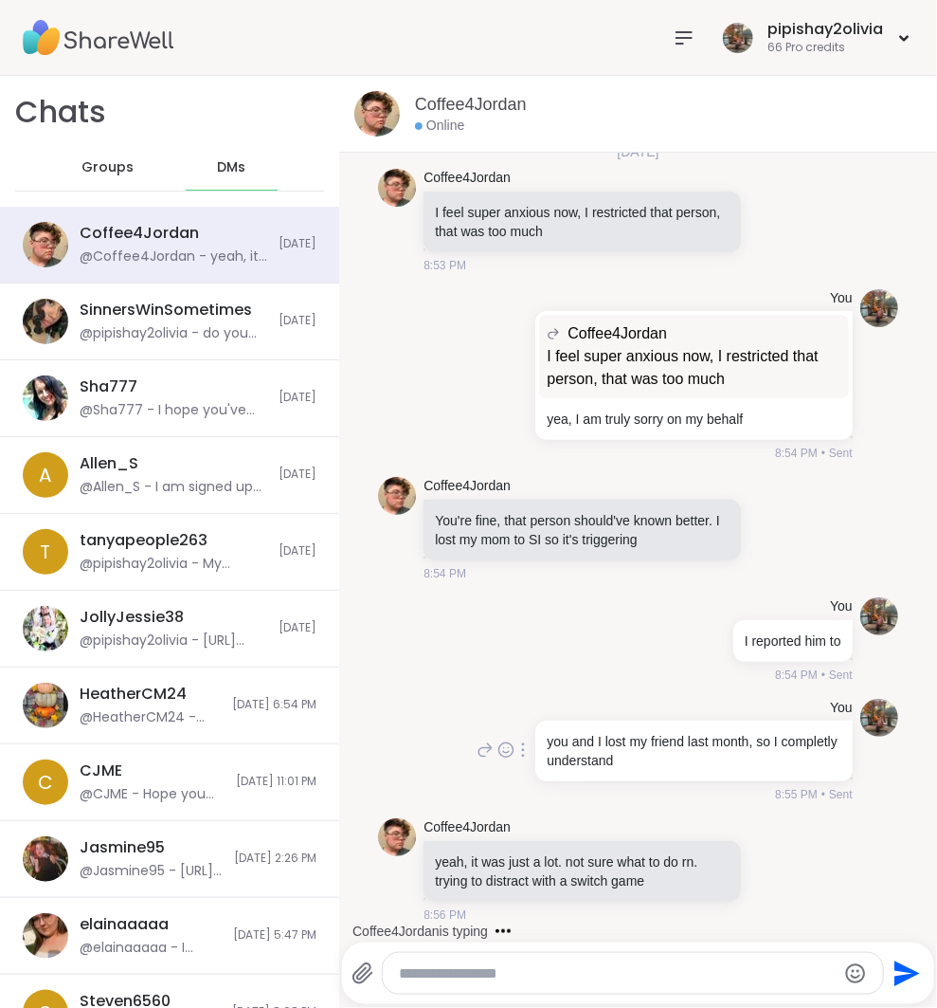
scroll to position [1477, 0]
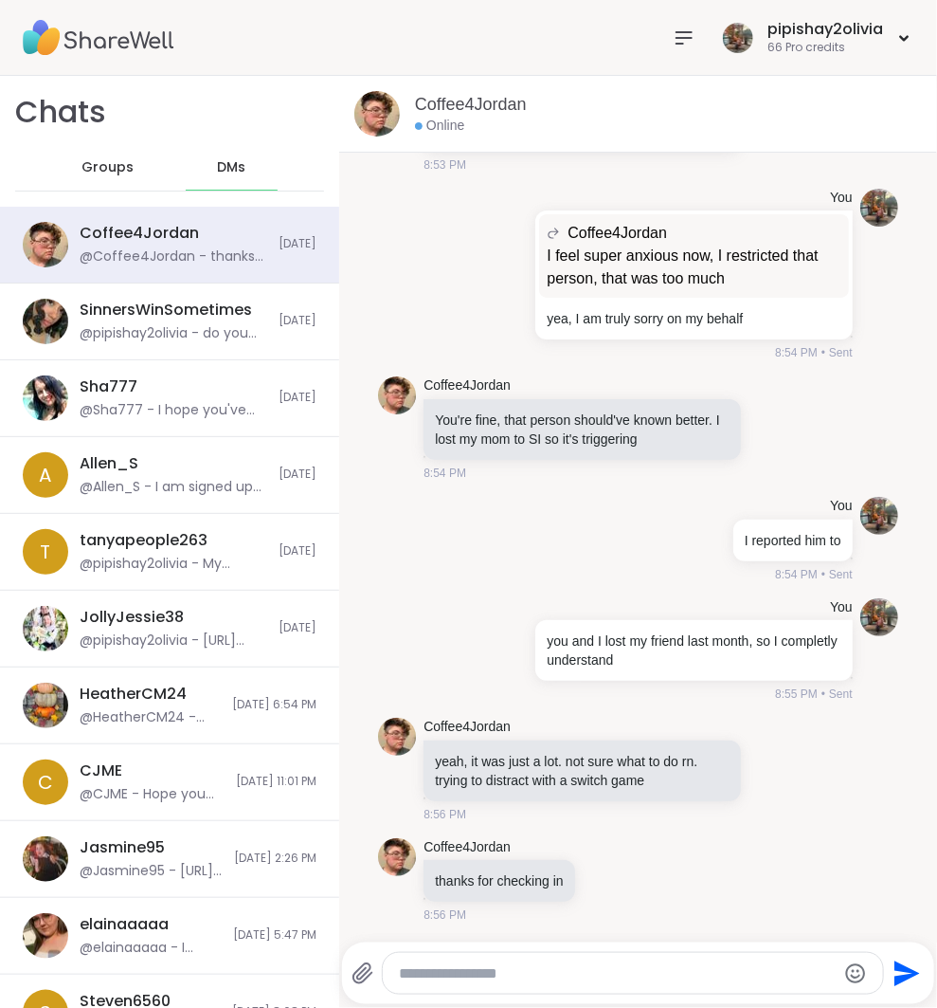
click at [590, 974] on textarea "Type your message" at bounding box center [617, 973] width 437 height 19
type textarea "**********"
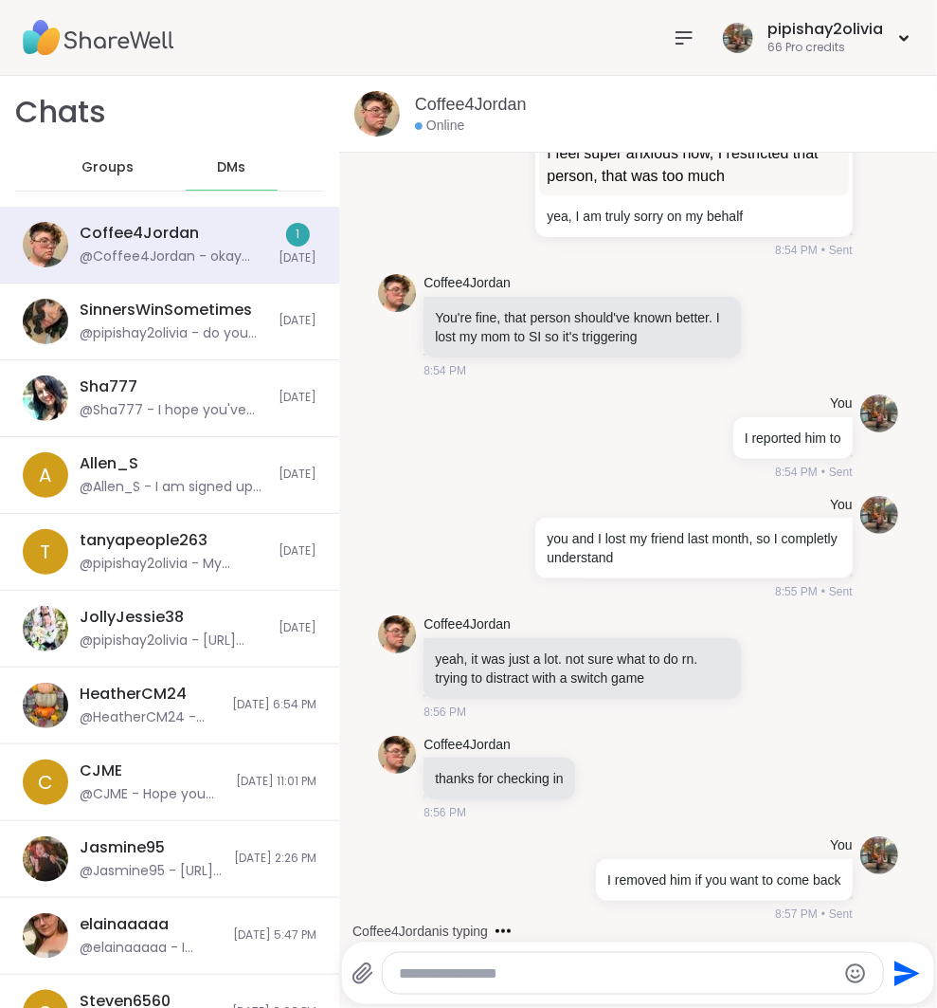
scroll to position [1678, 0]
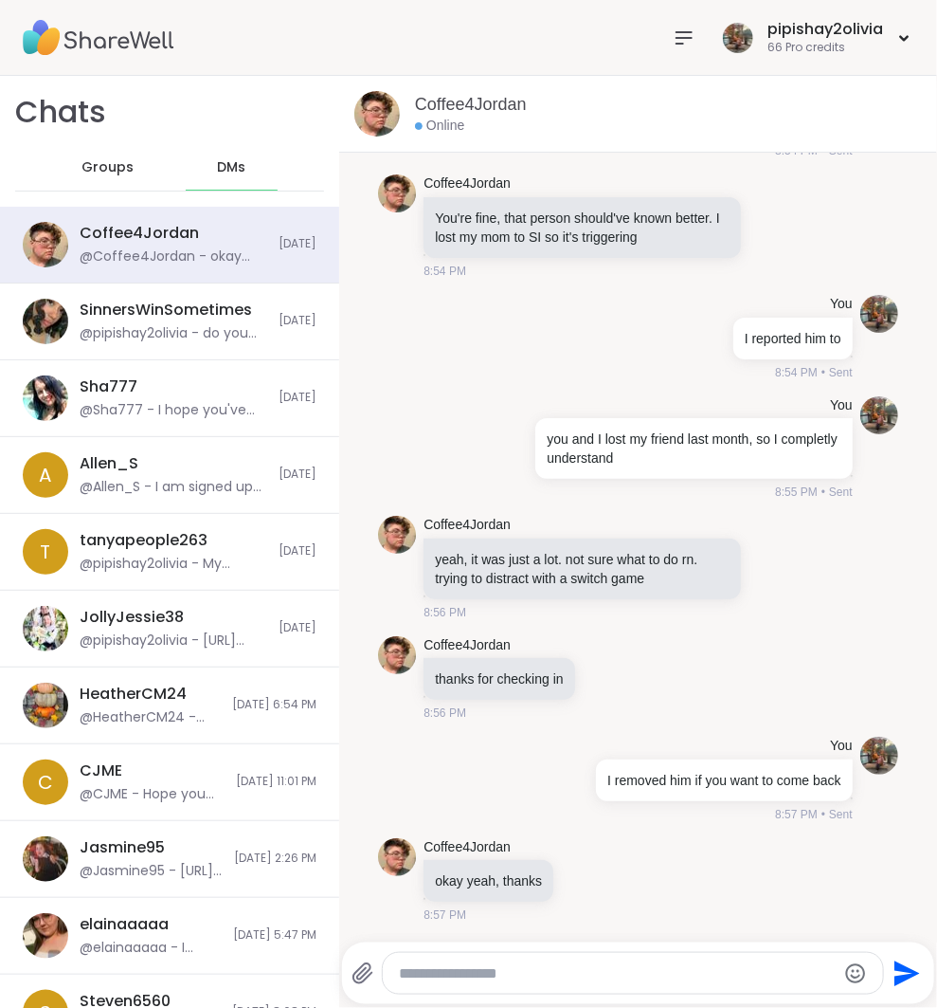
click at [666, 54] on div "pipishay2olivia 66 Pro credits" at bounding box center [789, 37] width 249 height 45
click at [677, 46] on icon at bounding box center [684, 38] width 23 height 23
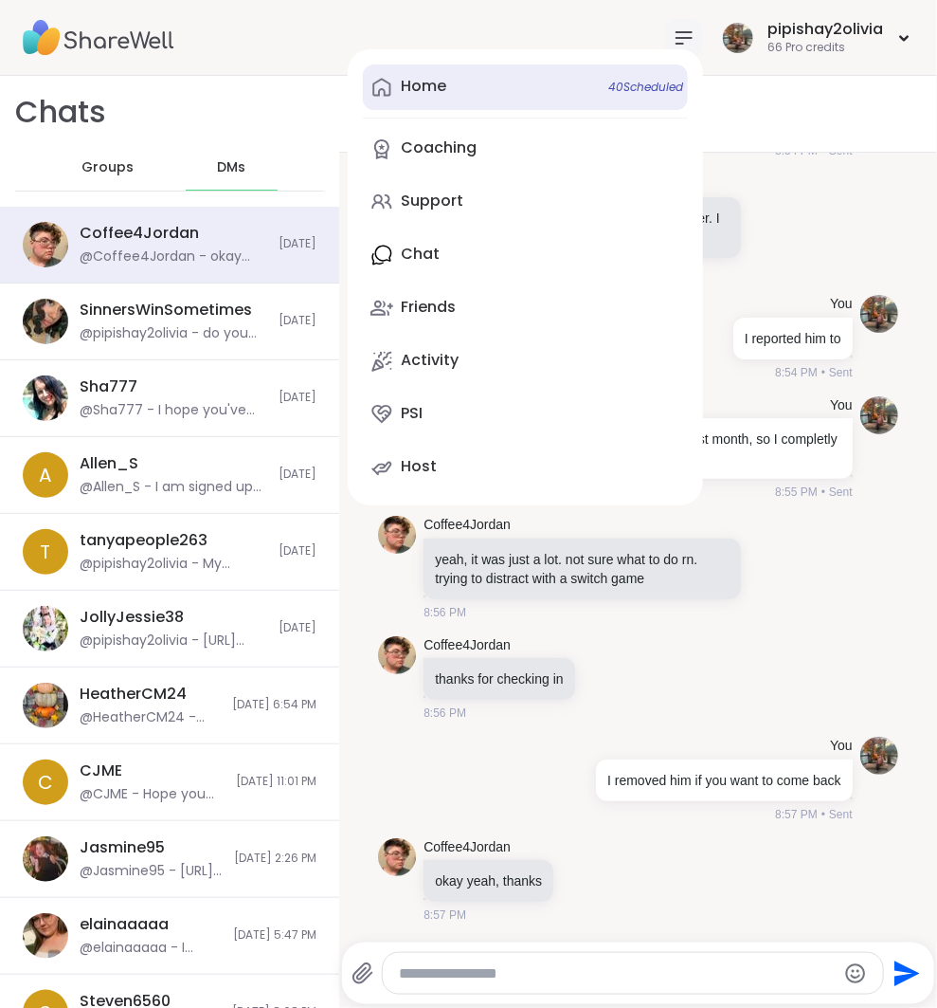
click at [541, 85] on link "Home 40 Scheduled" at bounding box center [525, 86] width 325 height 45
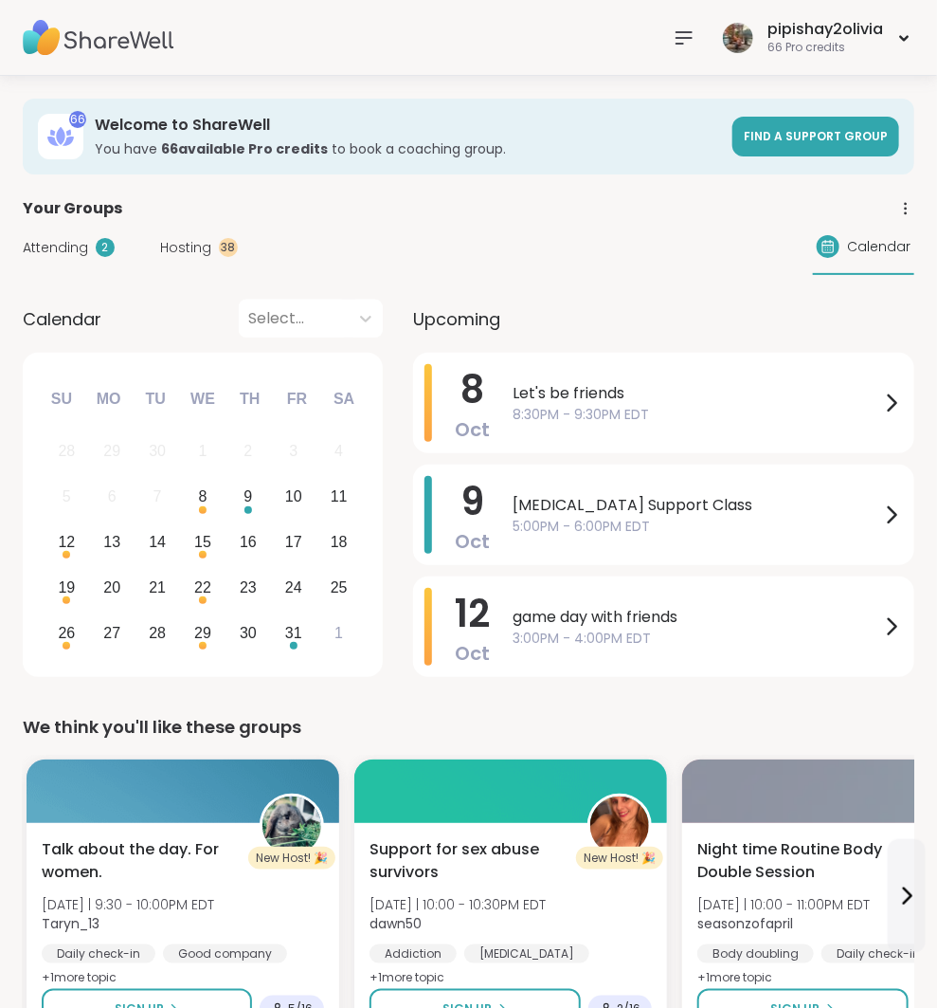
click at [693, 34] on icon at bounding box center [684, 38] width 23 height 23
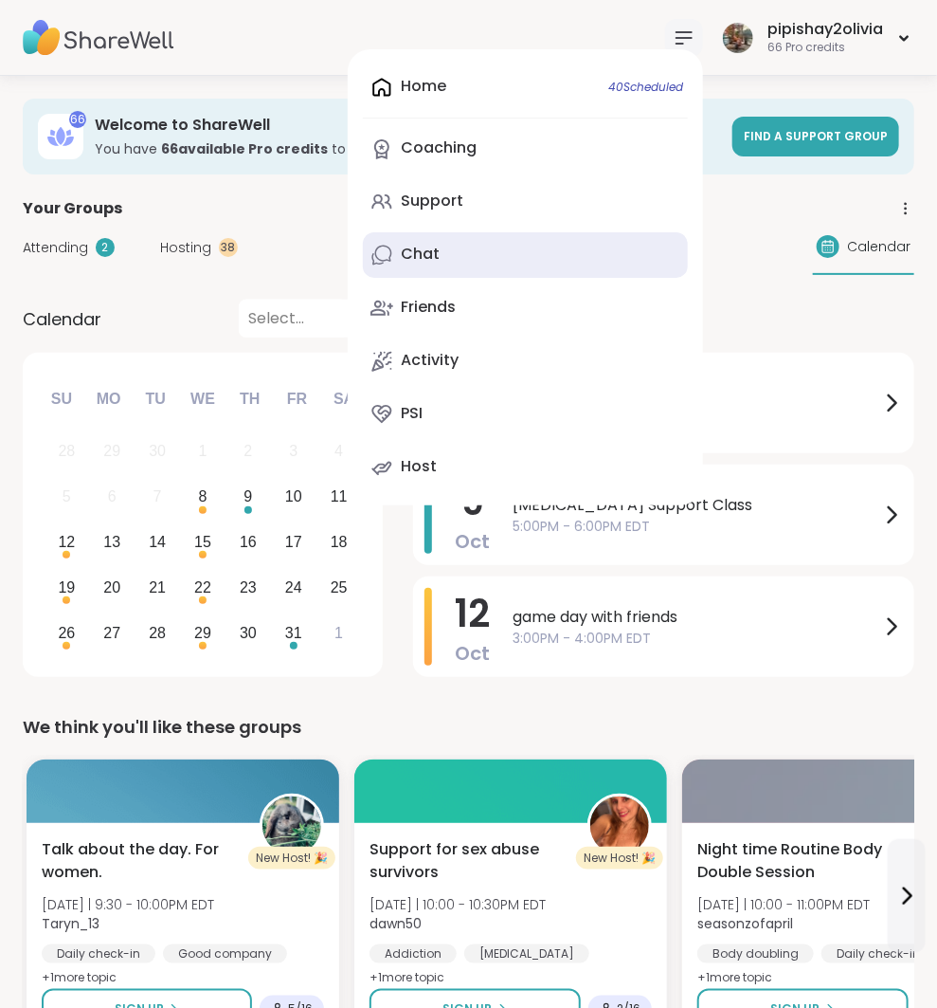
click at [545, 247] on link "Chat" at bounding box center [525, 254] width 325 height 45
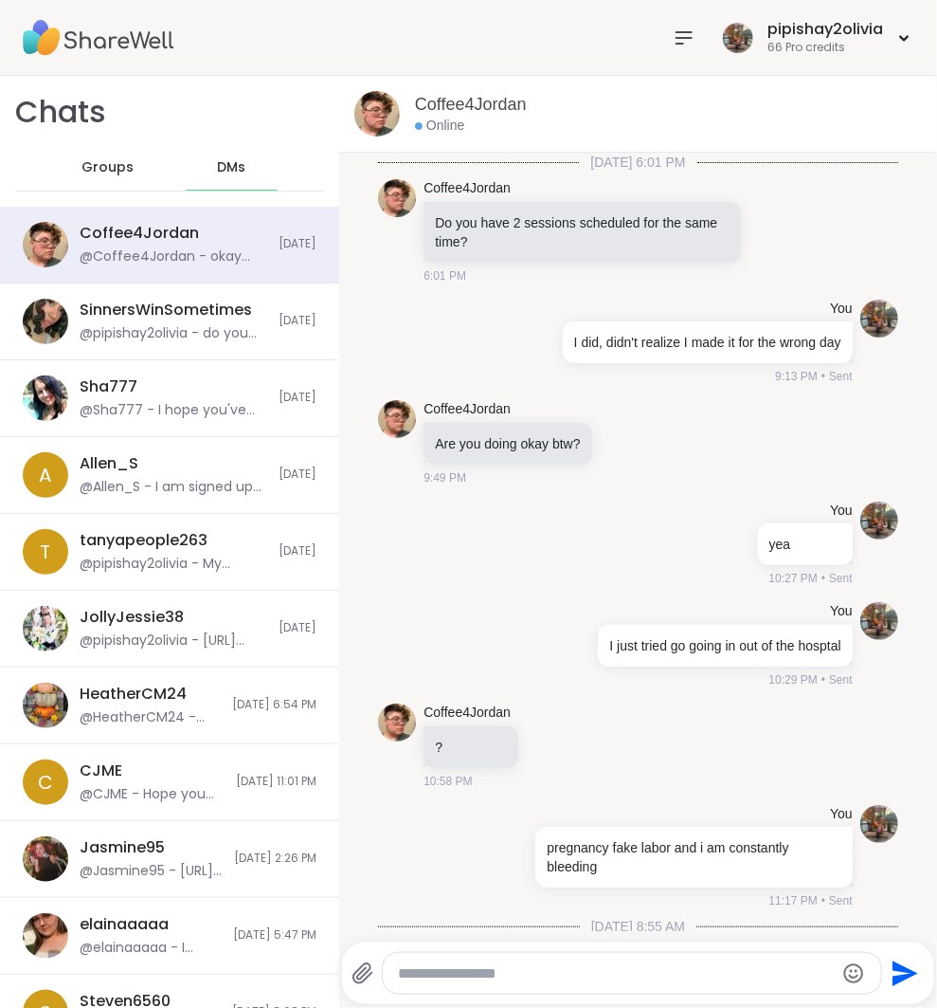
scroll to position [1659, 0]
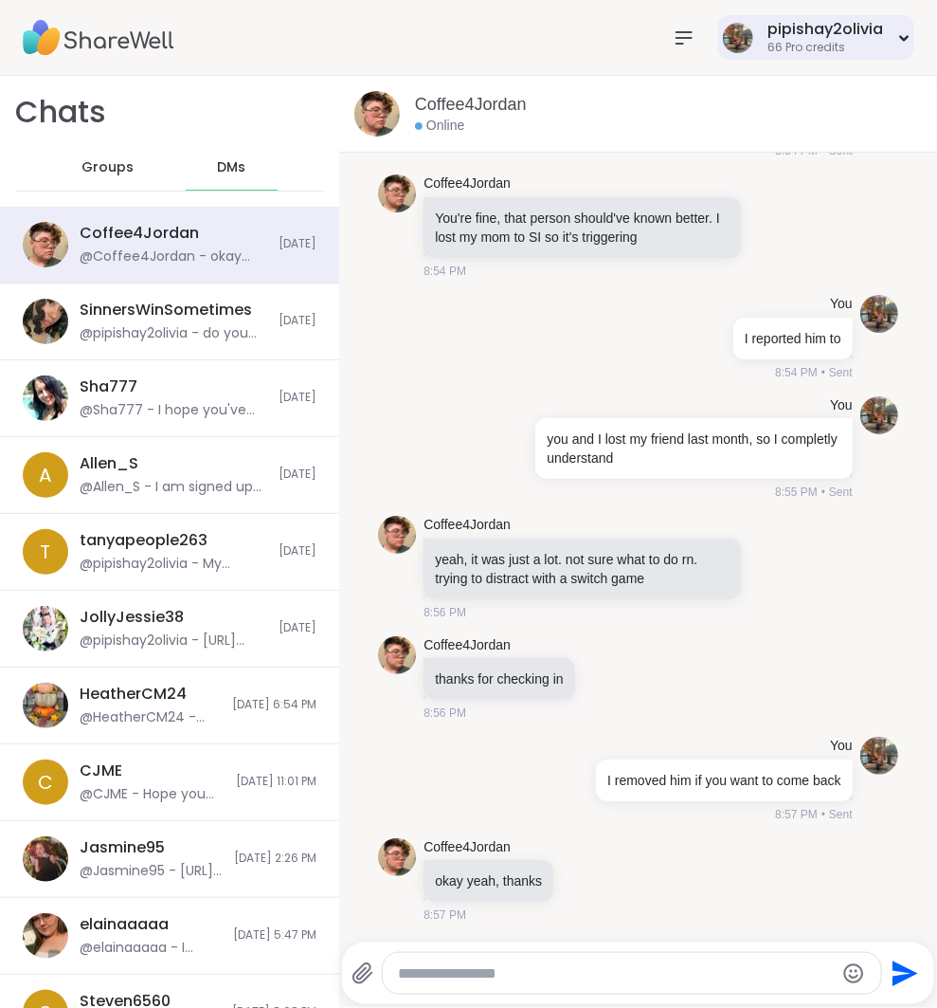
click at [754, 43] on div "pipishay2olivia 66 Pro credits" at bounding box center [816, 37] width 196 height 45
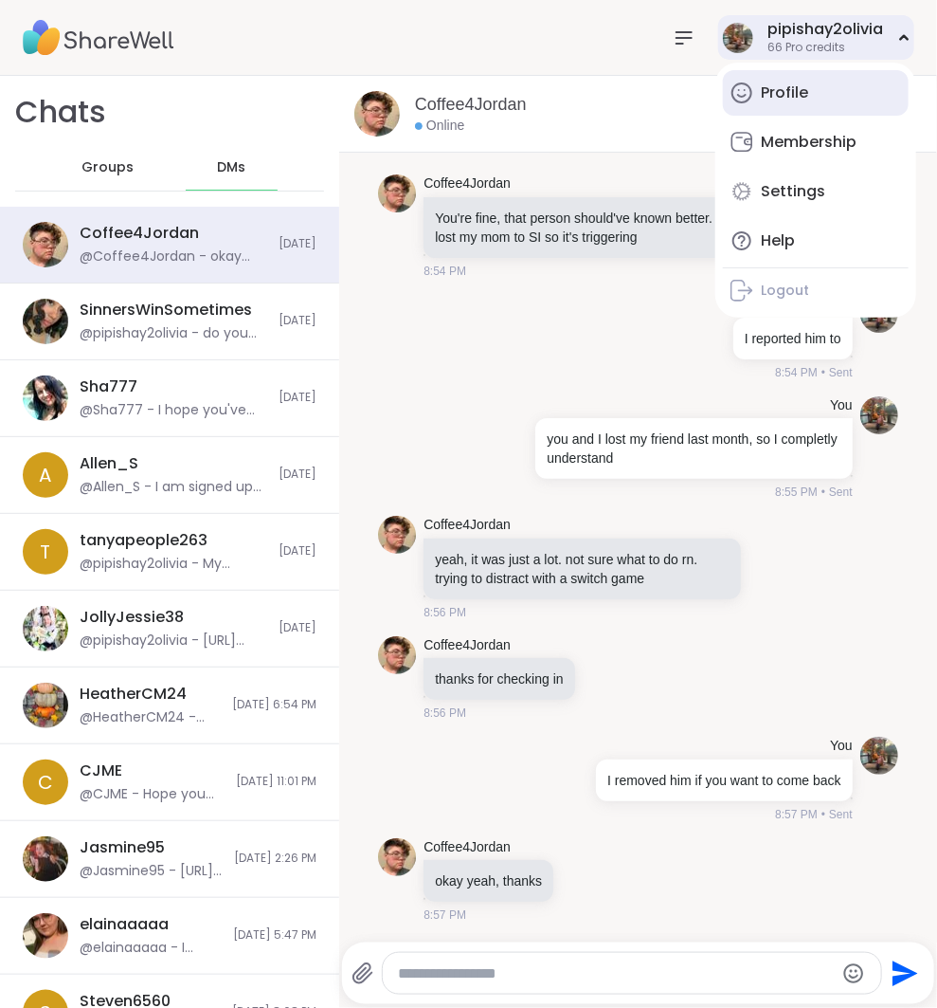
click at [792, 99] on div "Profile" at bounding box center [784, 92] width 47 height 21
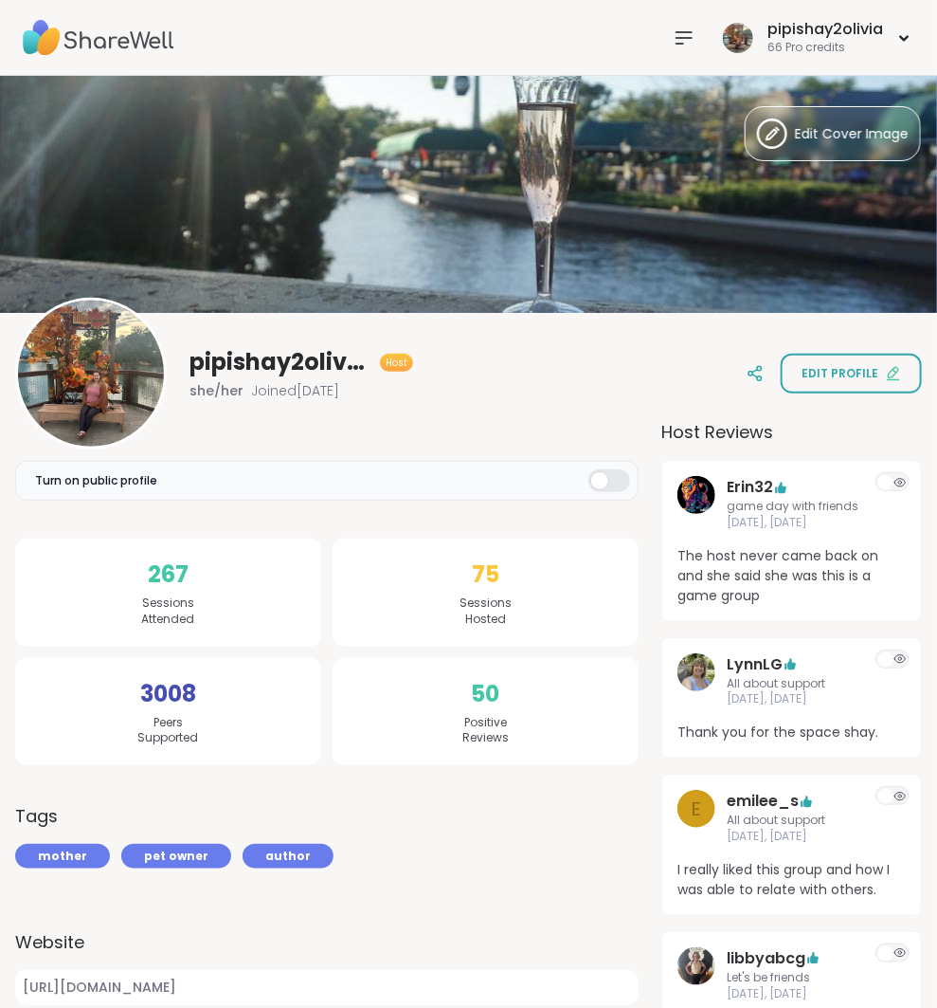
click at [697, 34] on nav at bounding box center [684, 38] width 38 height 38
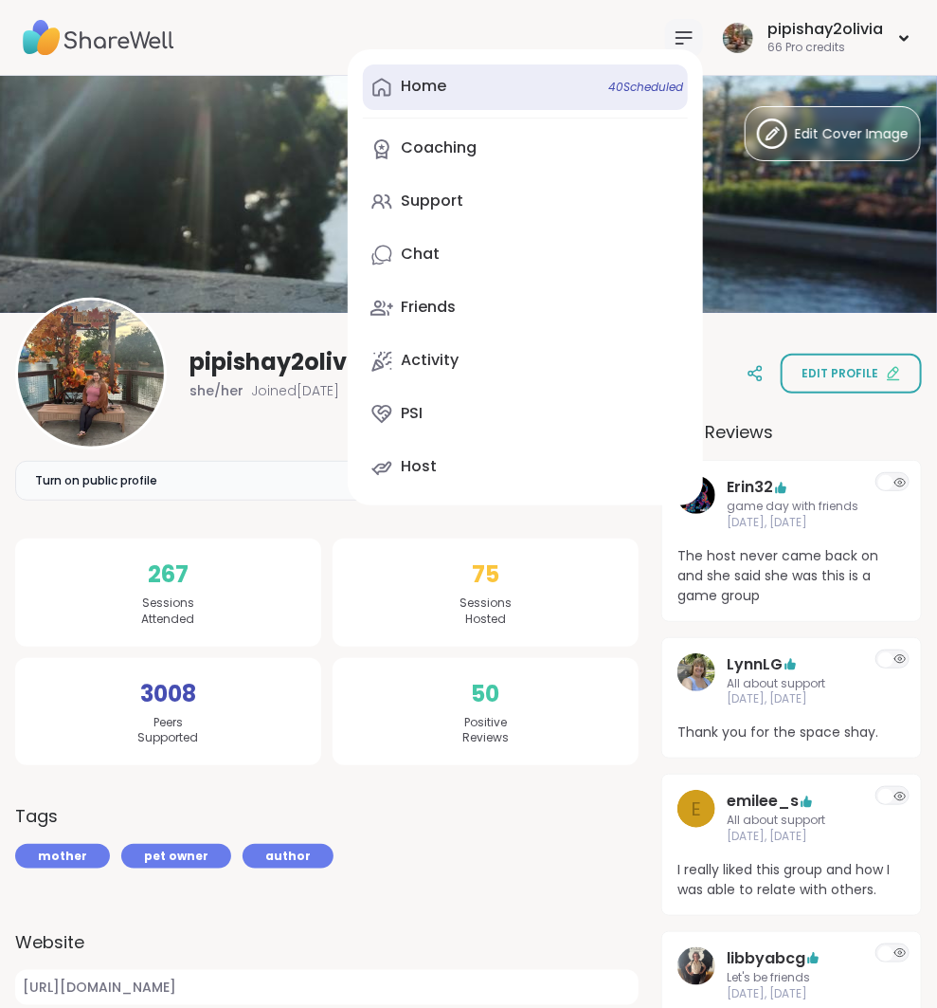
click at [567, 66] on link "Home 40 Scheduled" at bounding box center [525, 86] width 325 height 45
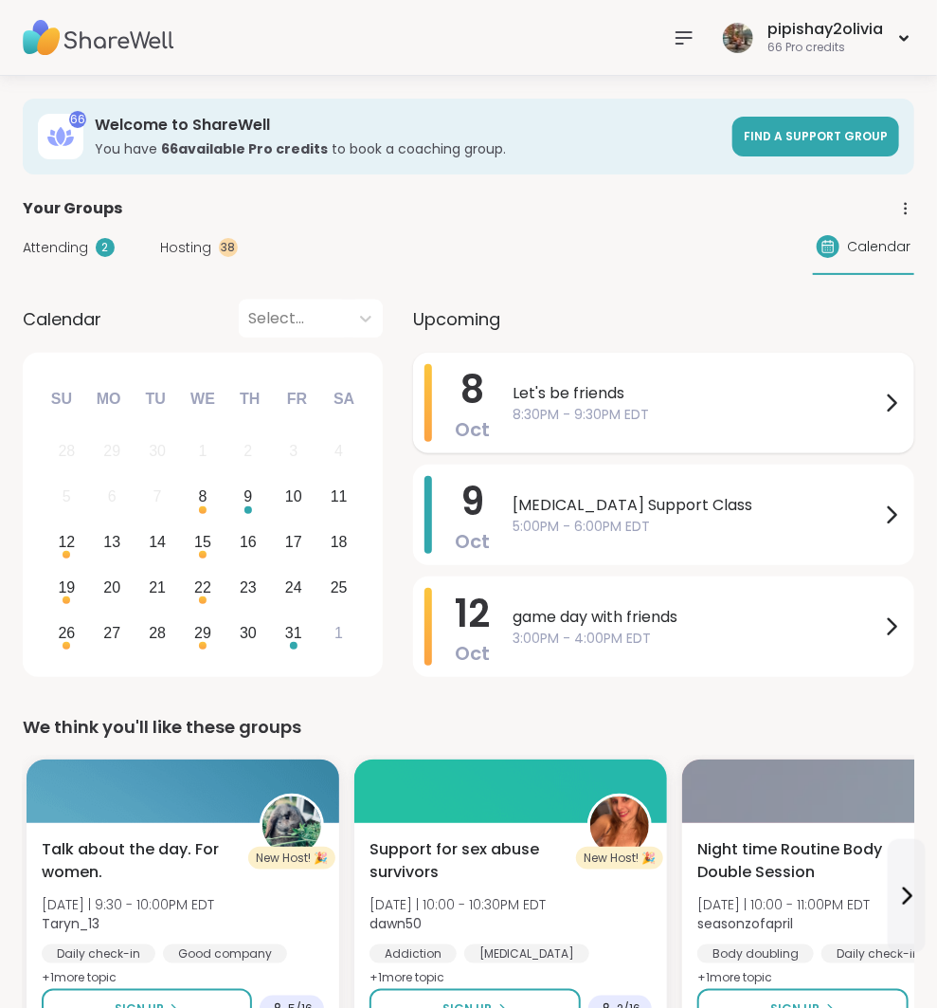
click at [628, 401] on span "Let's be friends" at bounding box center [697, 393] width 368 height 23
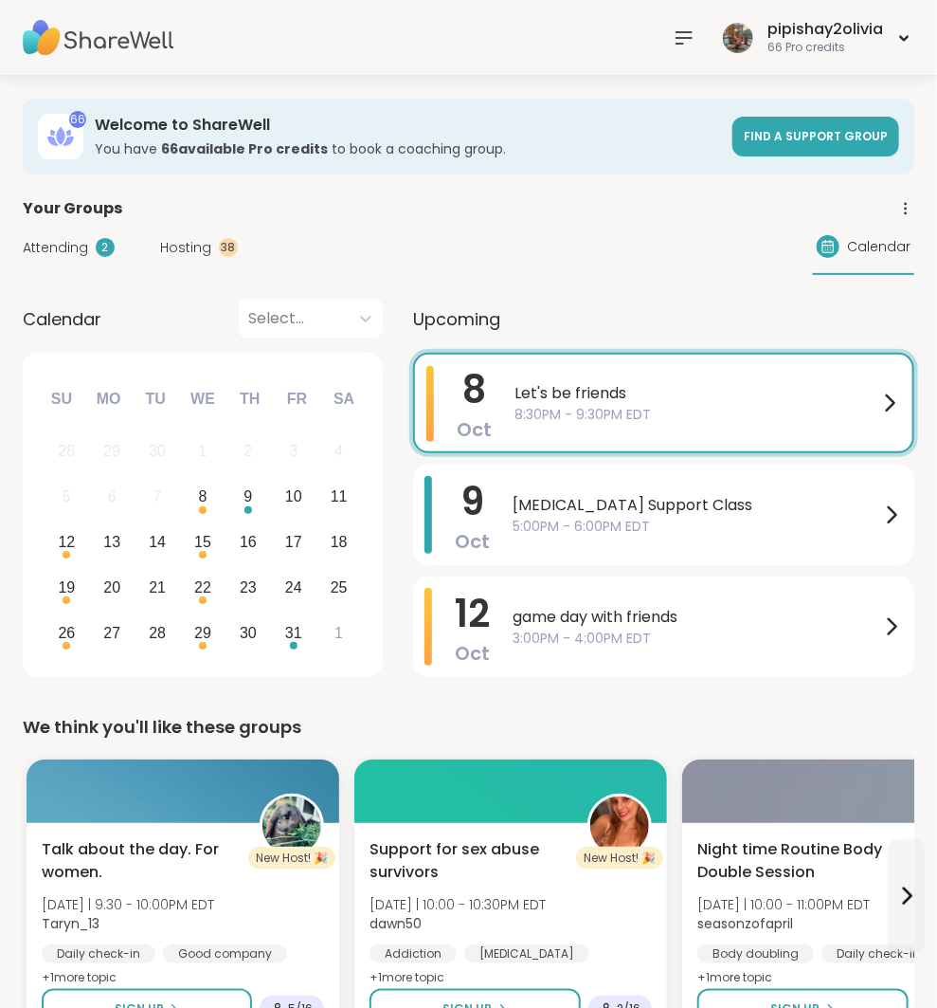
click at [333, 263] on div "Attending 2 Hosting 38 Calendar" at bounding box center [469, 247] width 892 height 55
click at [767, 52] on div "pipishay2olivia 66 Pro credits" at bounding box center [816, 37] width 196 height 45
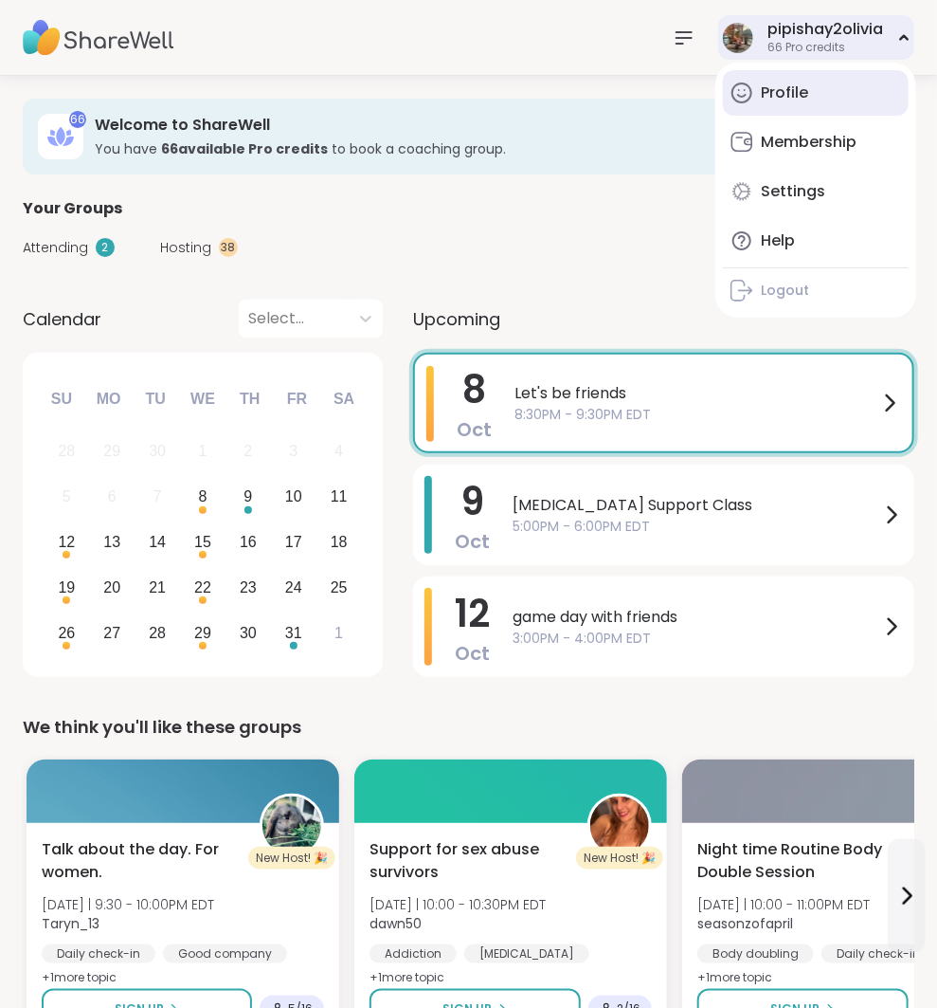
click at [775, 89] on div "Profile" at bounding box center [784, 92] width 47 height 21
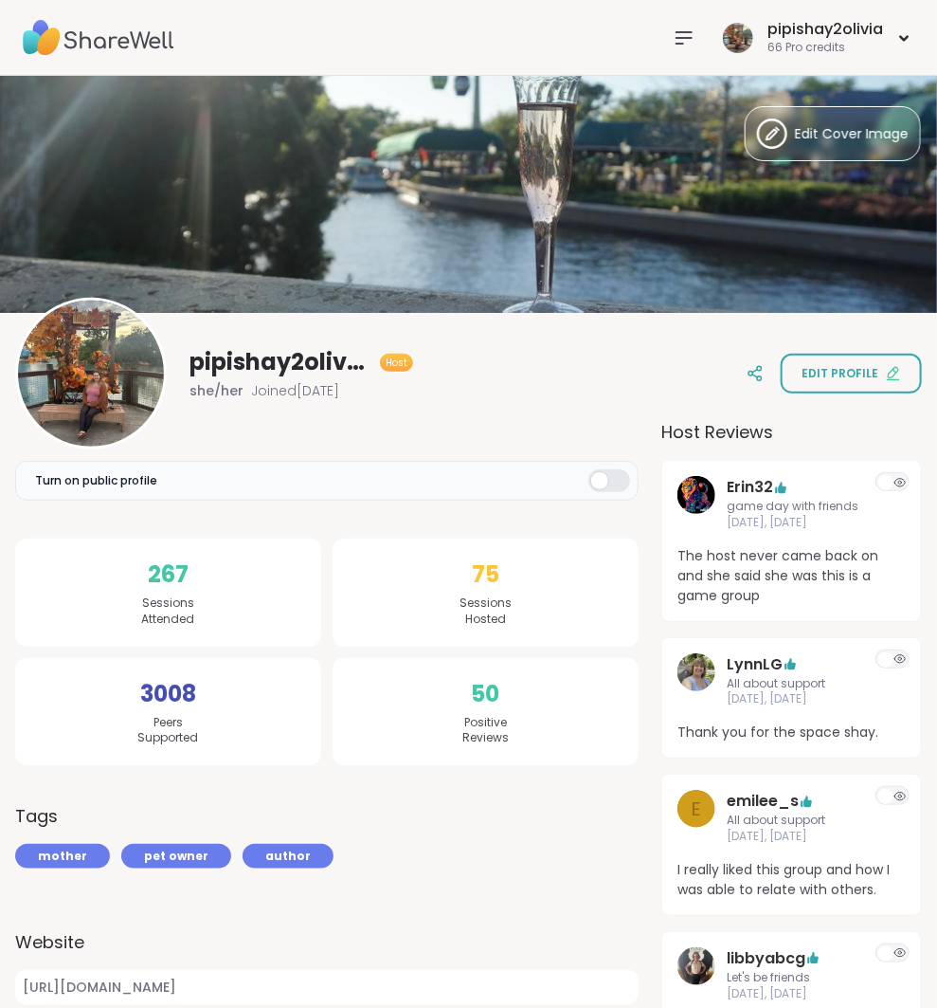
click at [704, 37] on div "pipishay2olivia 66 Pro credits" at bounding box center [789, 37] width 249 height 45
click at [692, 37] on icon at bounding box center [684, 37] width 15 height 11
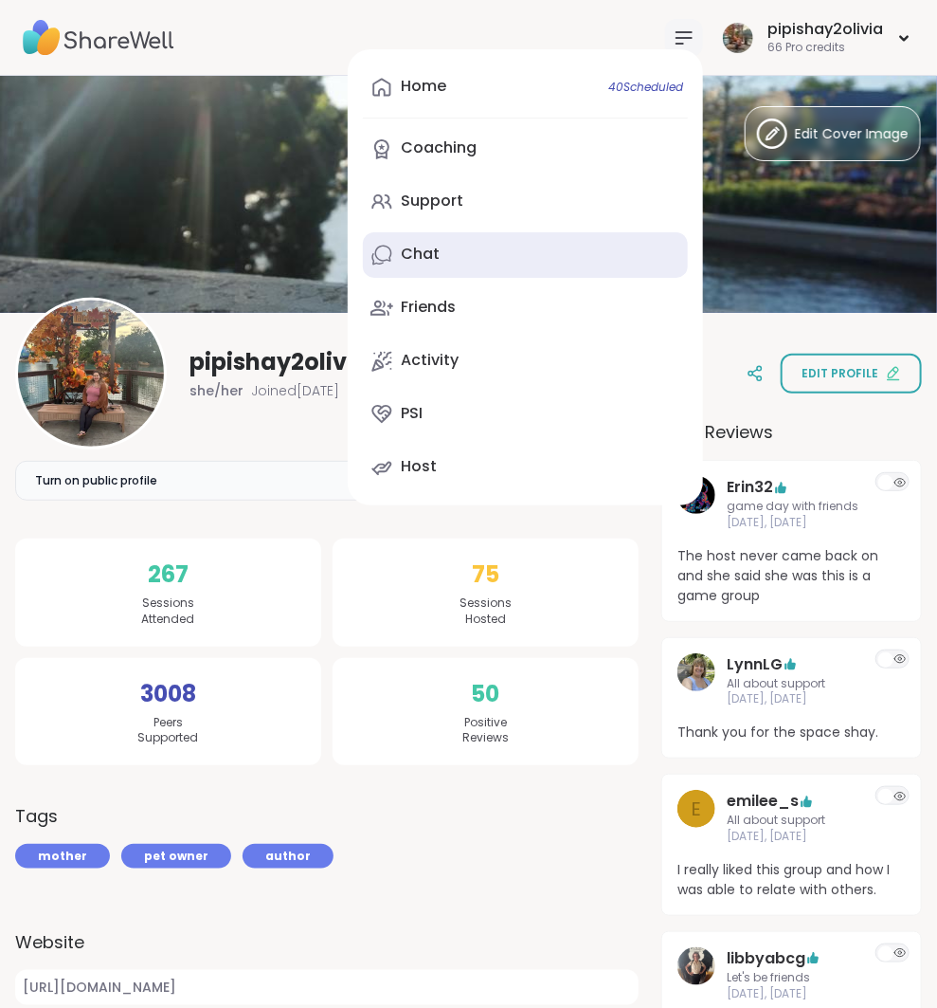
click at [450, 251] on link "Chat" at bounding box center [525, 254] width 325 height 45
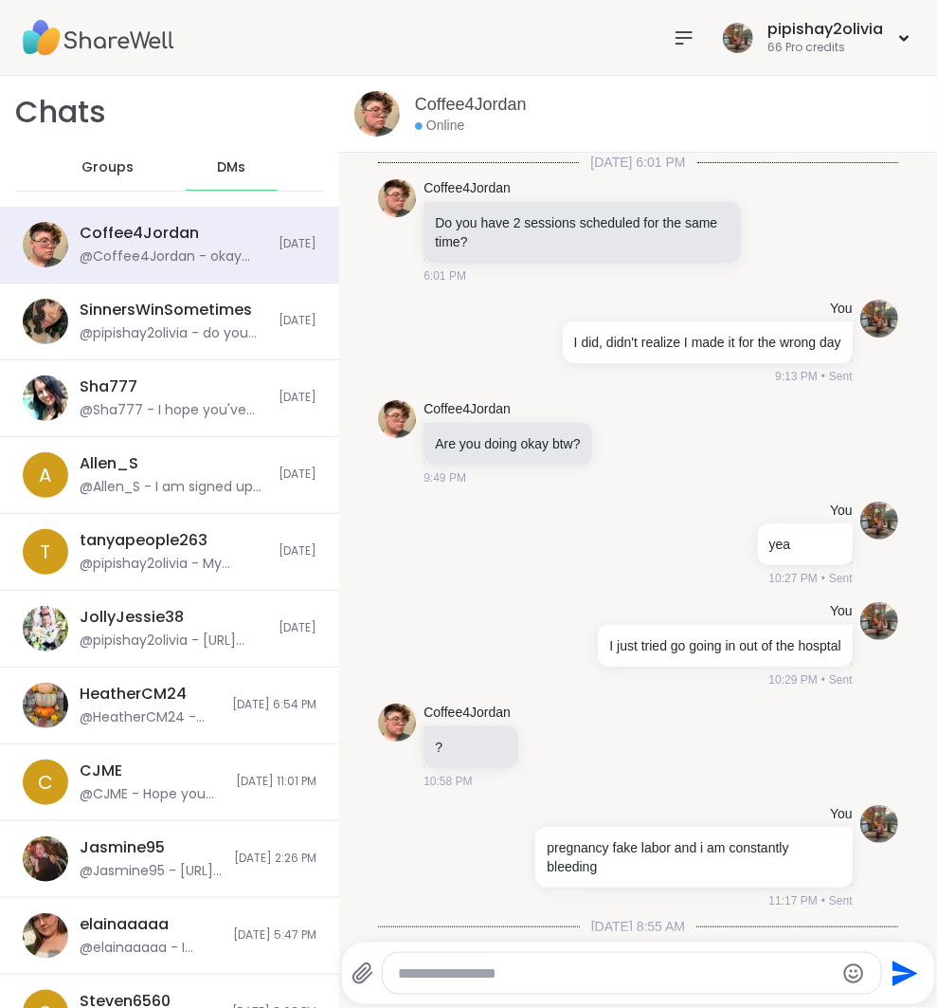
scroll to position [1659, 0]
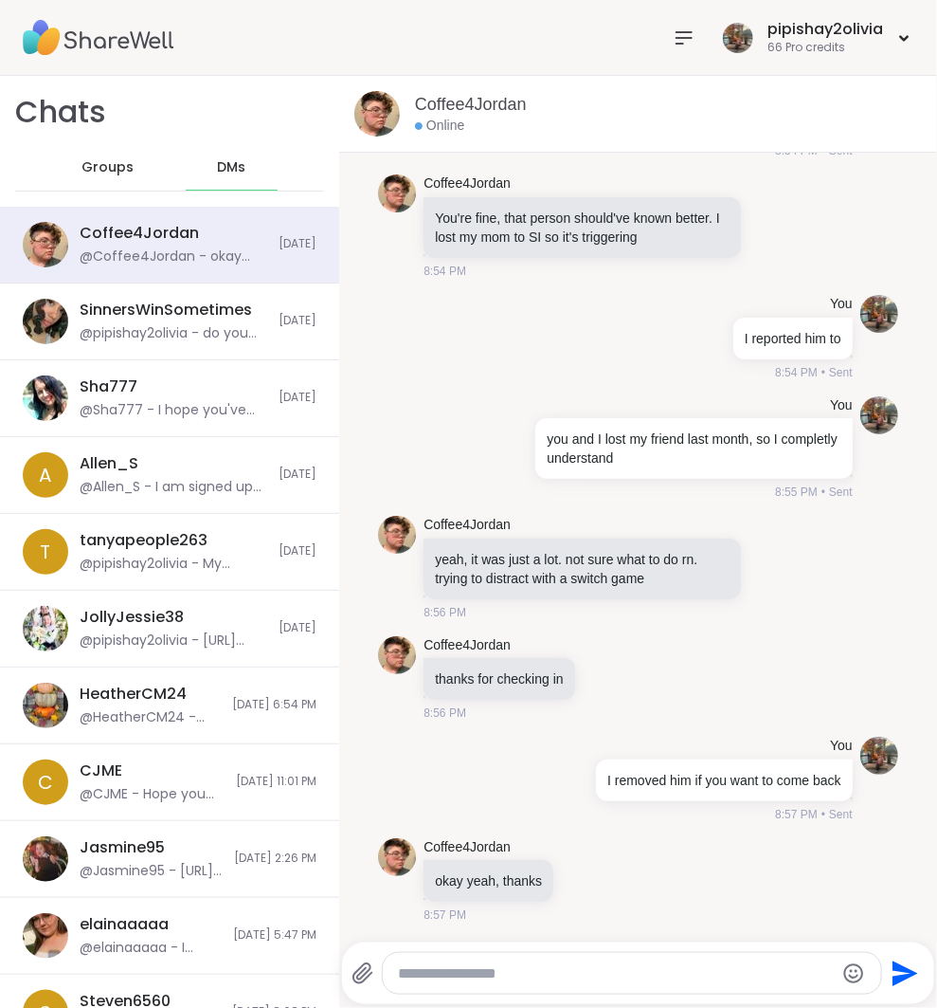
click at [129, 188] on div "Groups" at bounding box center [108, 167] width 93 height 45
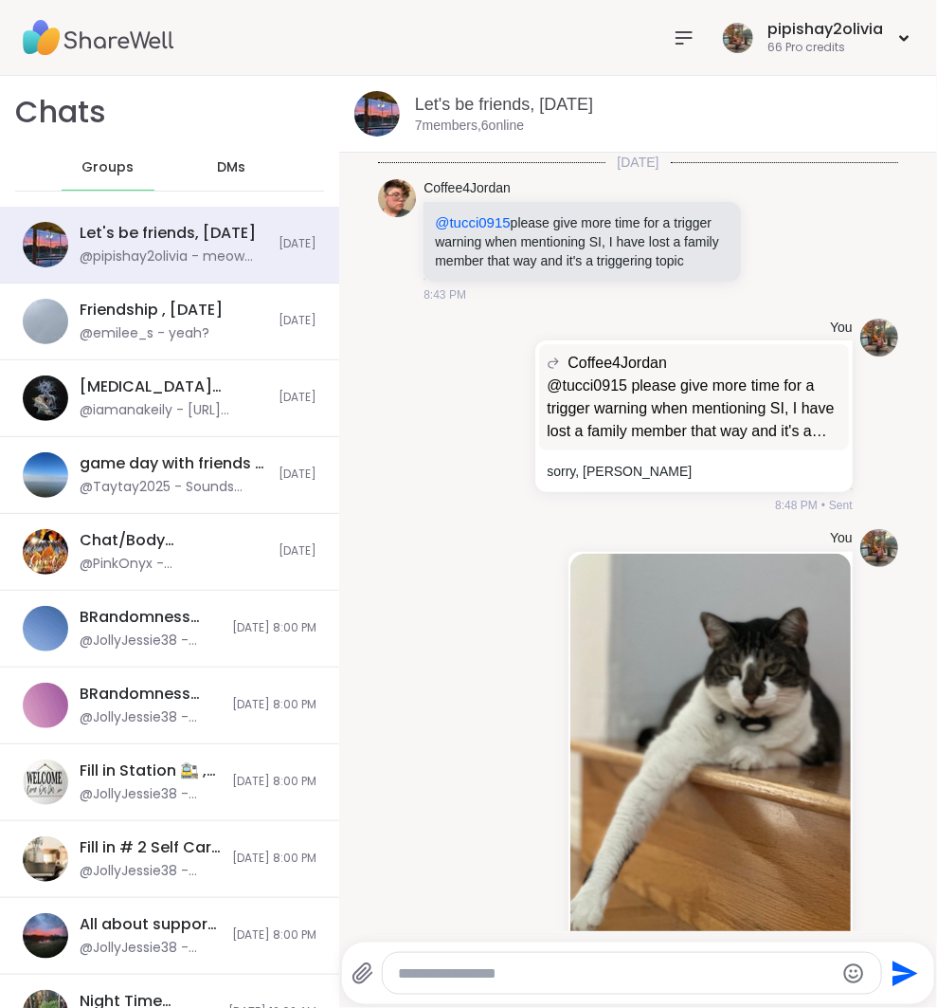
scroll to position [301, 0]
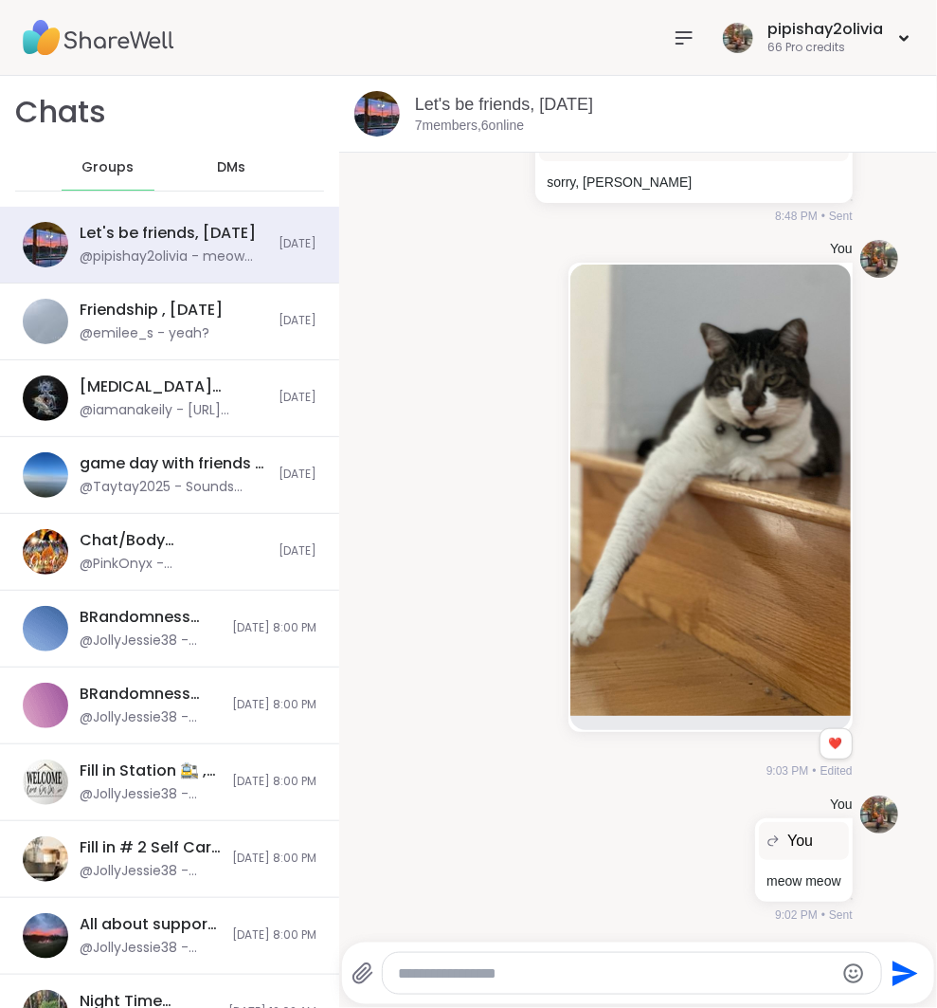
click at [118, 163] on span "Groups" at bounding box center [108, 167] width 52 height 19
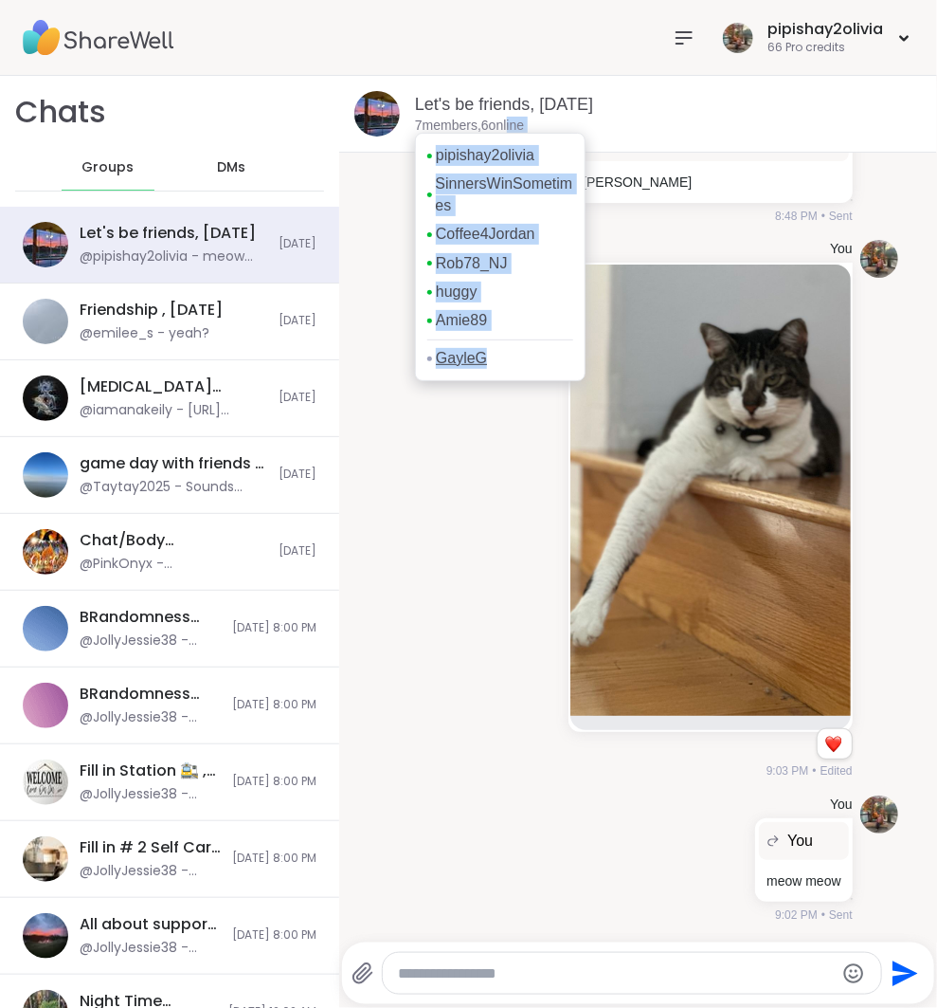
drag, startPoint x: 522, startPoint y: 127, endPoint x: 482, endPoint y: 359, distance: 235.6
click at [482, 153] on div "Let's be friends, Oct 08 7 members, 6 online pipishay2olivia SinnersWinSometime…" at bounding box center [638, 114] width 598 height 77
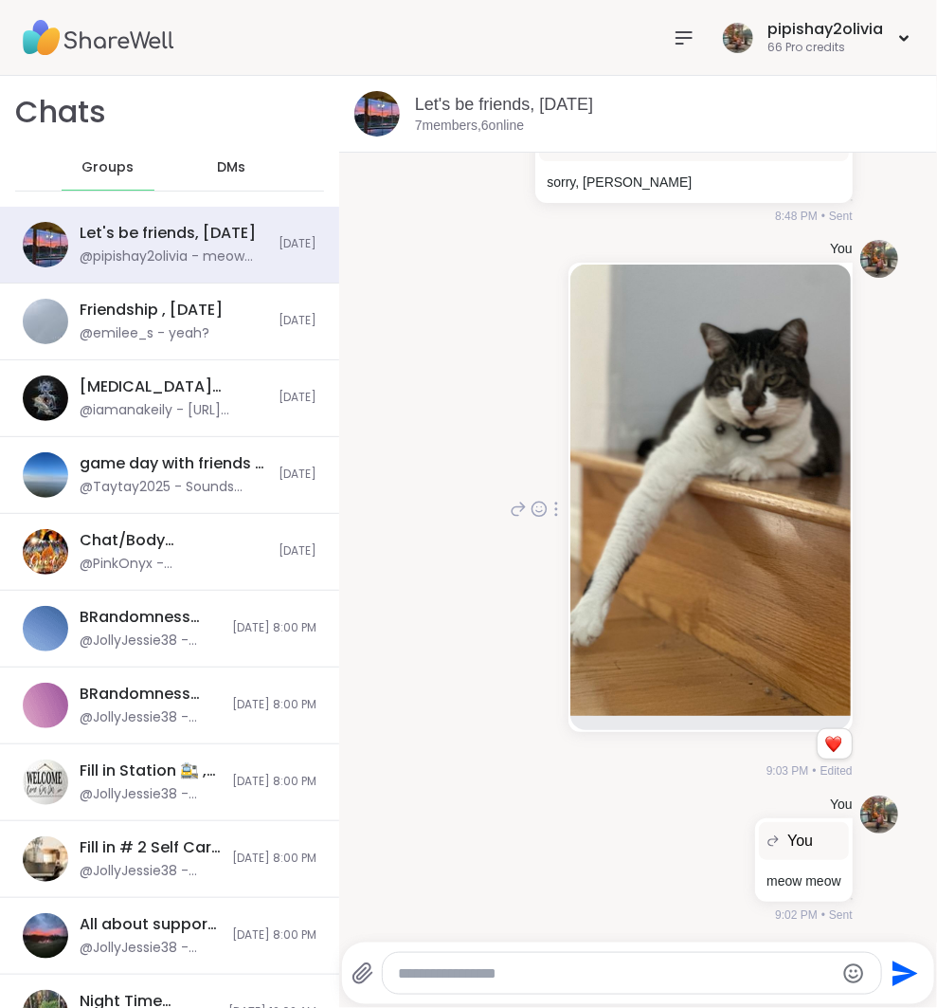
click at [396, 464] on div "You 1 1 9:03 PM • Edited" at bounding box center [638, 509] width 520 height 555
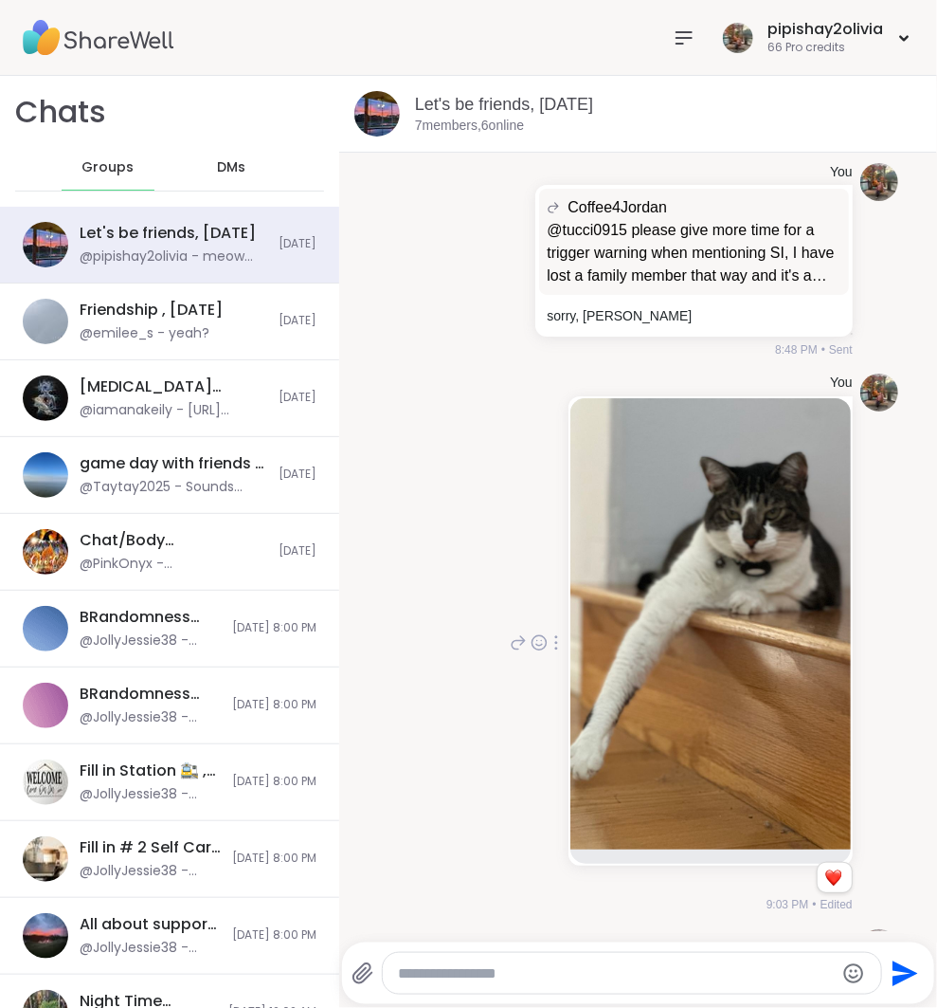
scroll to position [0, 0]
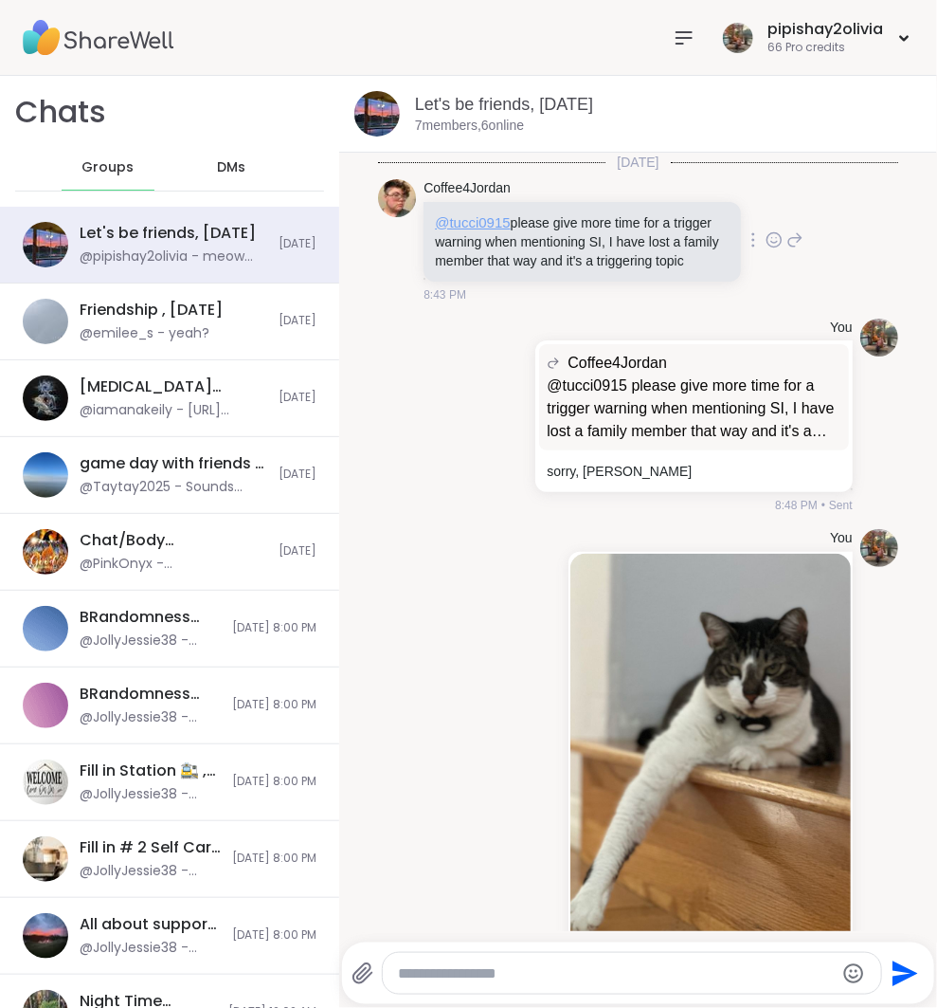
click at [476, 218] on span "@tucci0915" at bounding box center [472, 222] width 75 height 16
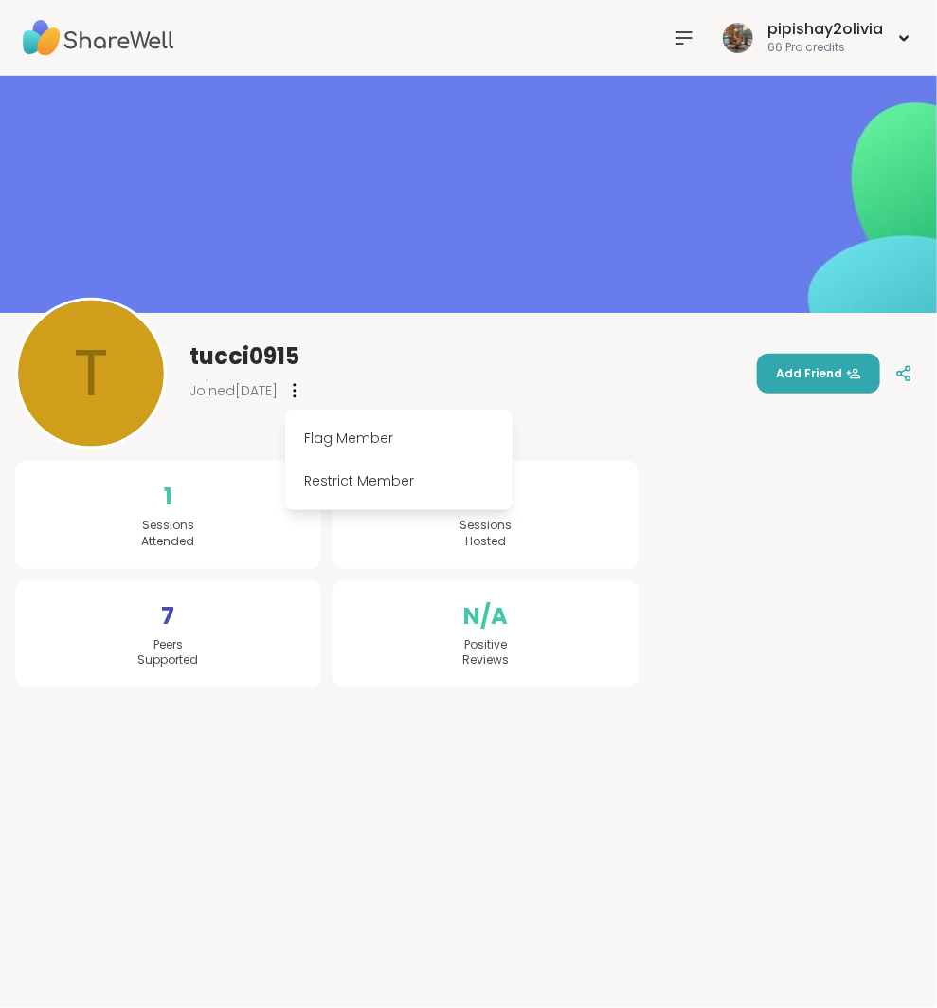
click at [383, 481] on div "Restrict Member" at bounding box center [399, 481] width 212 height 43
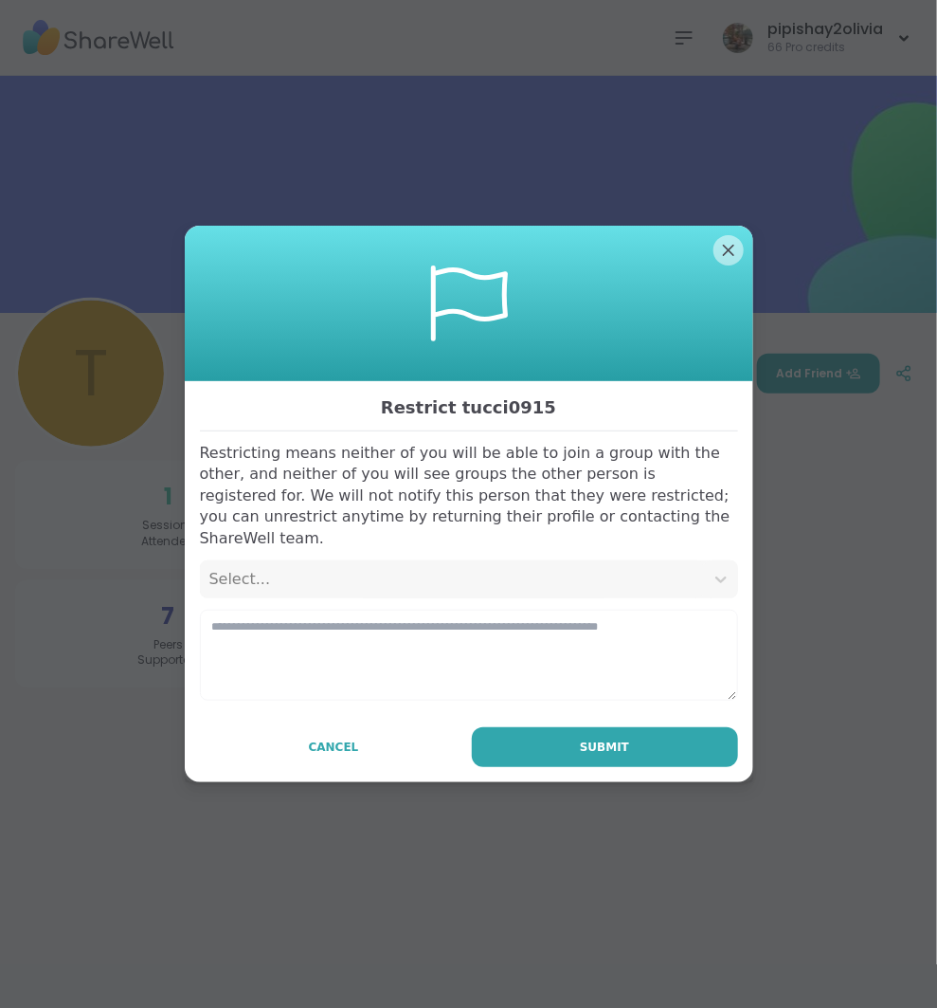
click at [373, 577] on div "Select..." at bounding box center [451, 579] width 485 height 23
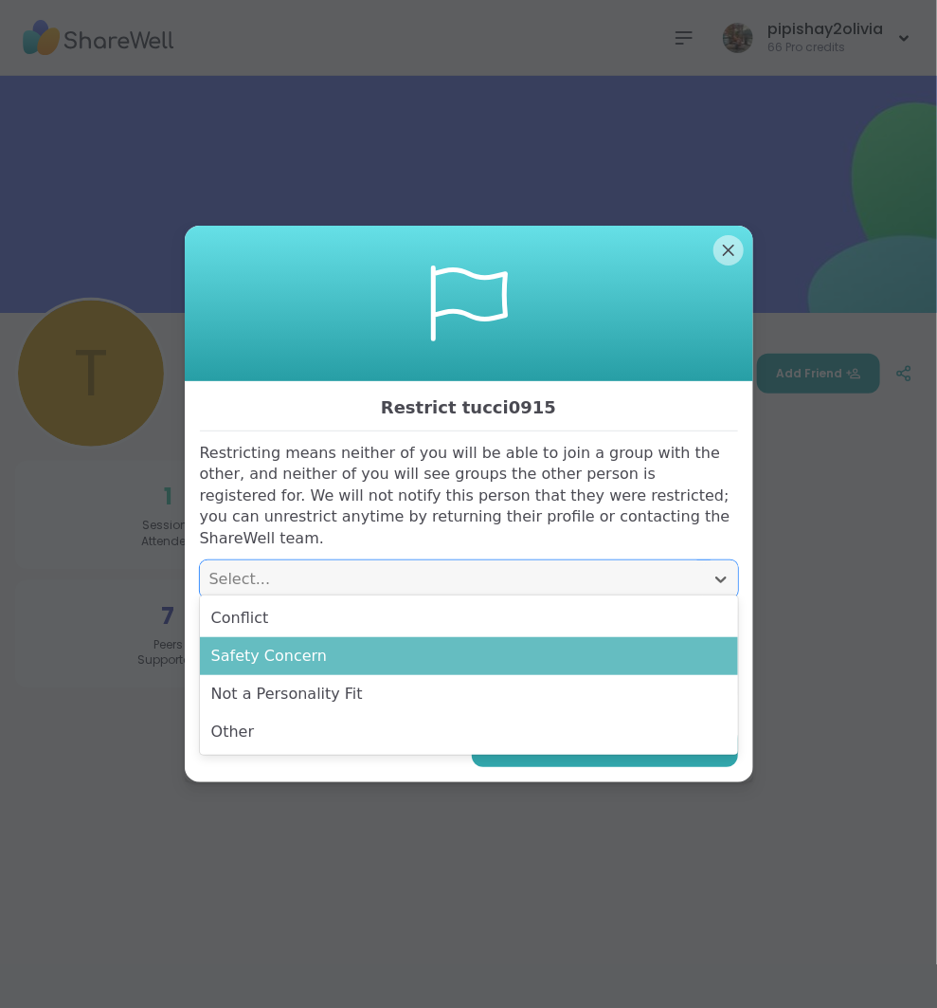
click at [374, 653] on div "Safety Concern" at bounding box center [469, 656] width 538 height 38
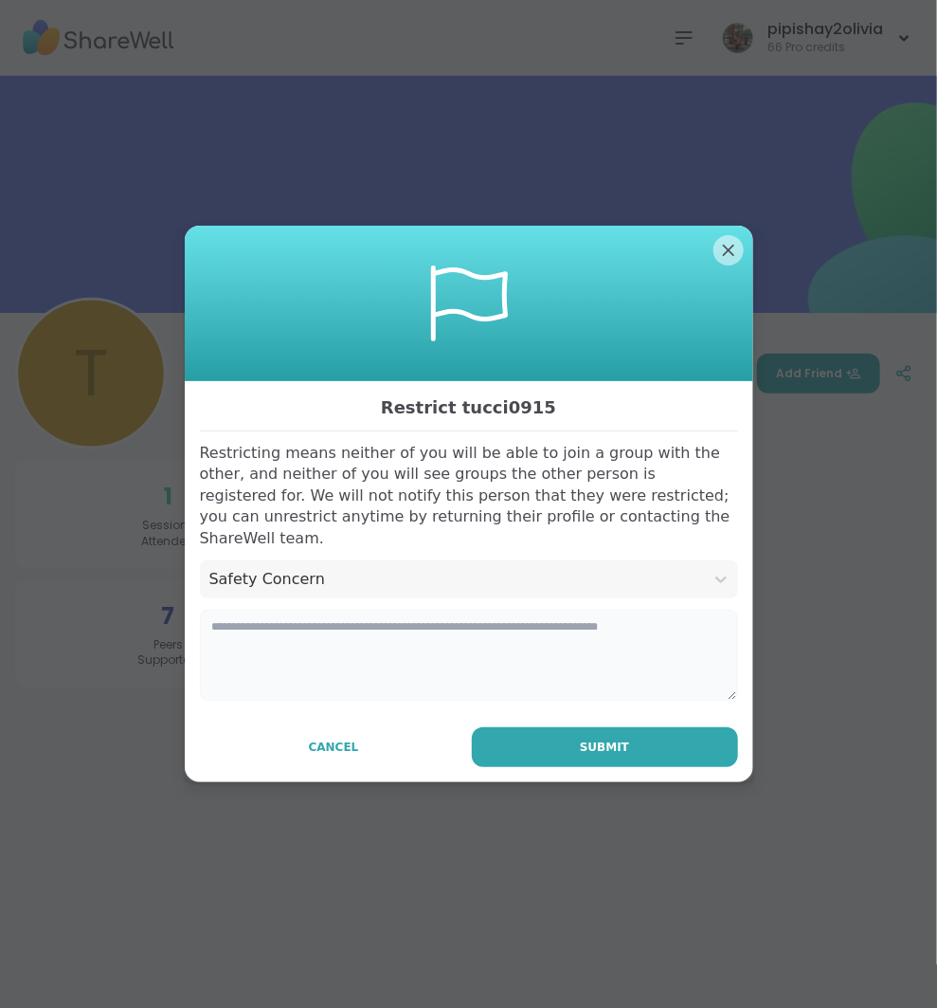
click at [403, 666] on textarea at bounding box center [469, 654] width 538 height 91
type textarea "**********"
click at [689, 702] on div "**********" at bounding box center [469, 581] width 569 height 401
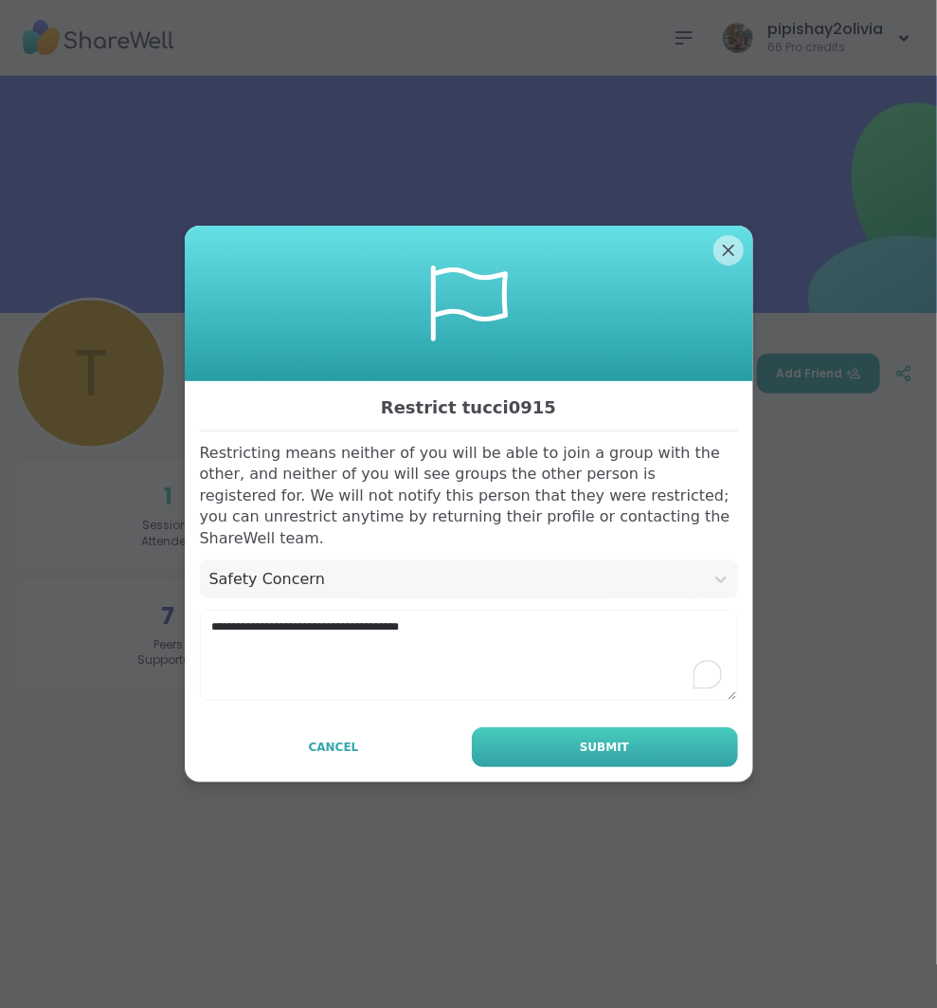
click at [628, 755] on button "Submit" at bounding box center [605, 747] width 266 height 40
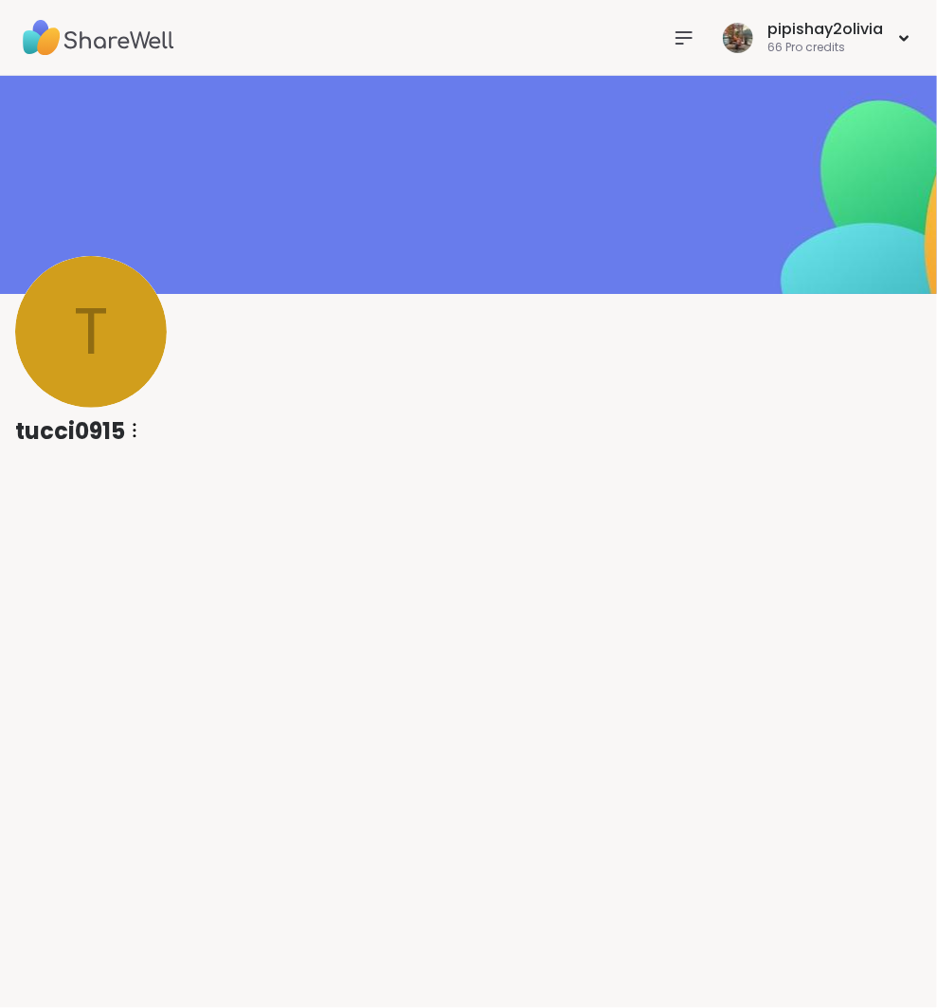
click at [689, 28] on icon at bounding box center [684, 38] width 23 height 23
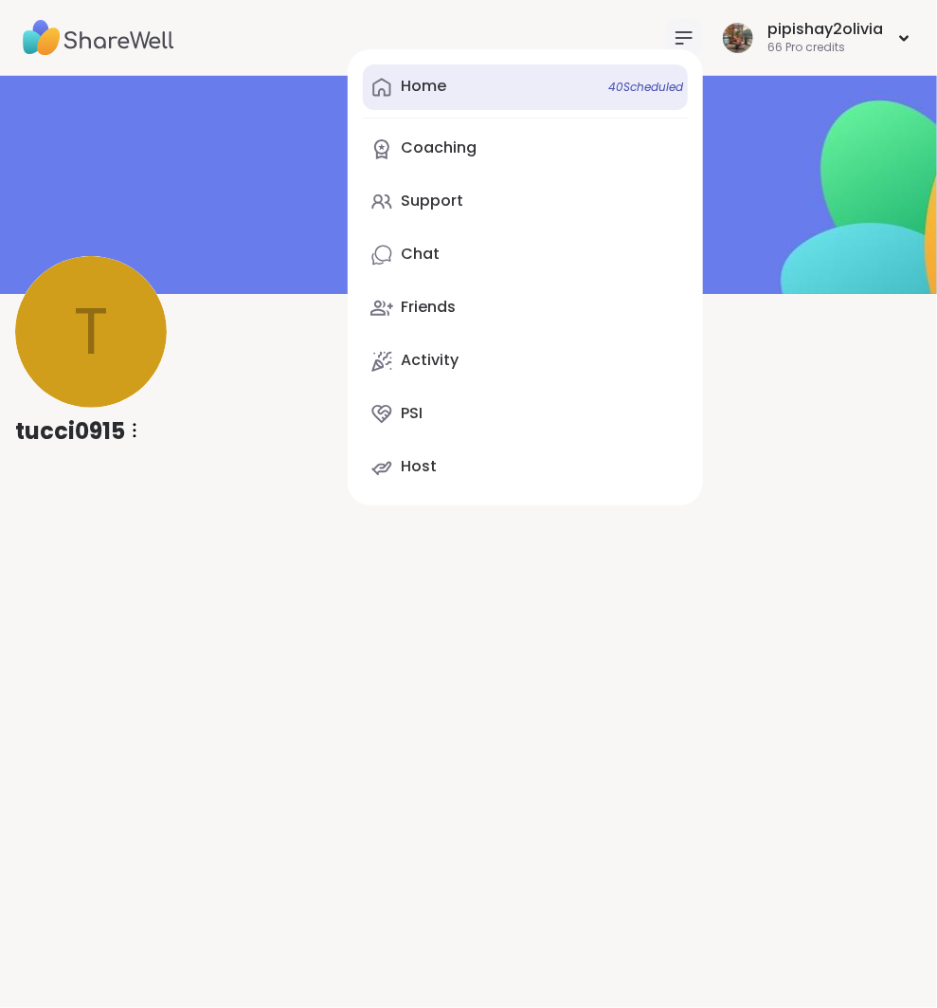
click at [591, 70] on link "Home 40 Scheduled" at bounding box center [525, 86] width 325 height 45
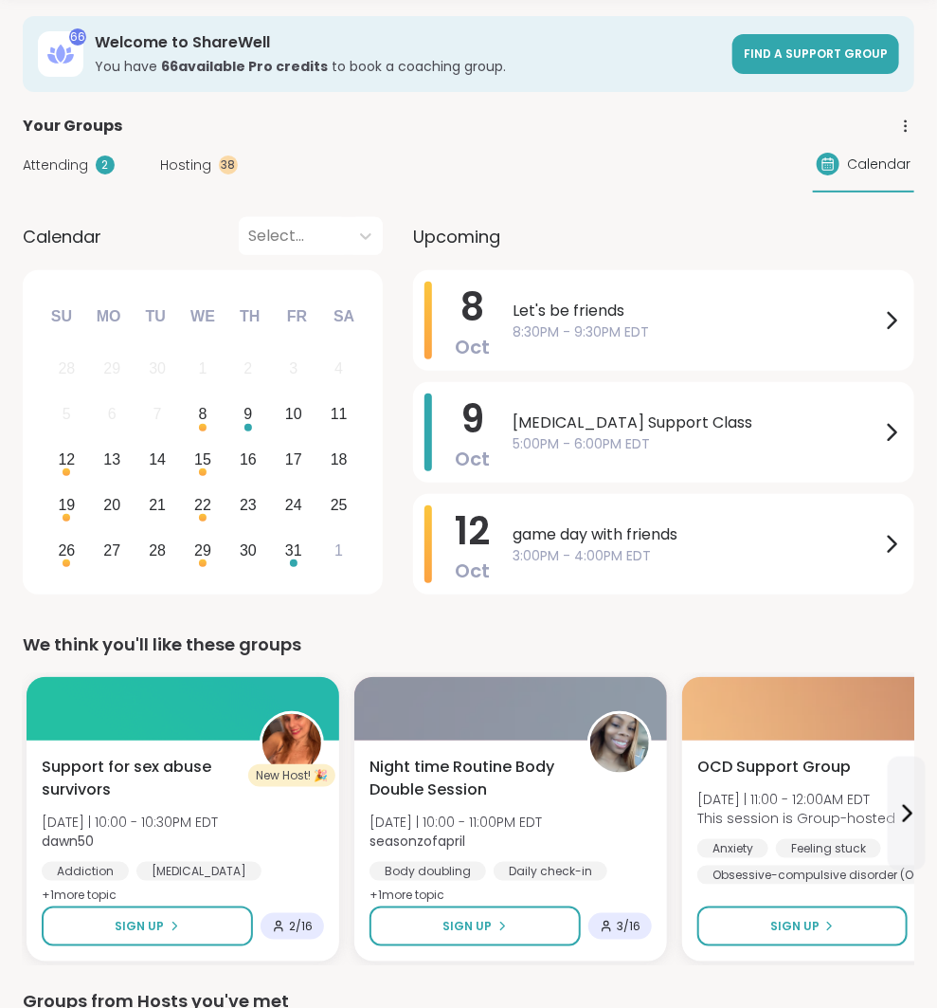
scroll to position [1, 0]
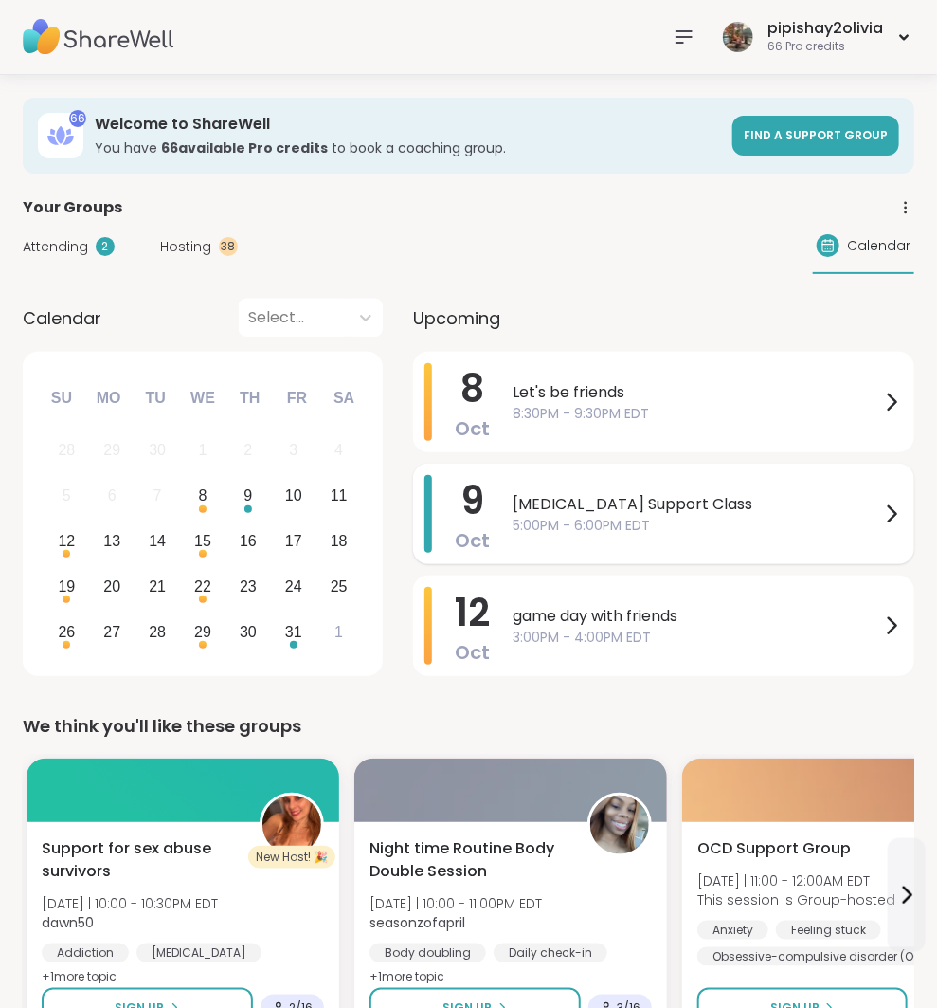
click at [681, 535] on div "[MEDICAL_DATA] Support Class 5:00PM - 6:00PM EDT" at bounding box center [708, 514] width 390 height 78
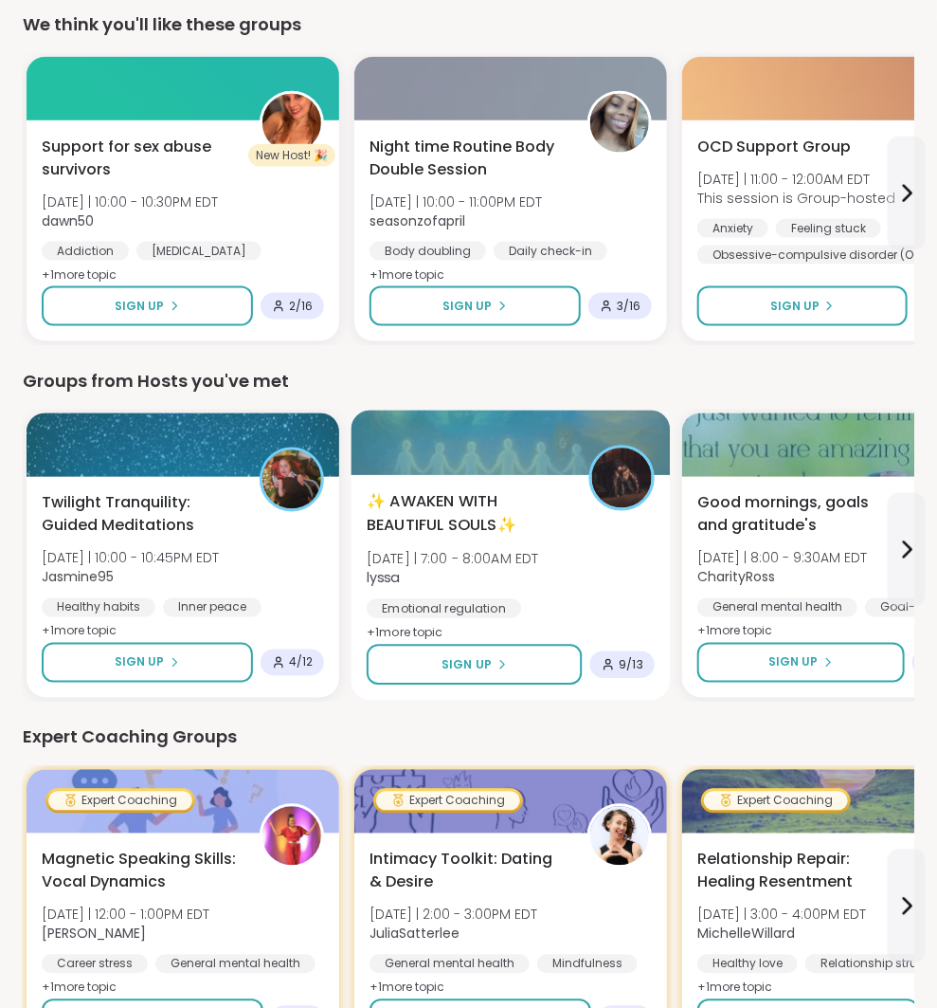
scroll to position [769, 0]
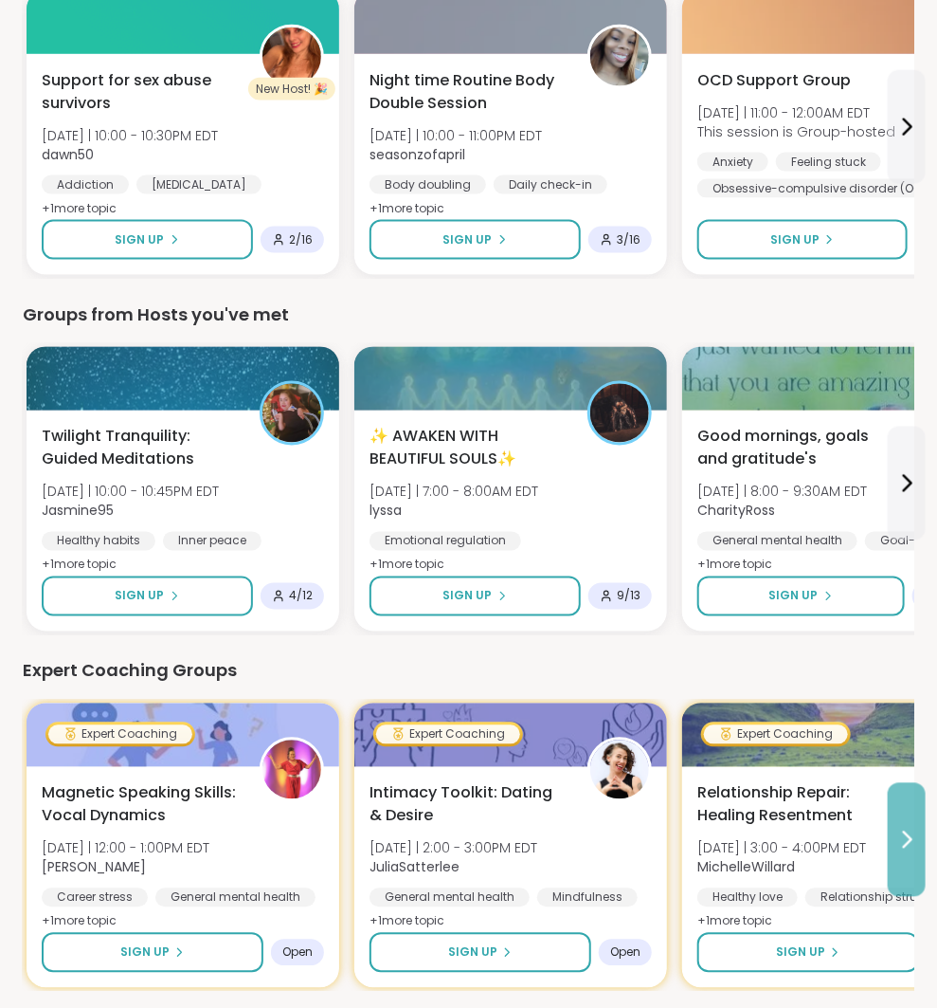
click at [917, 866] on button at bounding box center [907, 840] width 38 height 114
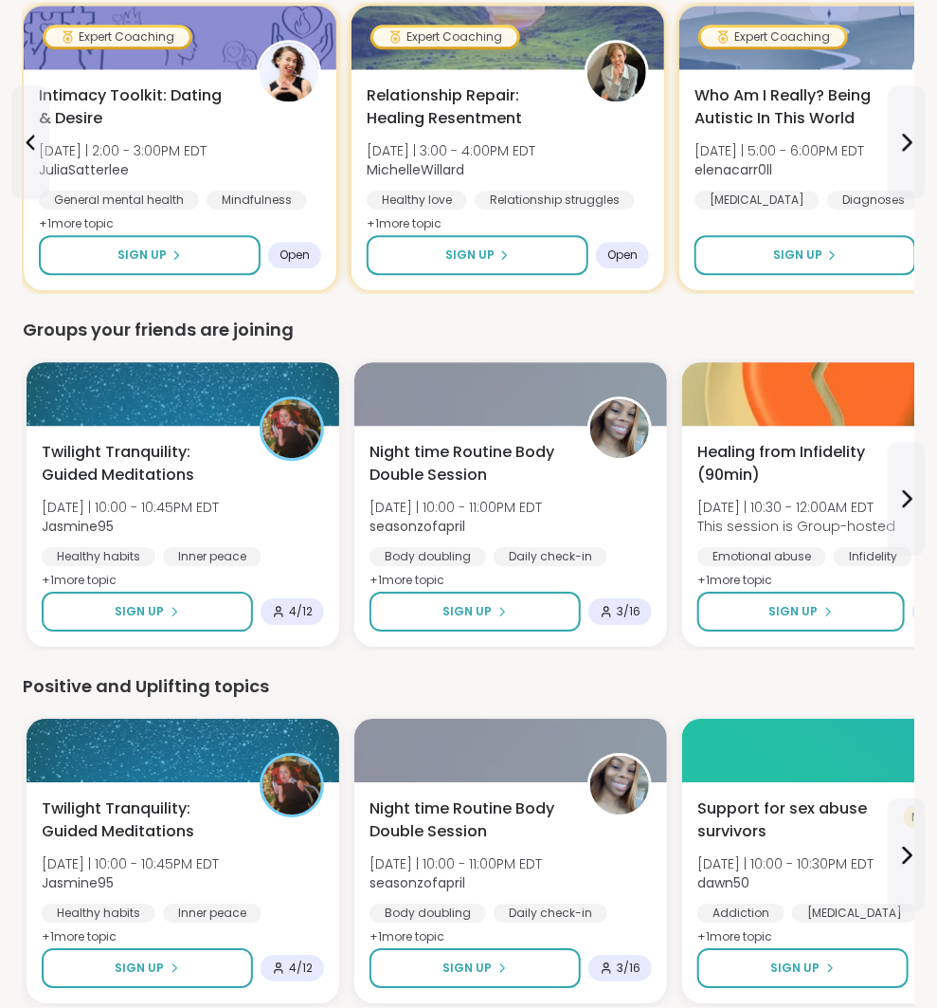
scroll to position [1480, 0]
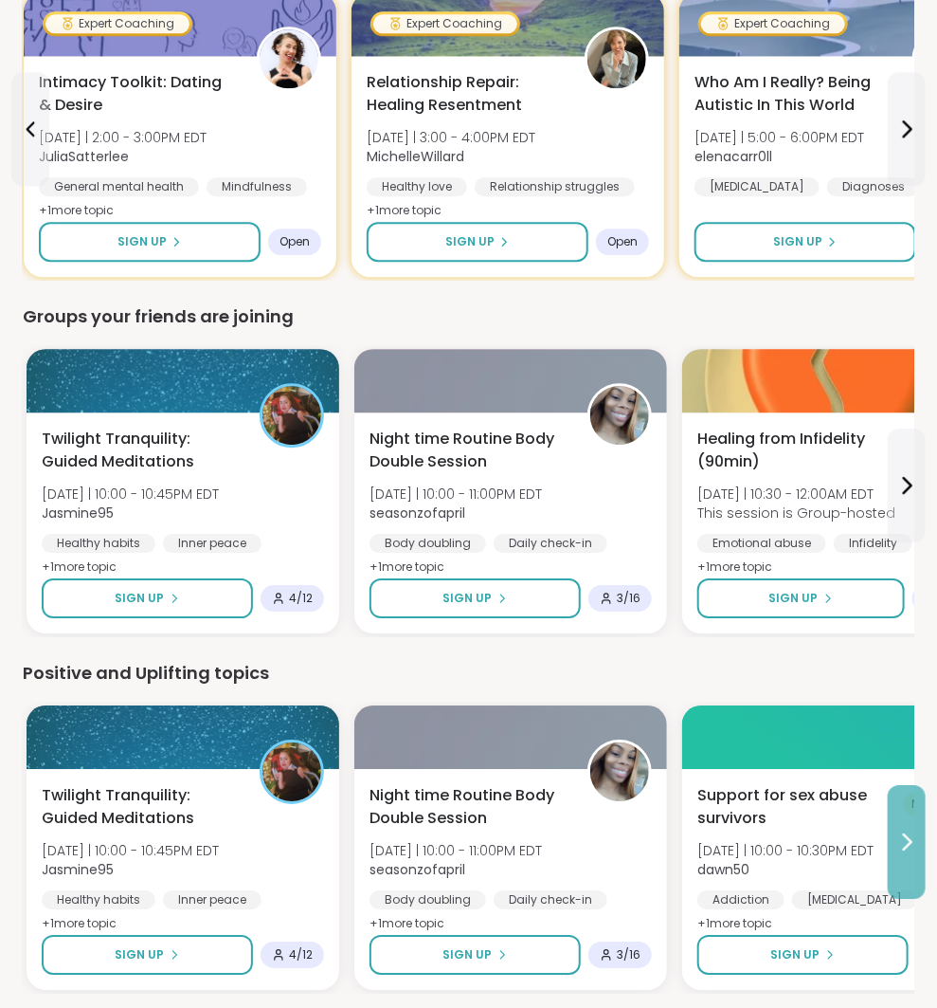
click at [912, 847] on icon at bounding box center [907, 841] width 23 height 23
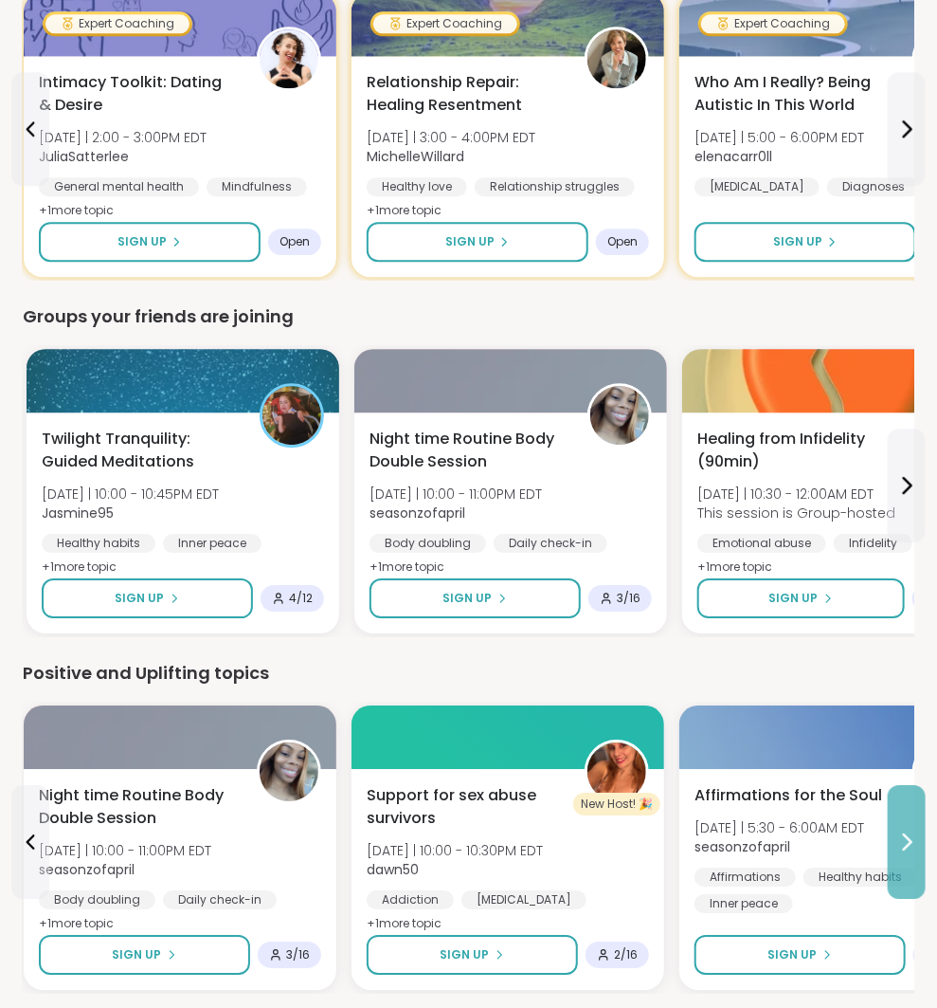
click at [912, 847] on icon at bounding box center [907, 841] width 23 height 23
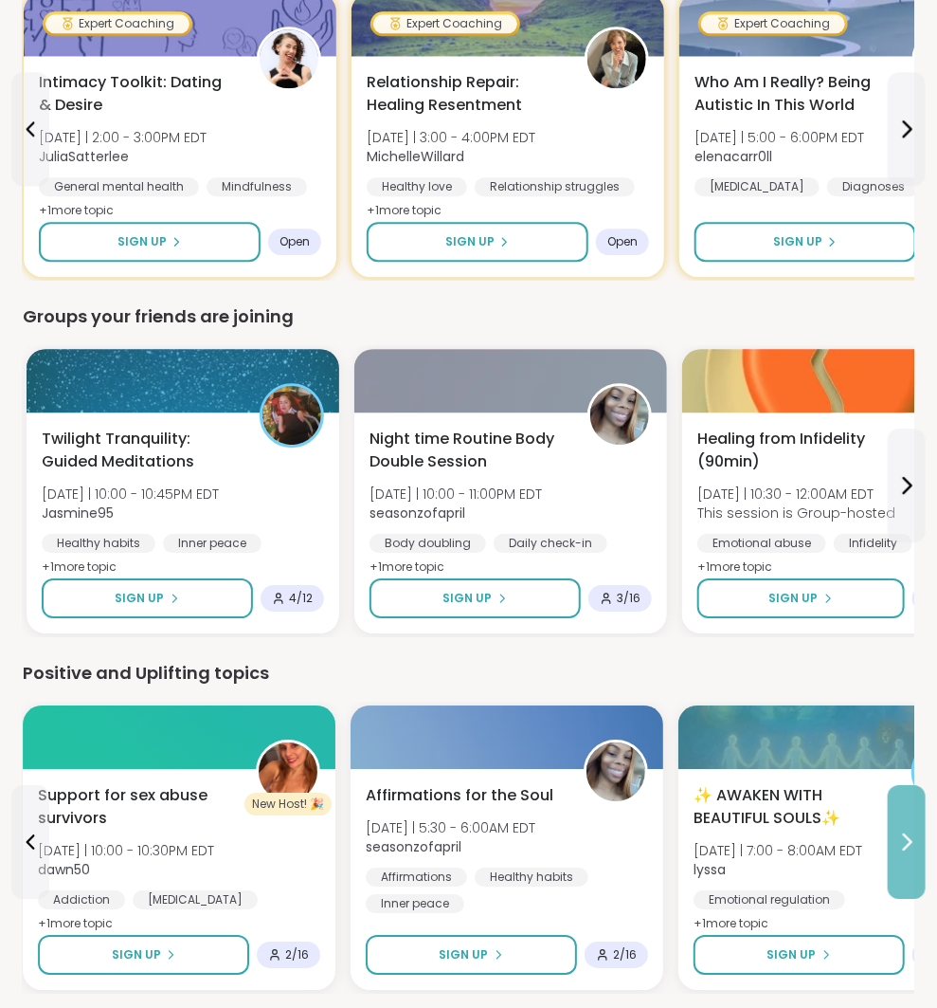
click at [912, 847] on icon at bounding box center [907, 841] width 23 height 23
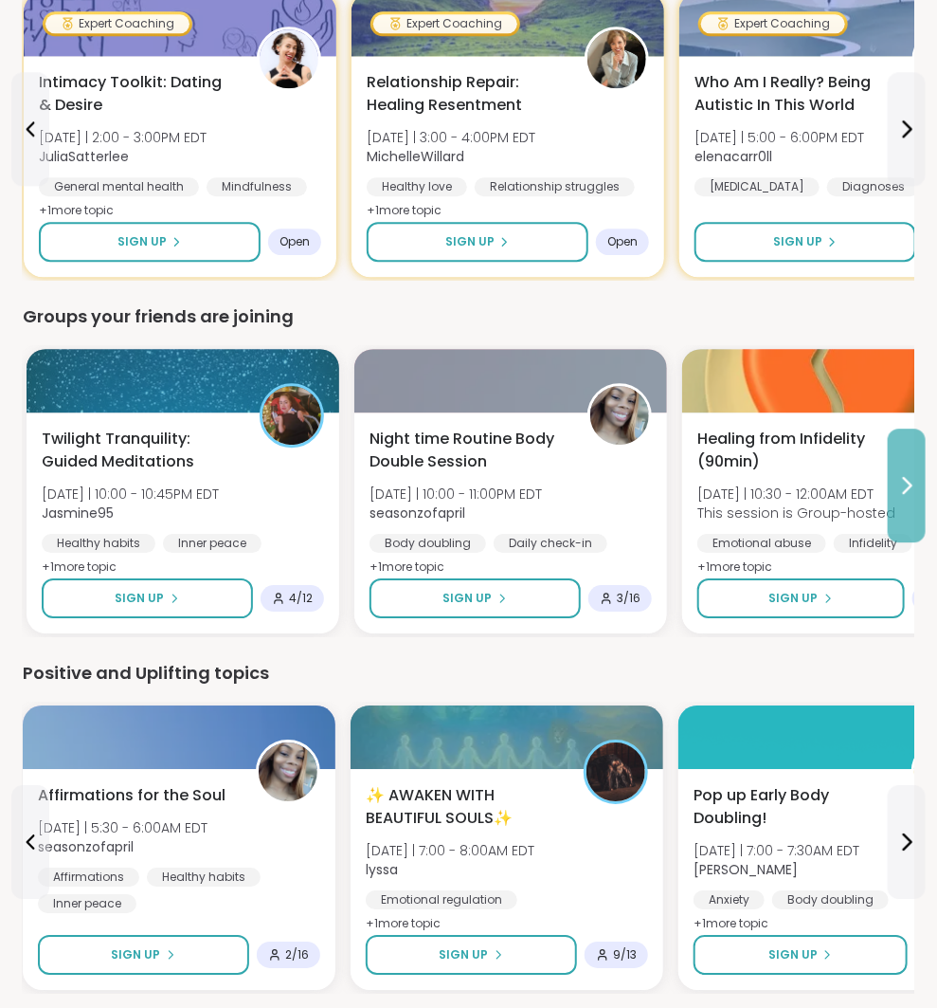
click at [896, 474] on icon at bounding box center [907, 485] width 23 height 23
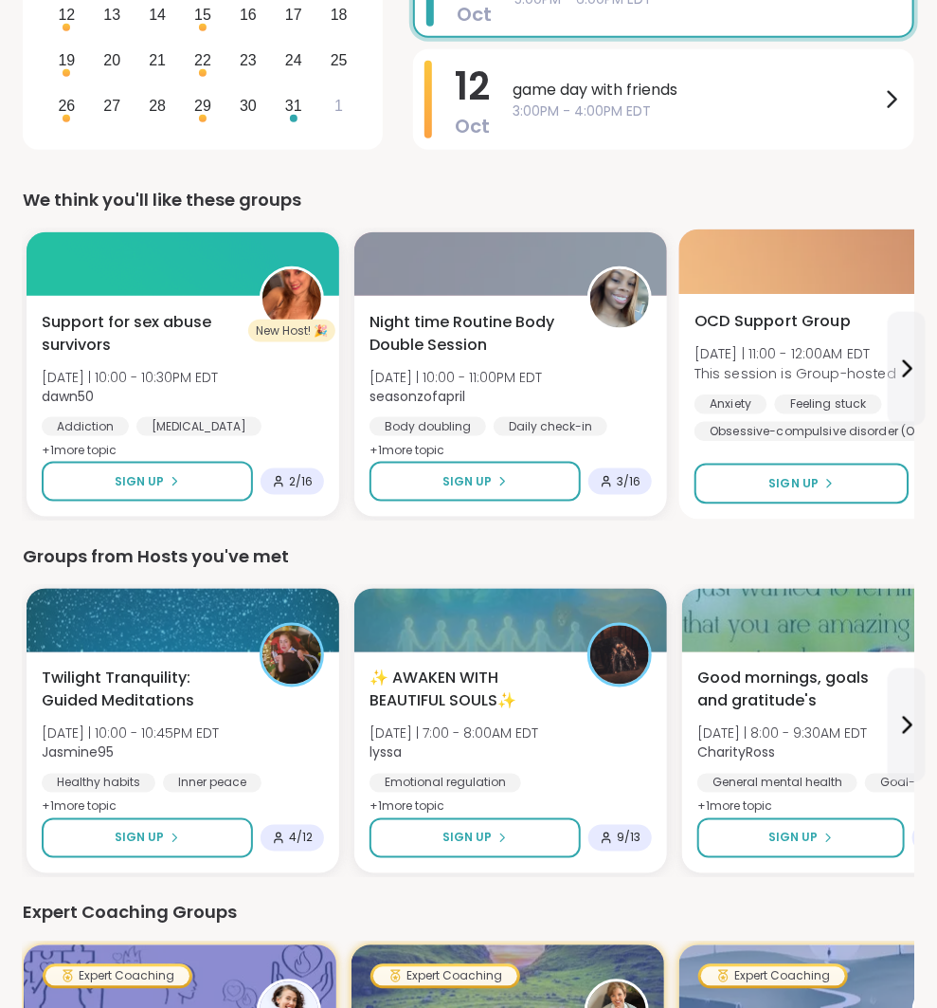
scroll to position [564, 0]
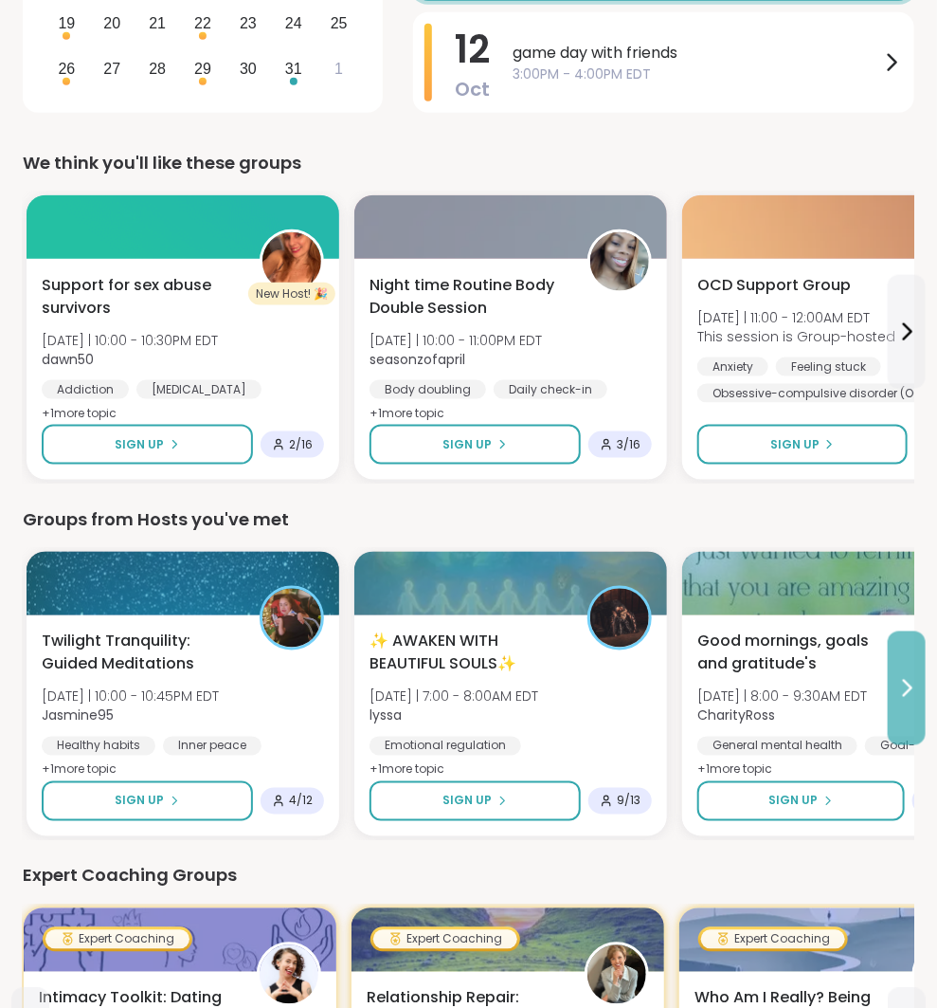
click at [907, 719] on button at bounding box center [907, 688] width 38 height 114
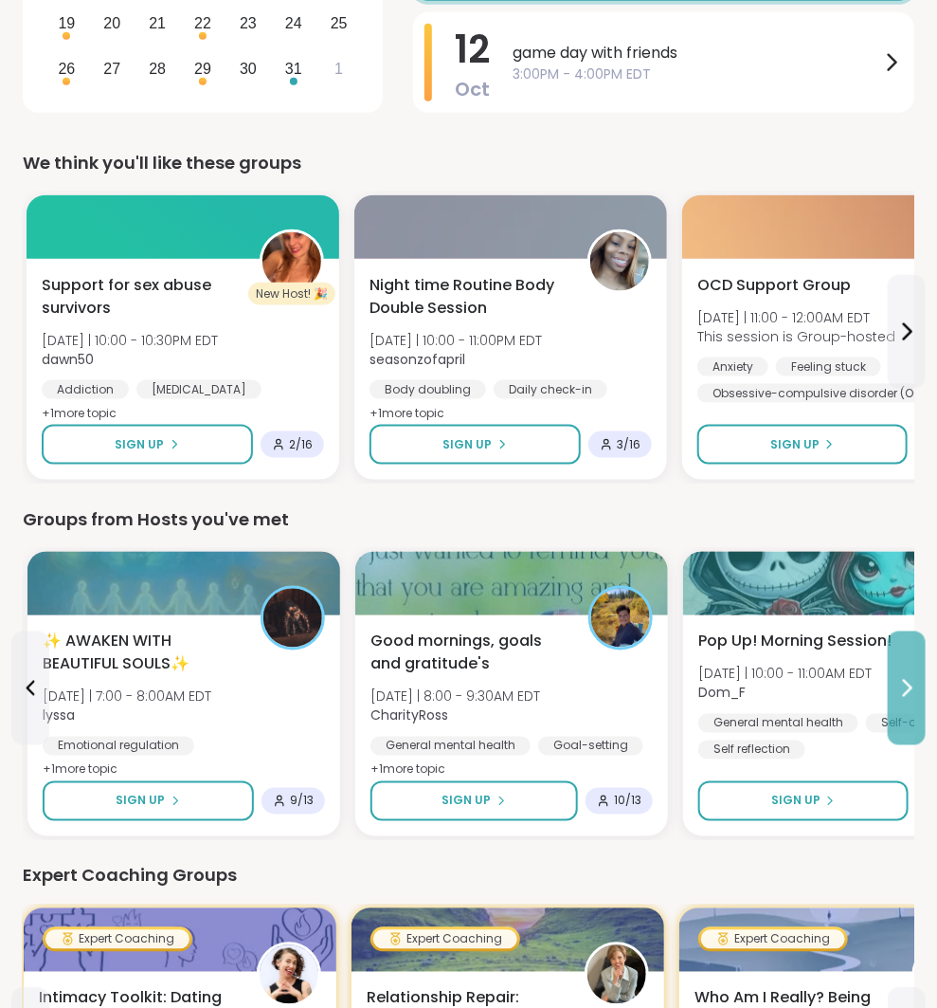
click at [907, 719] on button at bounding box center [907, 688] width 38 height 114
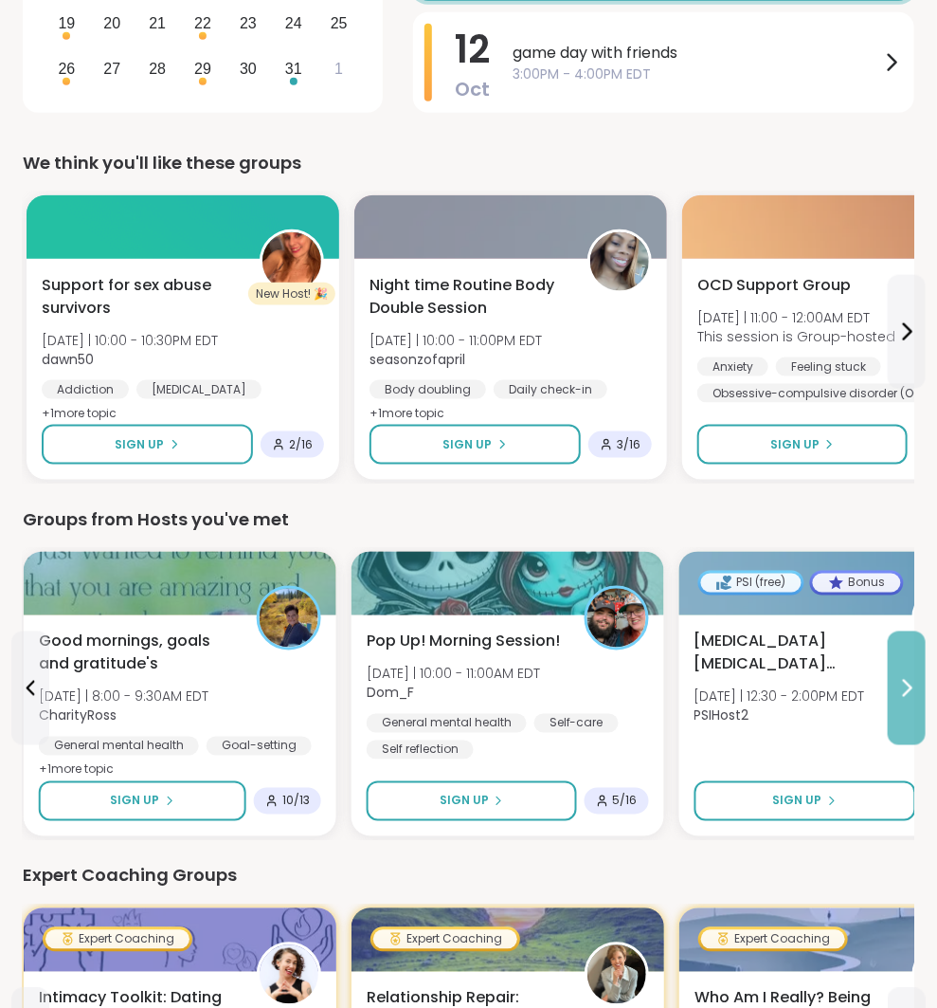
click at [907, 719] on button at bounding box center [907, 688] width 38 height 114
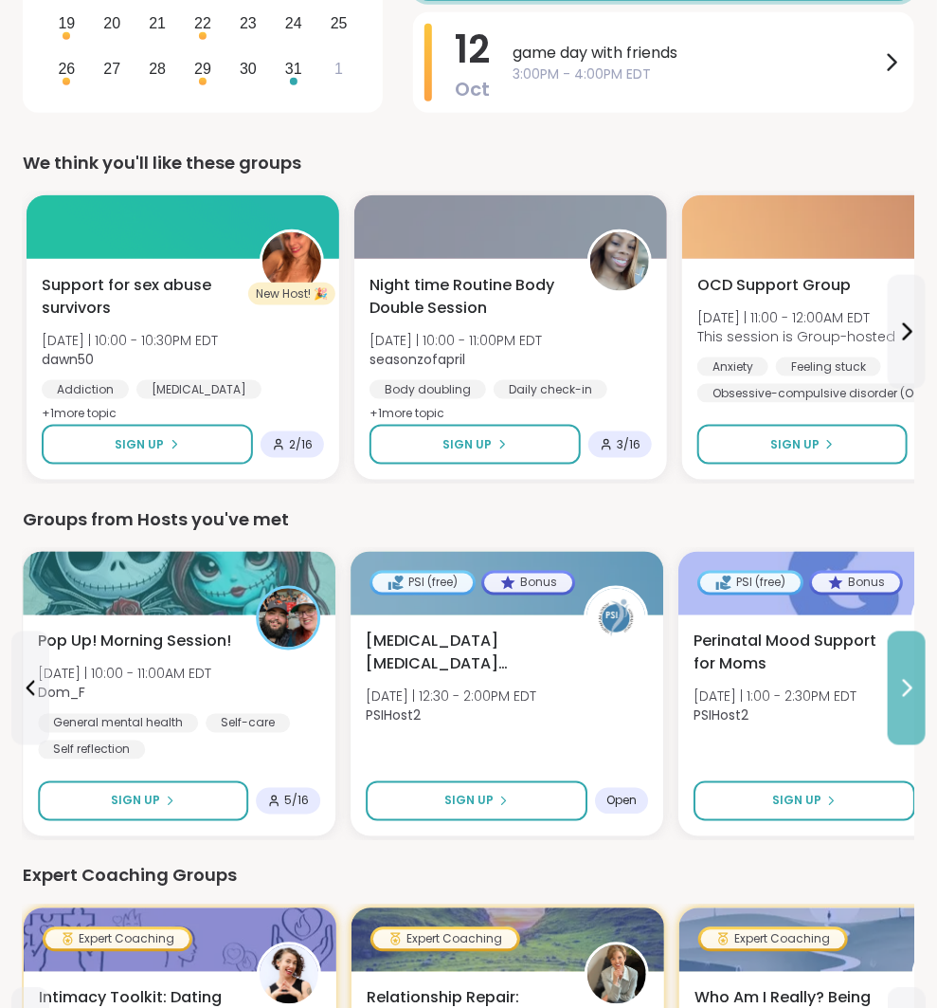
click at [908, 719] on button at bounding box center [907, 688] width 38 height 114
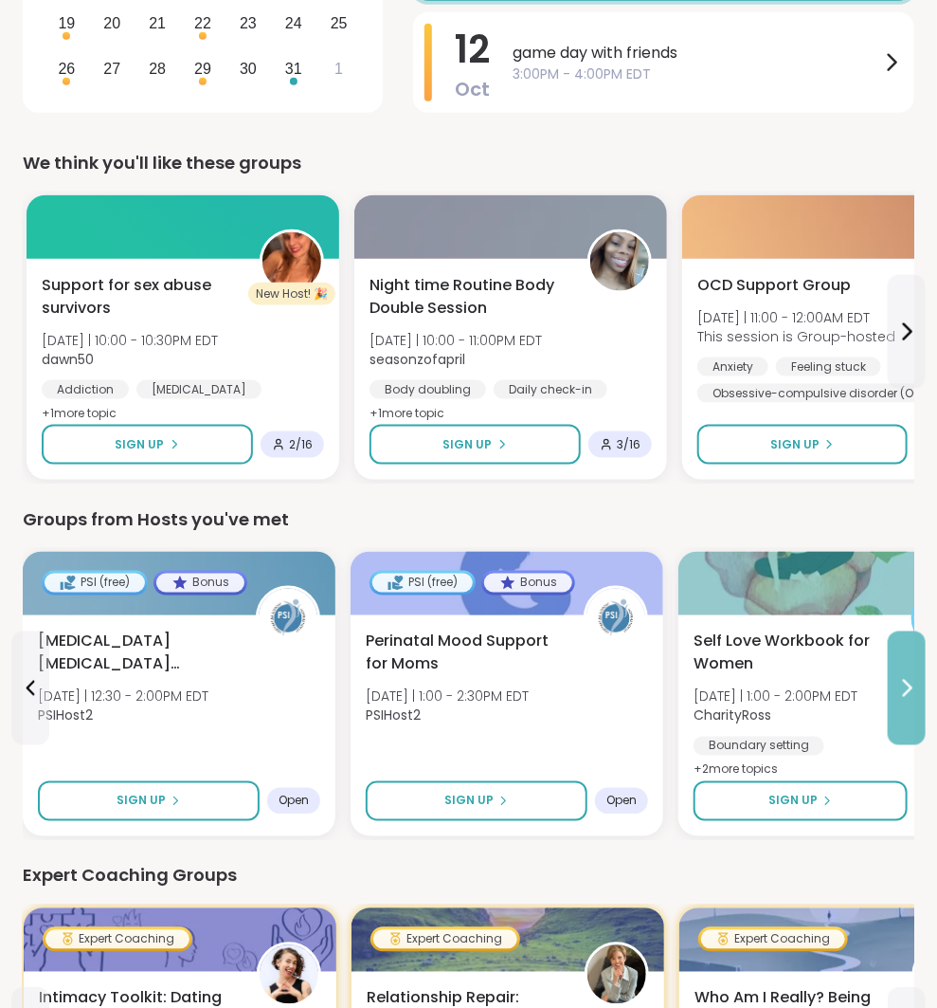
click at [908, 716] on button at bounding box center [907, 688] width 38 height 114
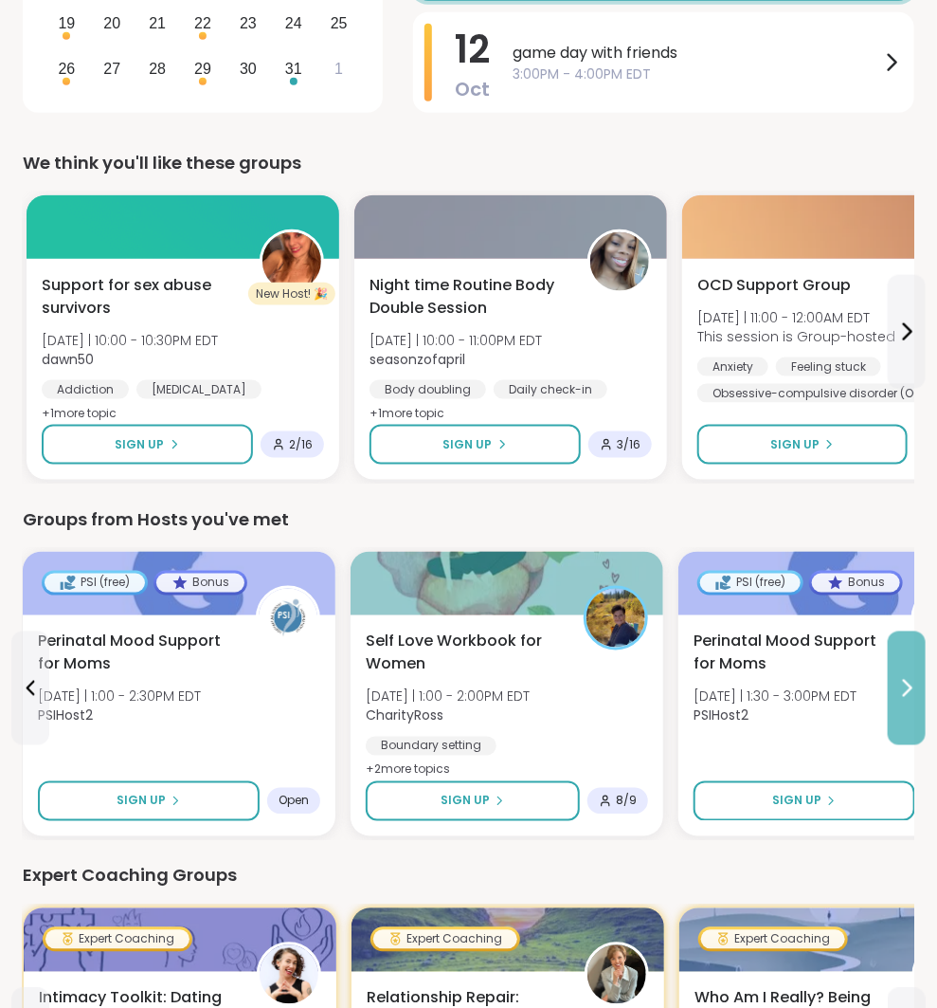
click at [908, 716] on button at bounding box center [907, 688] width 38 height 114
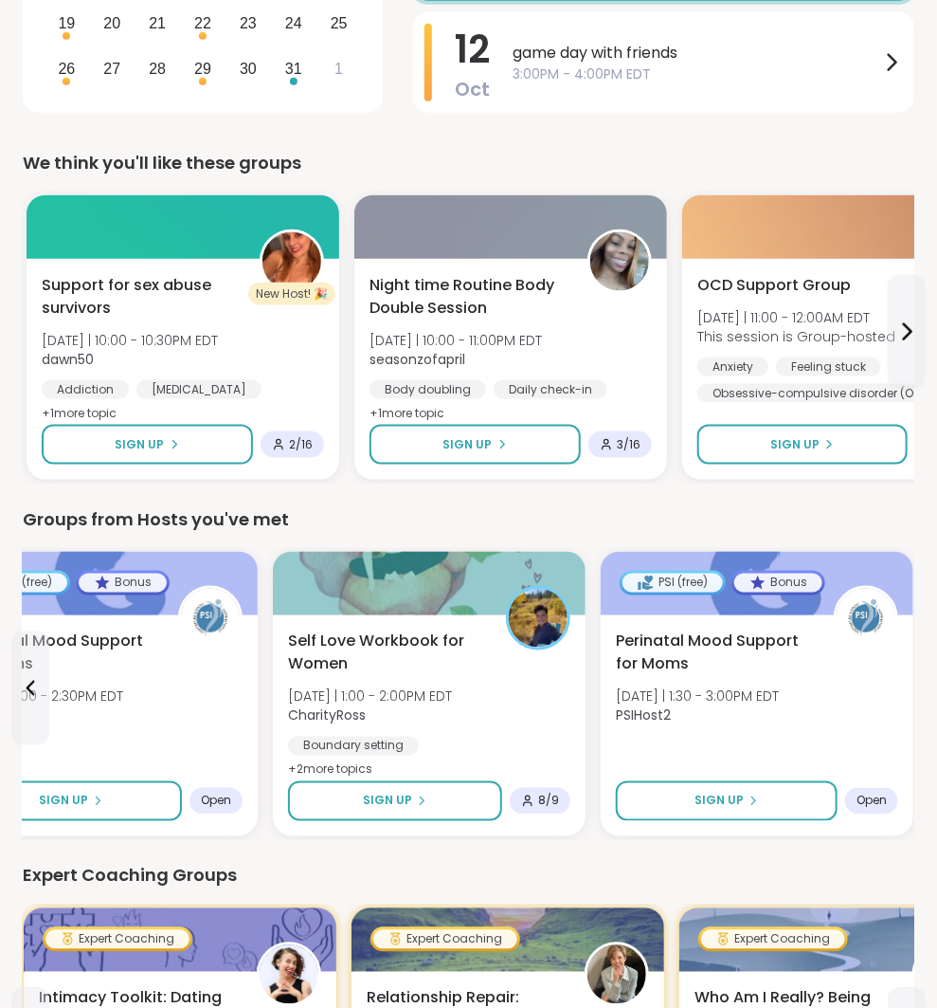
scroll to position [518, 0]
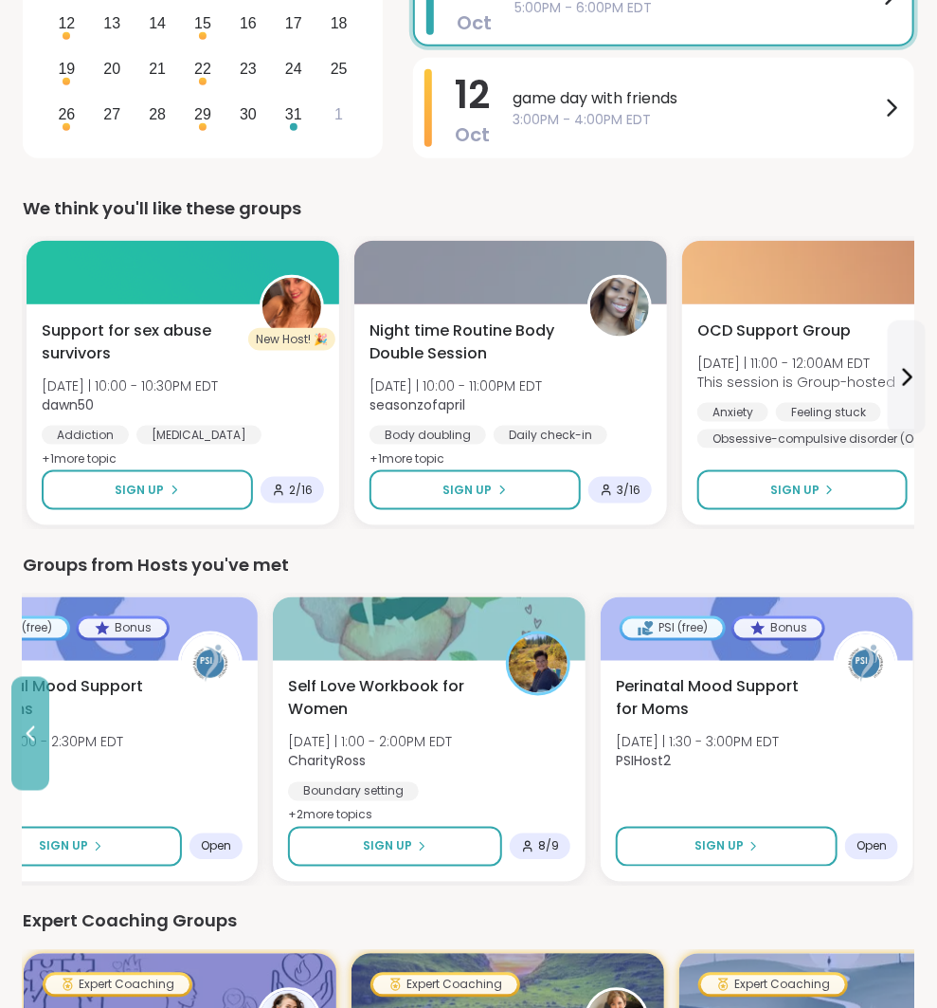
click at [27, 711] on button at bounding box center [30, 734] width 38 height 114
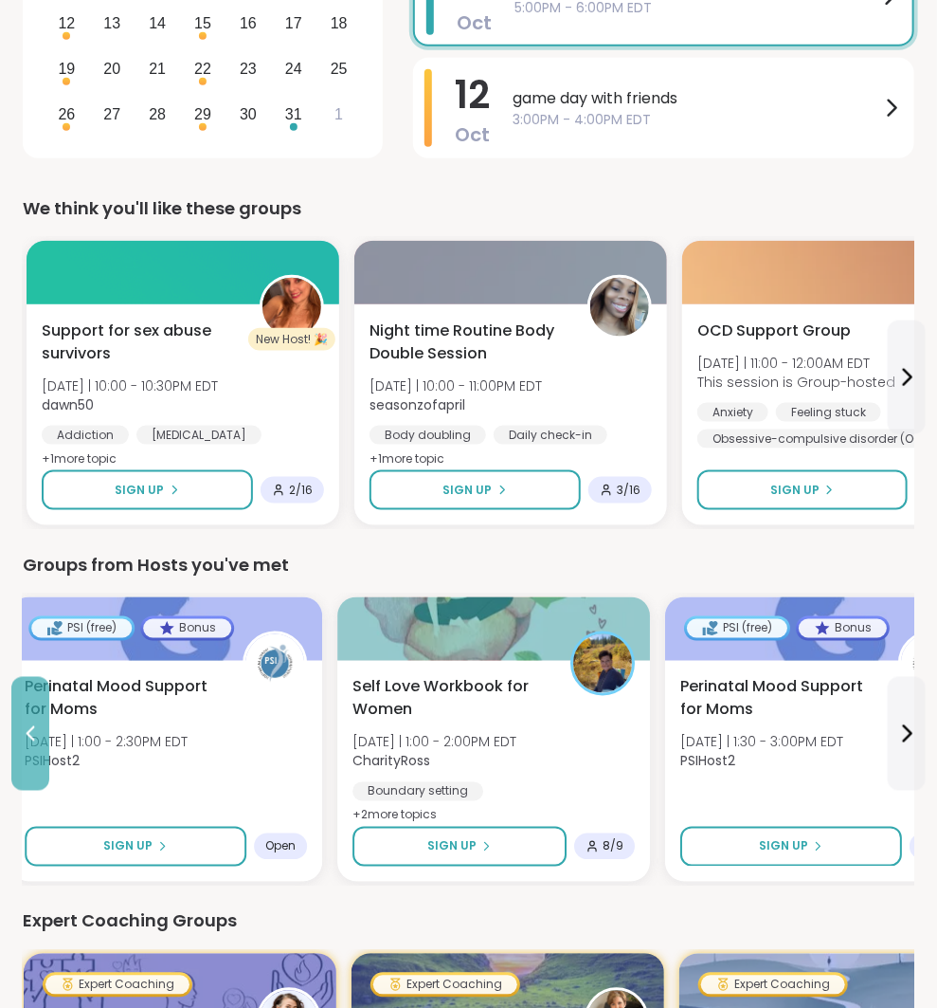
click at [27, 711] on button at bounding box center [30, 734] width 38 height 114
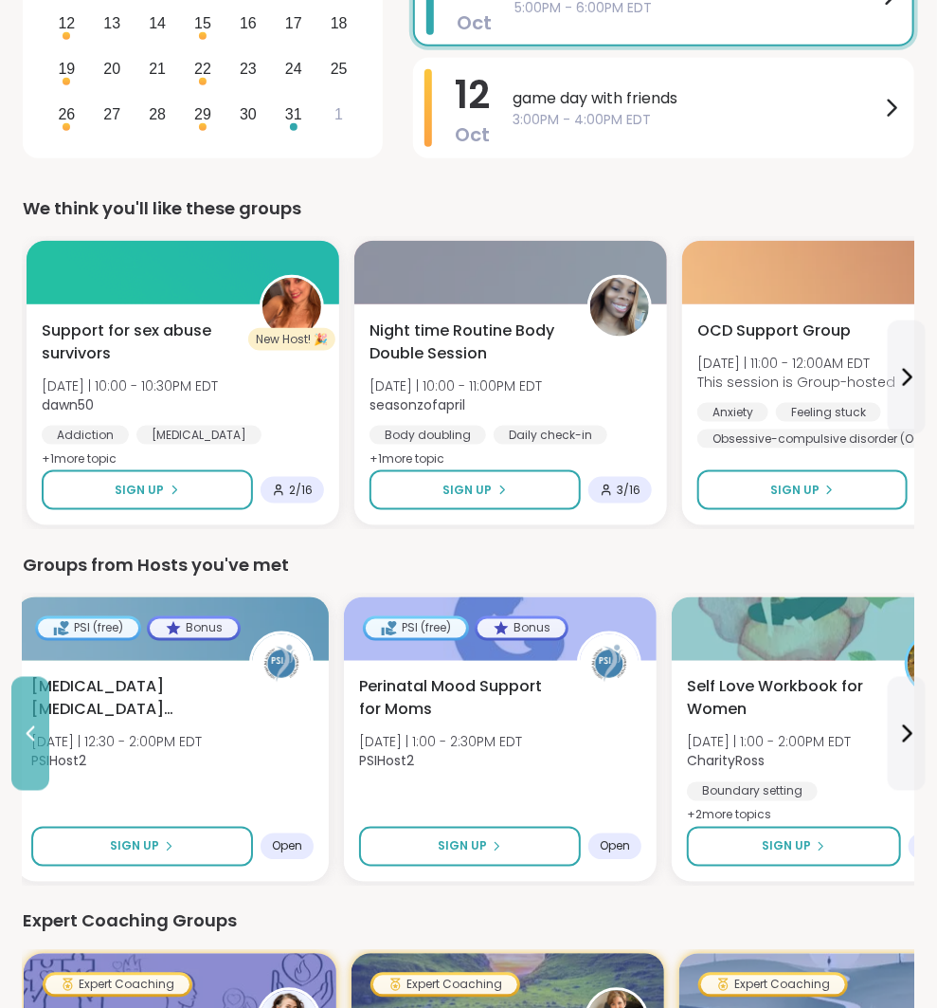
click at [27, 712] on button at bounding box center [30, 734] width 38 height 114
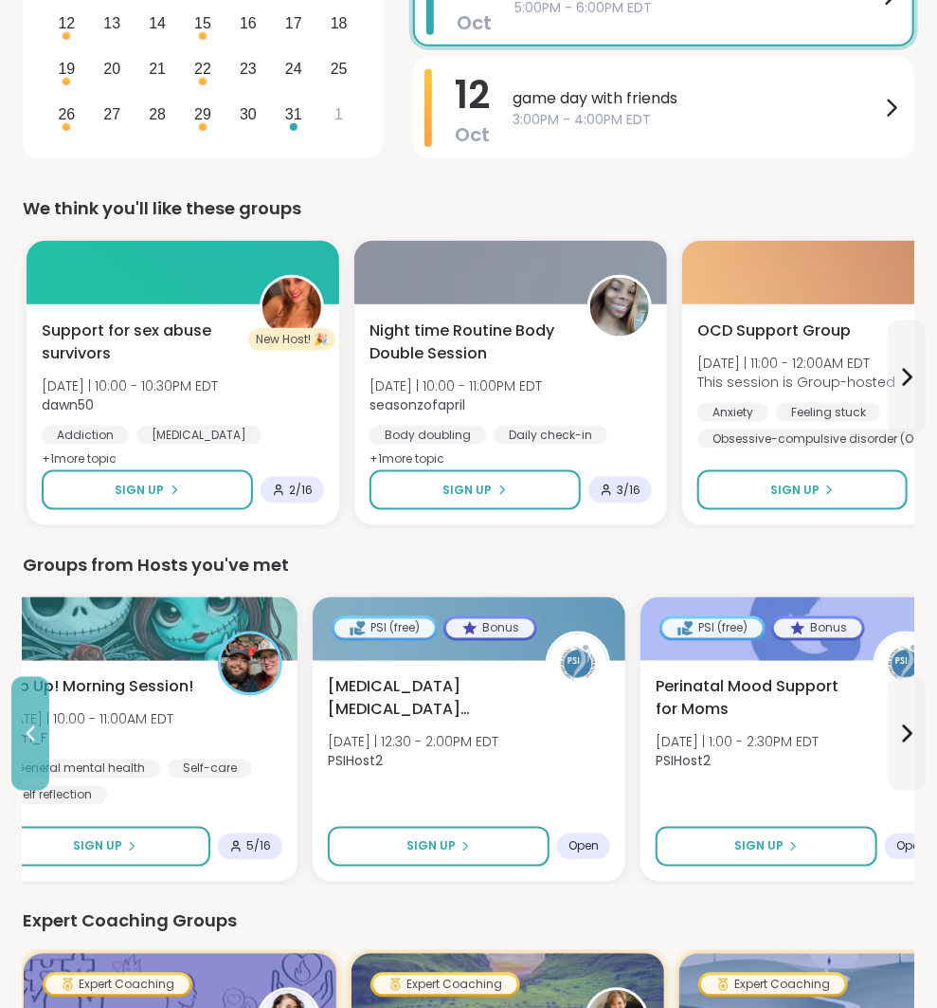
click at [27, 712] on button at bounding box center [30, 734] width 38 height 114
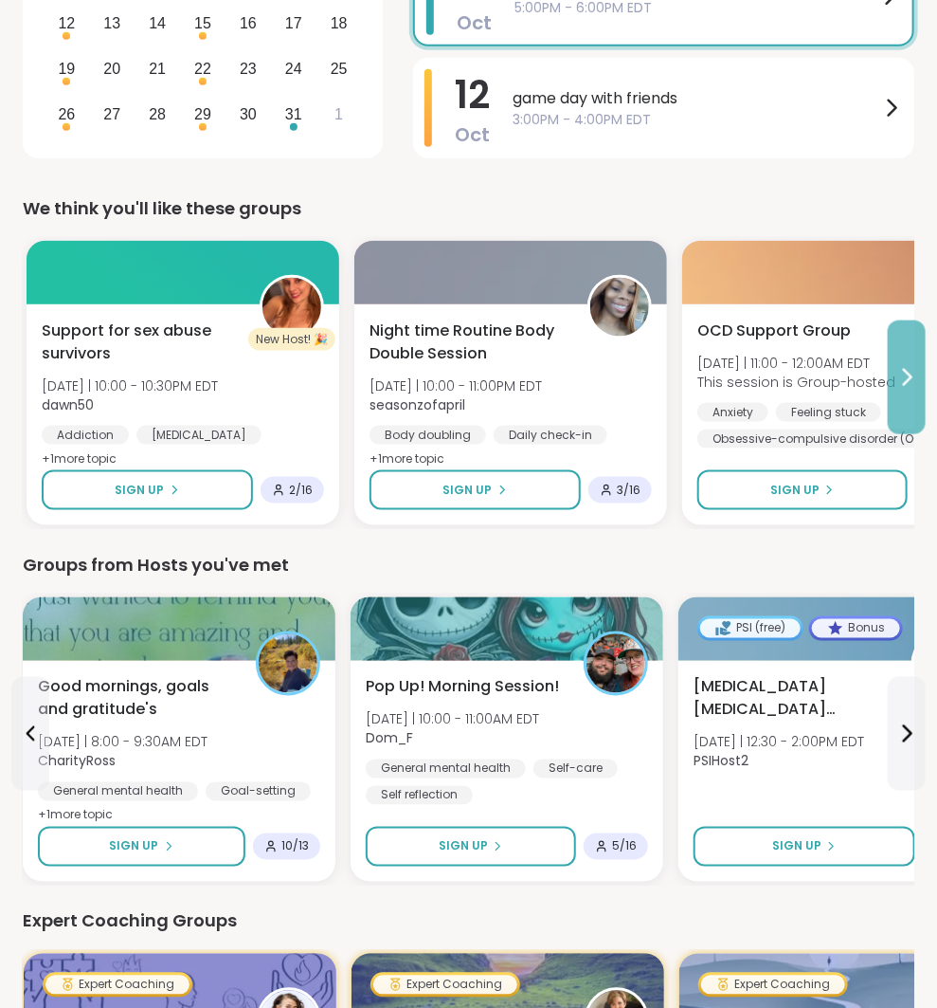
click at [914, 395] on button at bounding box center [907, 377] width 38 height 114
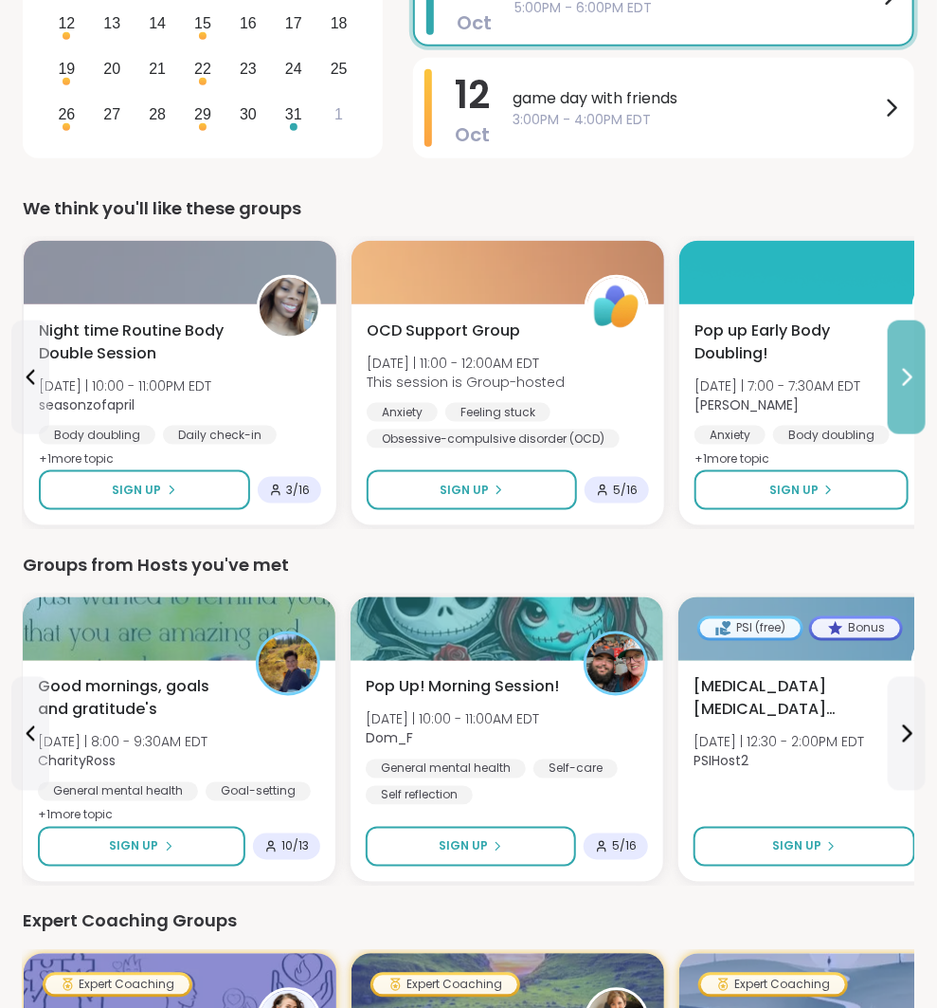
click at [912, 394] on button at bounding box center [907, 377] width 38 height 114
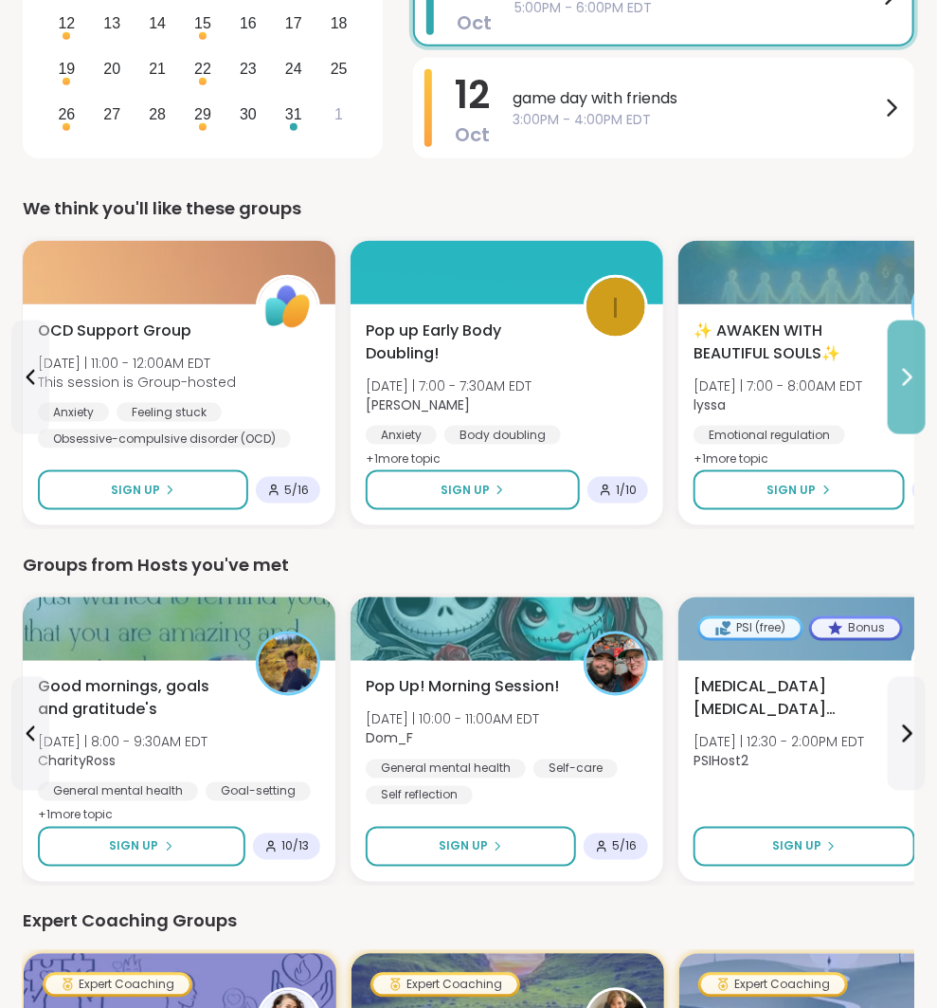
click at [901, 340] on button at bounding box center [907, 377] width 38 height 114
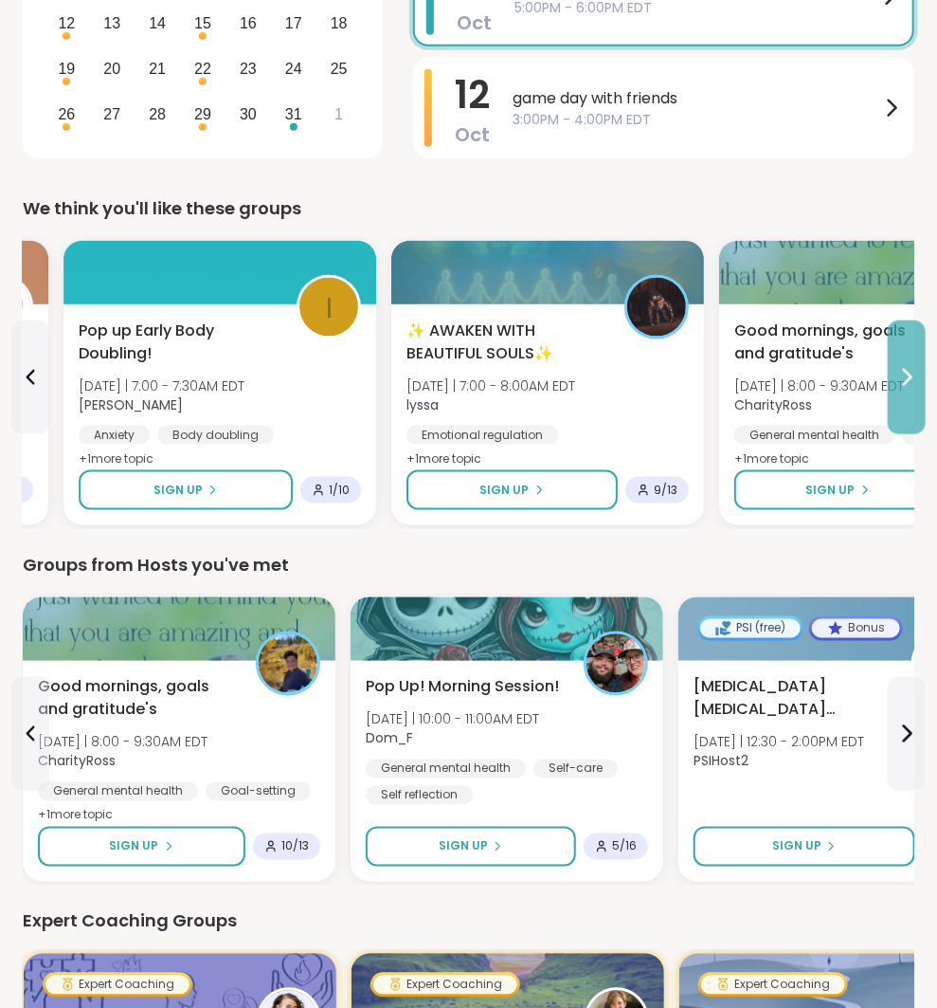
click at [901, 340] on button at bounding box center [907, 377] width 38 height 114
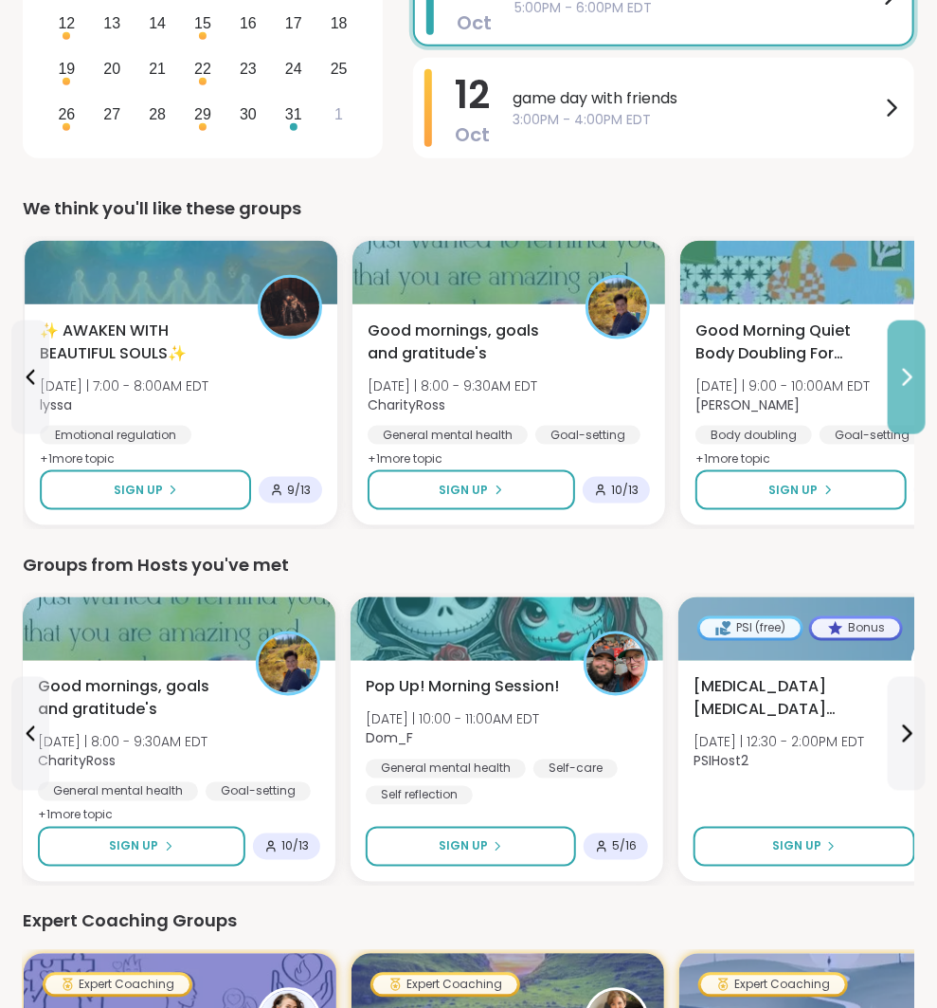
click at [901, 340] on button at bounding box center [907, 377] width 38 height 114
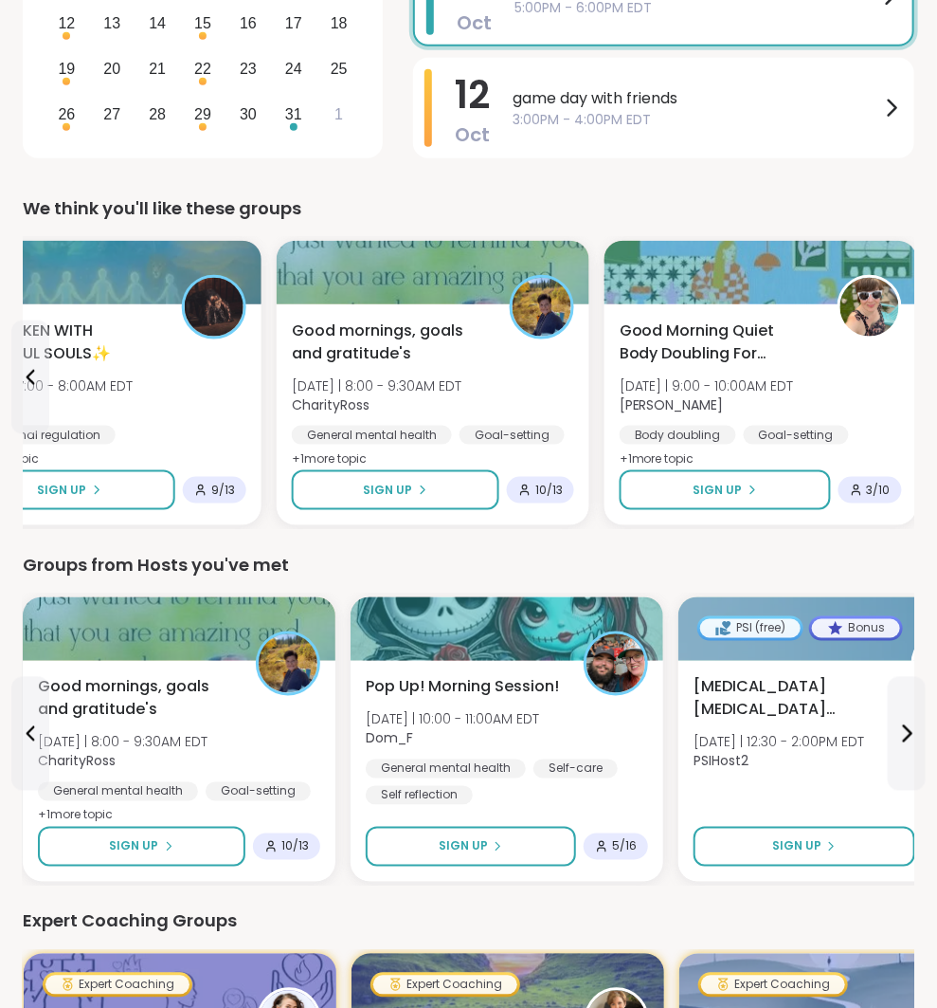
click at [901, 340] on div "Good Morning Quiet Body Doubling For Productivity [DATE] | 9:00 - 10:00AM EDT […" at bounding box center [761, 395] width 282 height 152
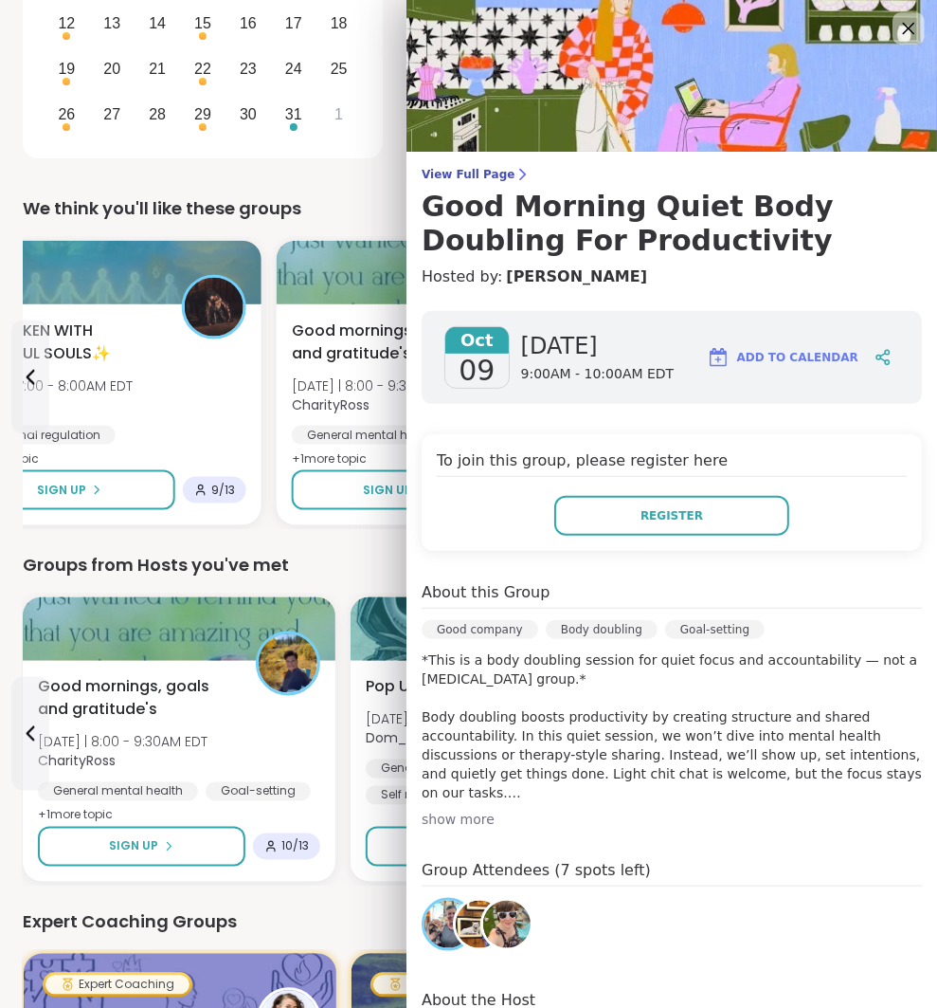
click at [897, 34] on icon at bounding box center [909, 28] width 24 height 24
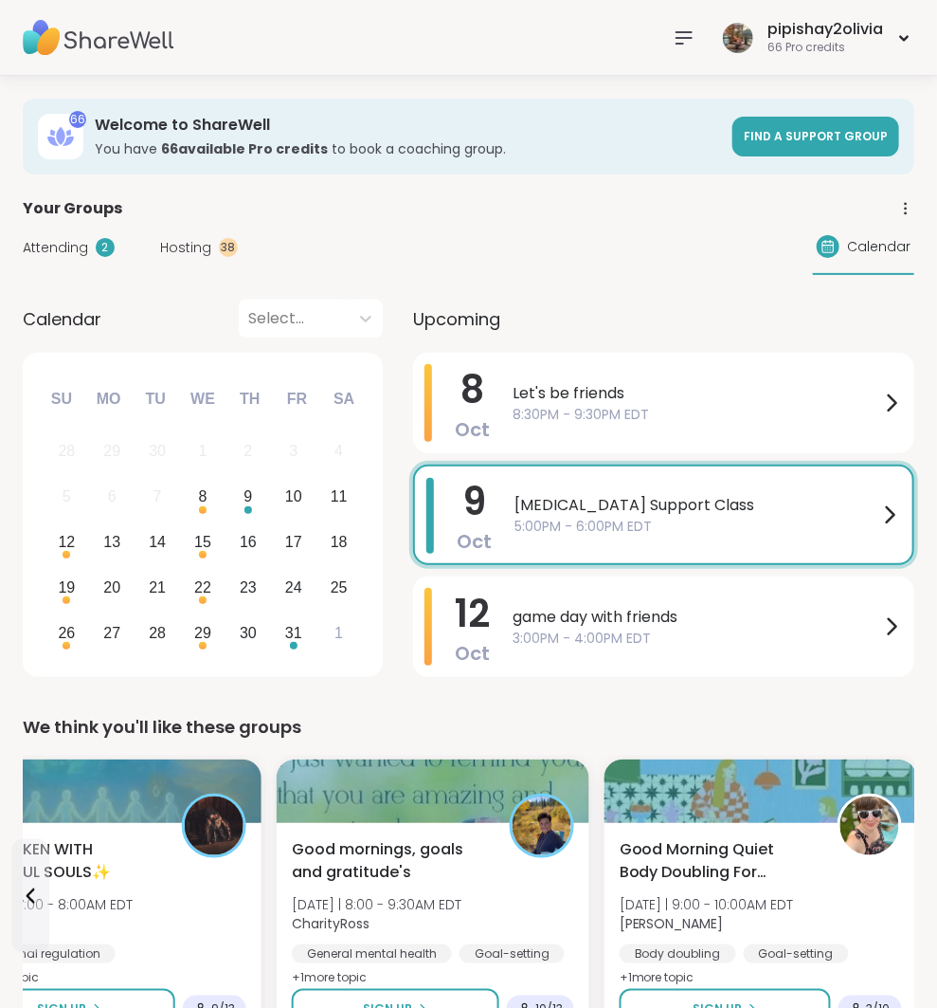
scroll to position [0, 0]
click at [871, 32] on div "pipishay2olivia" at bounding box center [826, 29] width 116 height 21
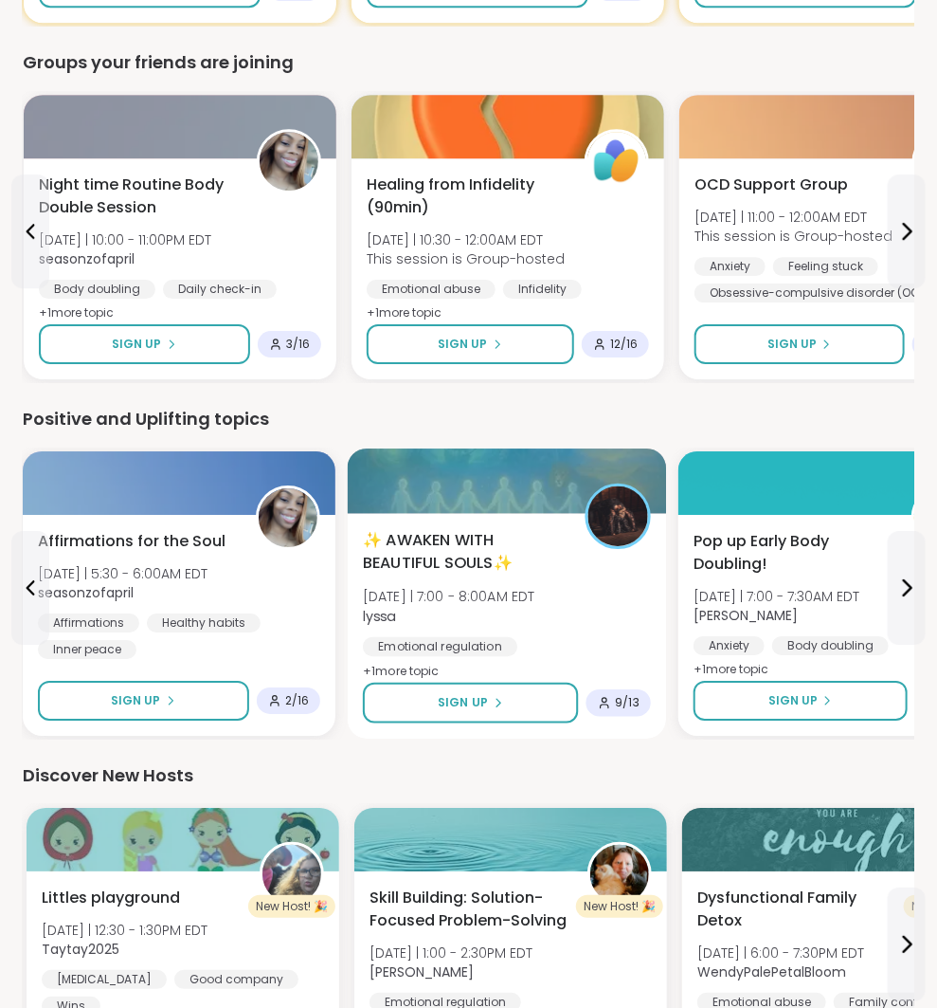
scroll to position [1787, 0]
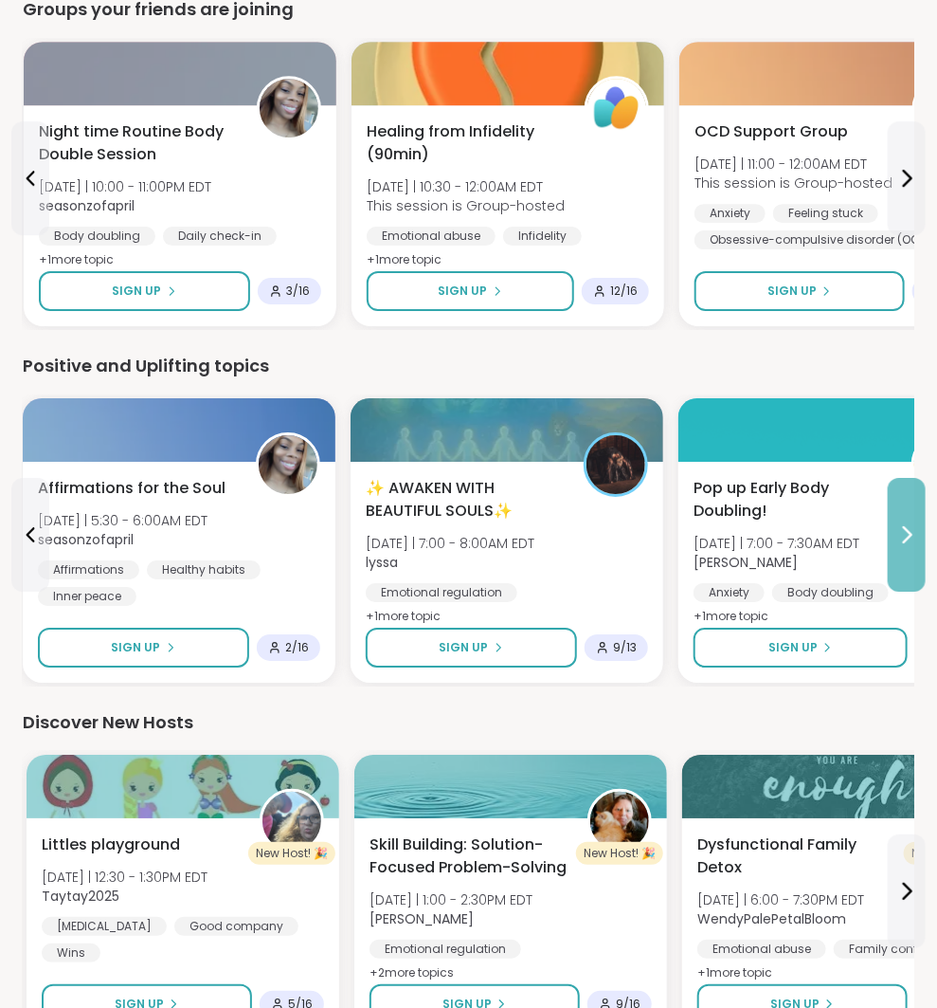
click at [899, 501] on button at bounding box center [907, 535] width 38 height 114
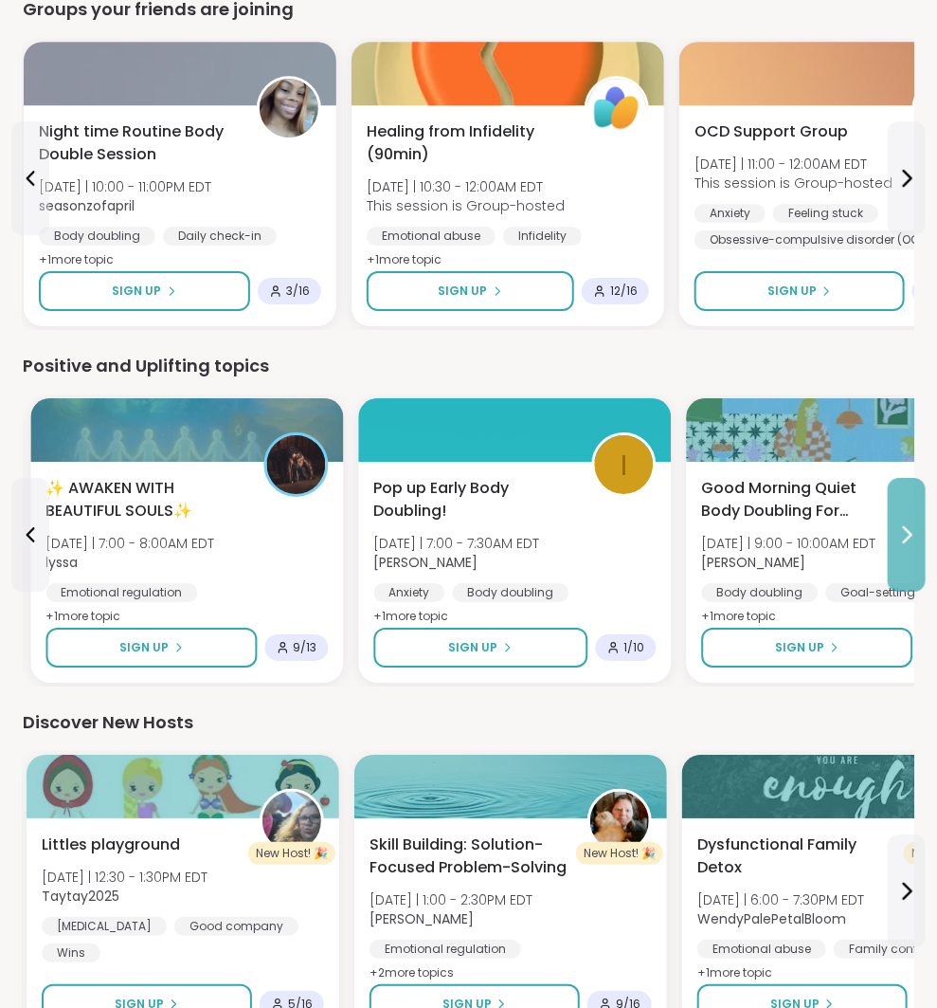
click at [899, 501] on button at bounding box center [907, 535] width 38 height 114
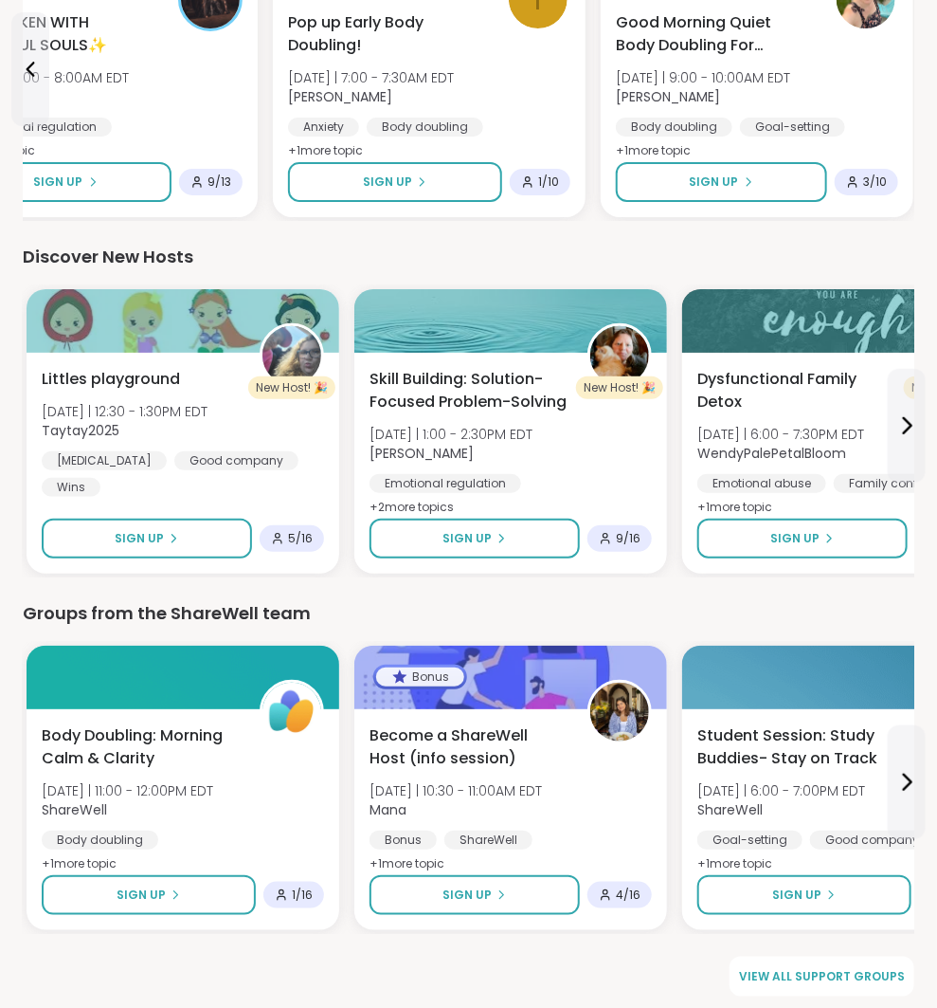
scroll to position [2251, 0]
